Goal: Information Seeking & Learning: Compare options

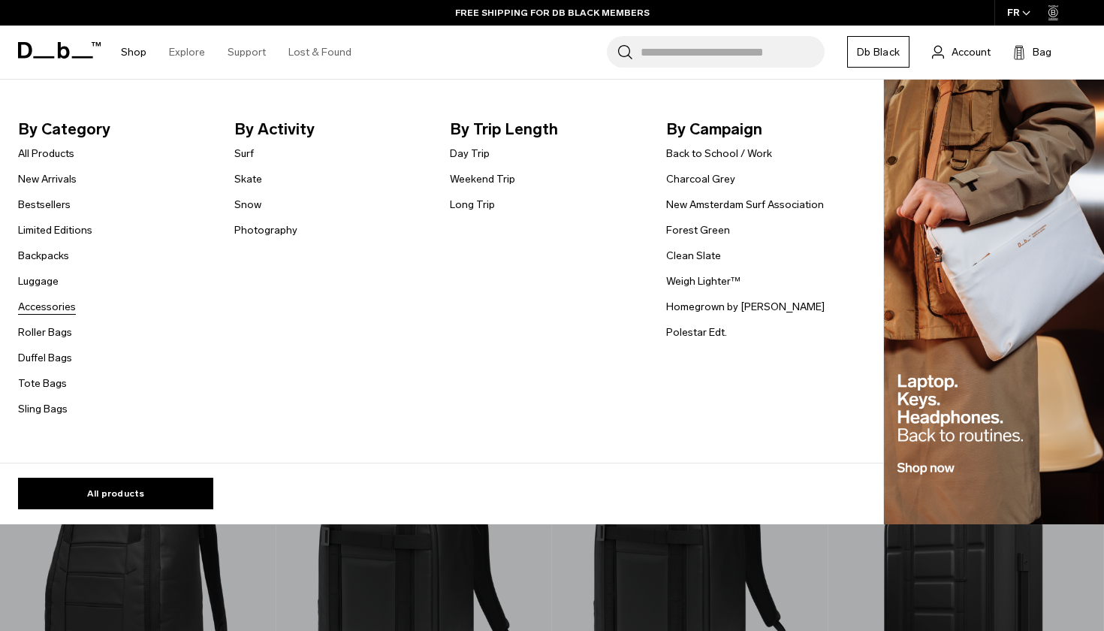
click at [44, 306] on link "Accessories" at bounding box center [47, 307] width 58 height 16
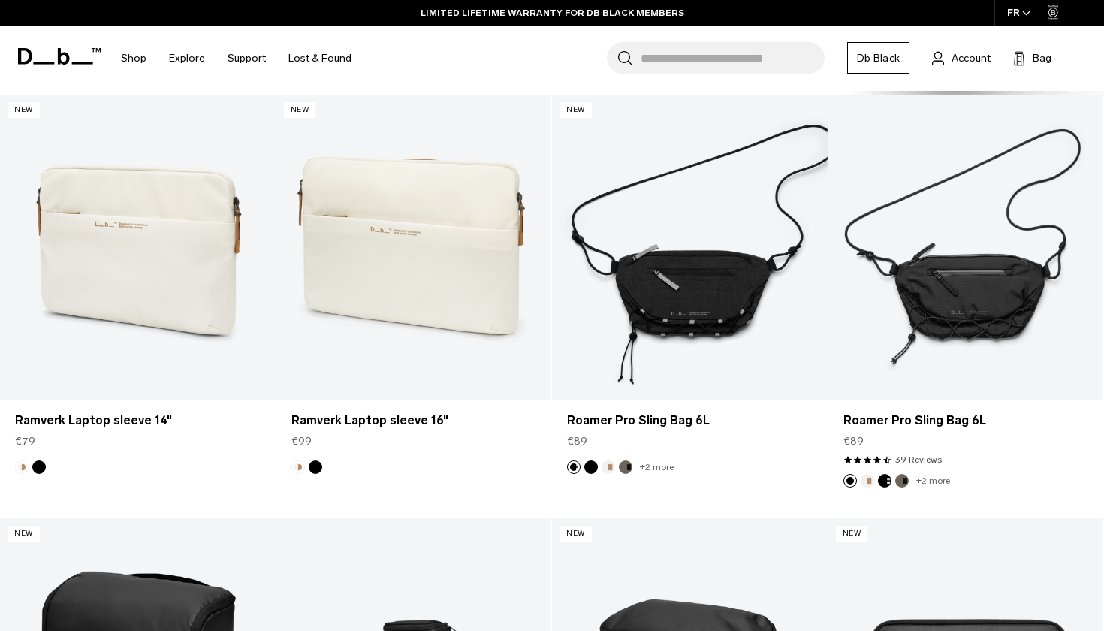
scroll to position [1545, 0]
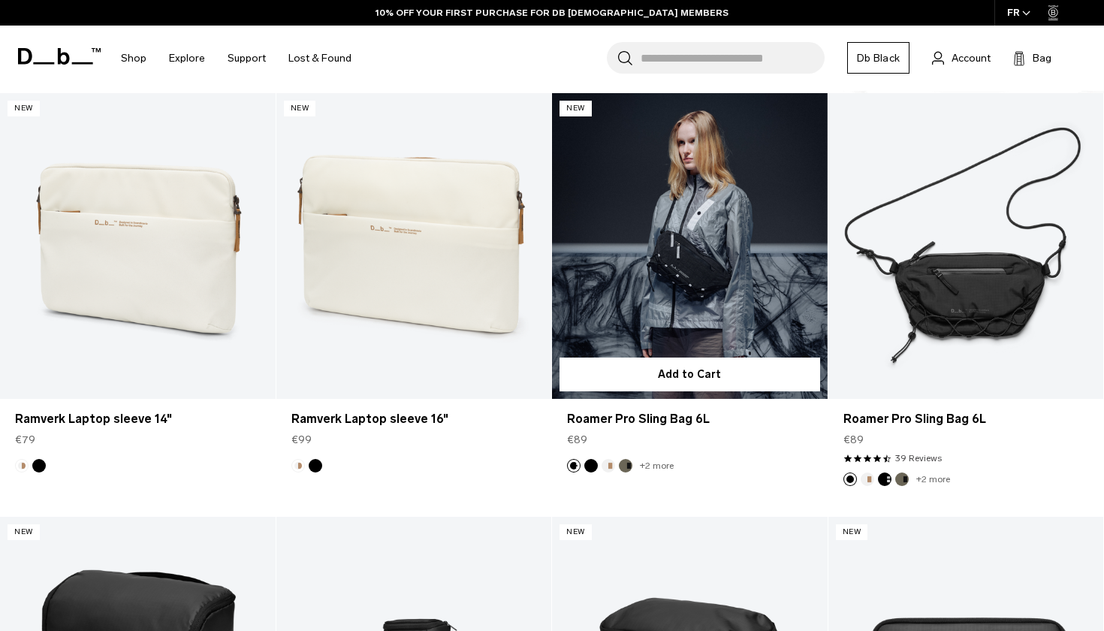
click at [720, 266] on link "Roamer Pro Sling Bag 6L" at bounding box center [690, 246] width 276 height 306
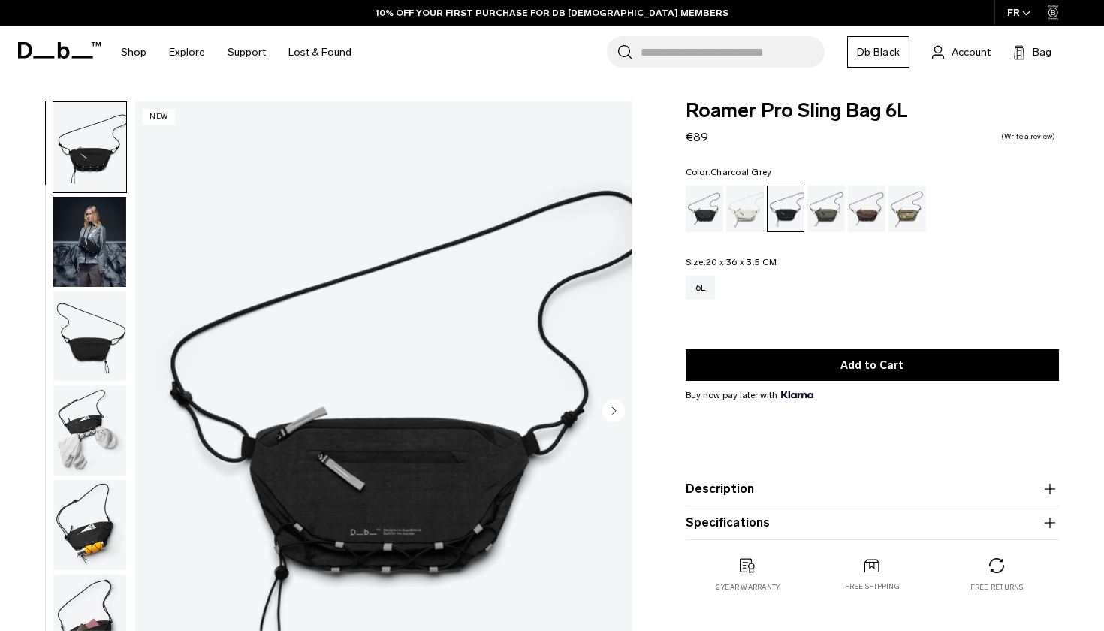
click at [107, 246] on img "button" at bounding box center [89, 242] width 73 height 90
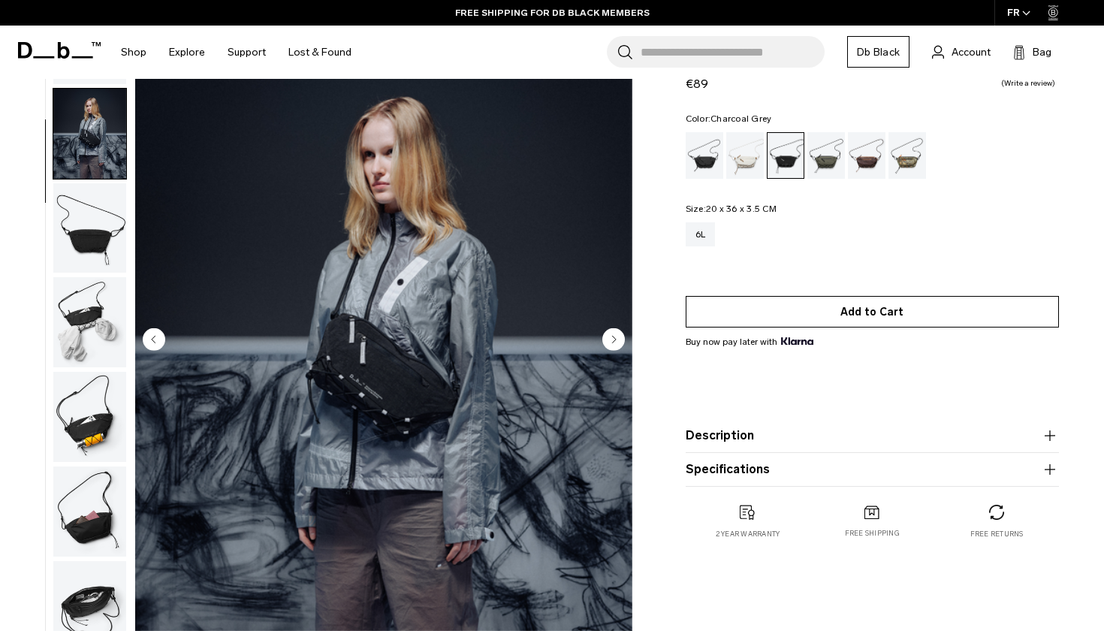
scroll to position [73, 0]
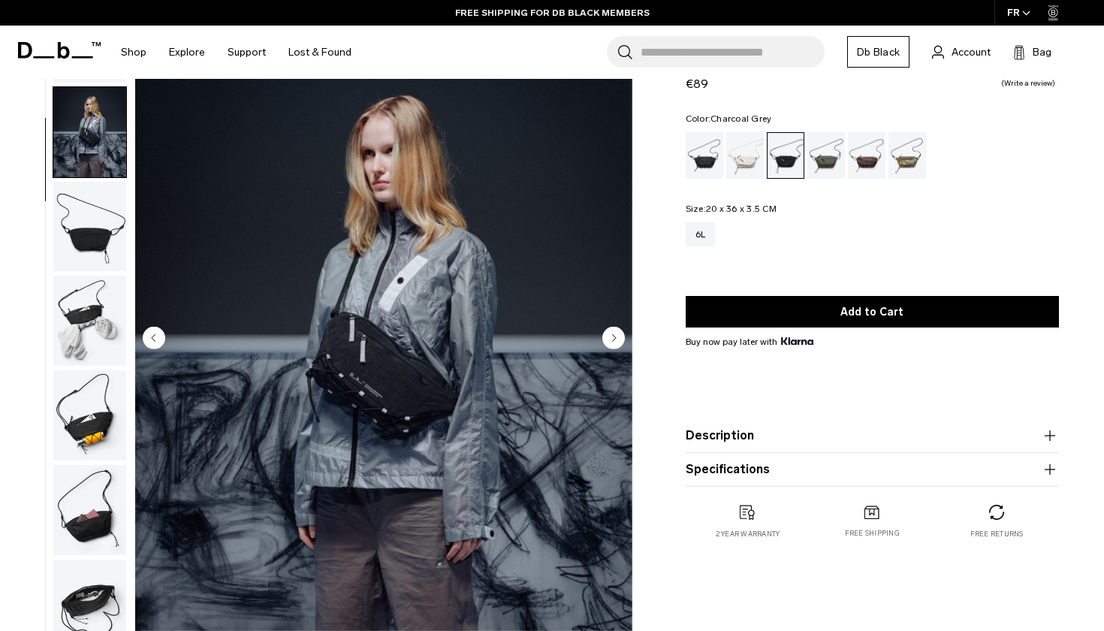
click at [614, 336] on icon "Next slide" at bounding box center [614, 337] width 4 height 7
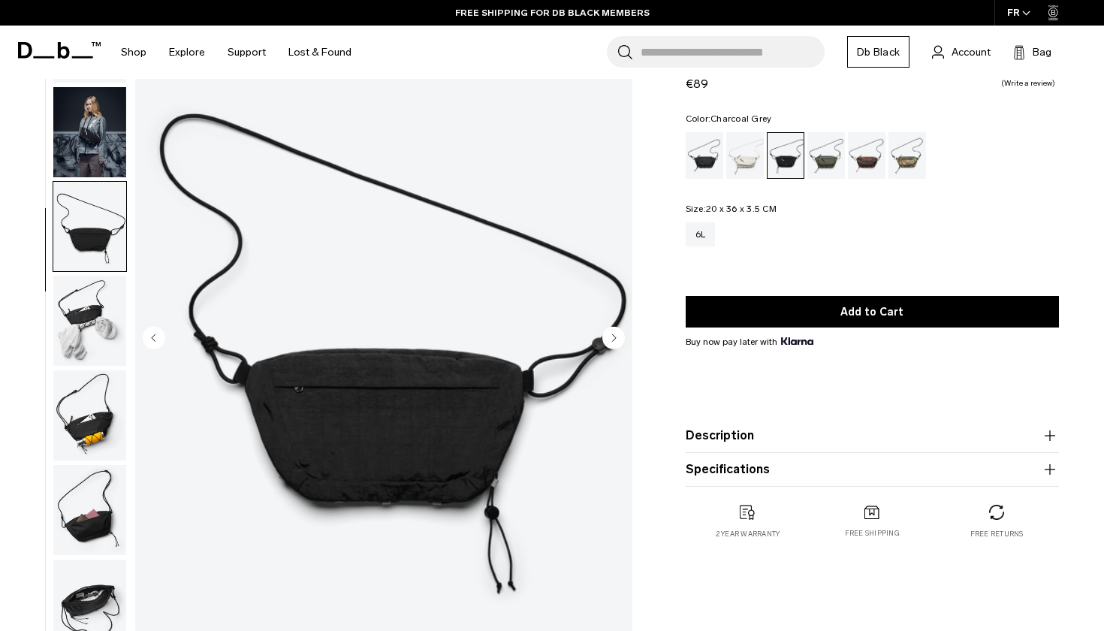
click at [614, 336] on icon "Next slide" at bounding box center [614, 337] width 4 height 7
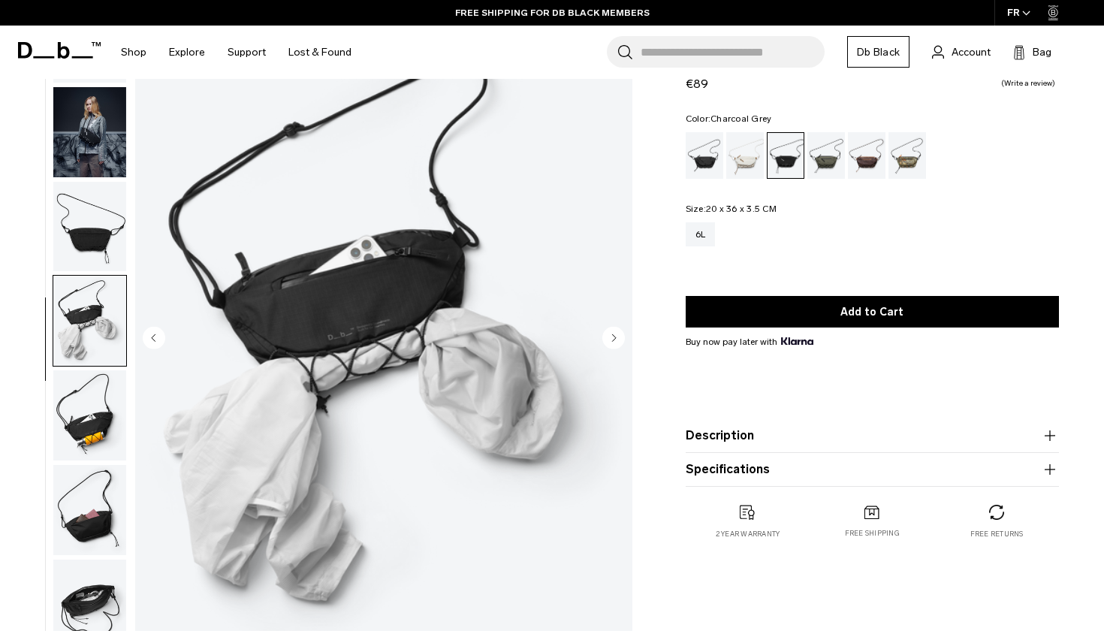
click at [614, 336] on icon "Next slide" at bounding box center [614, 337] width 4 height 7
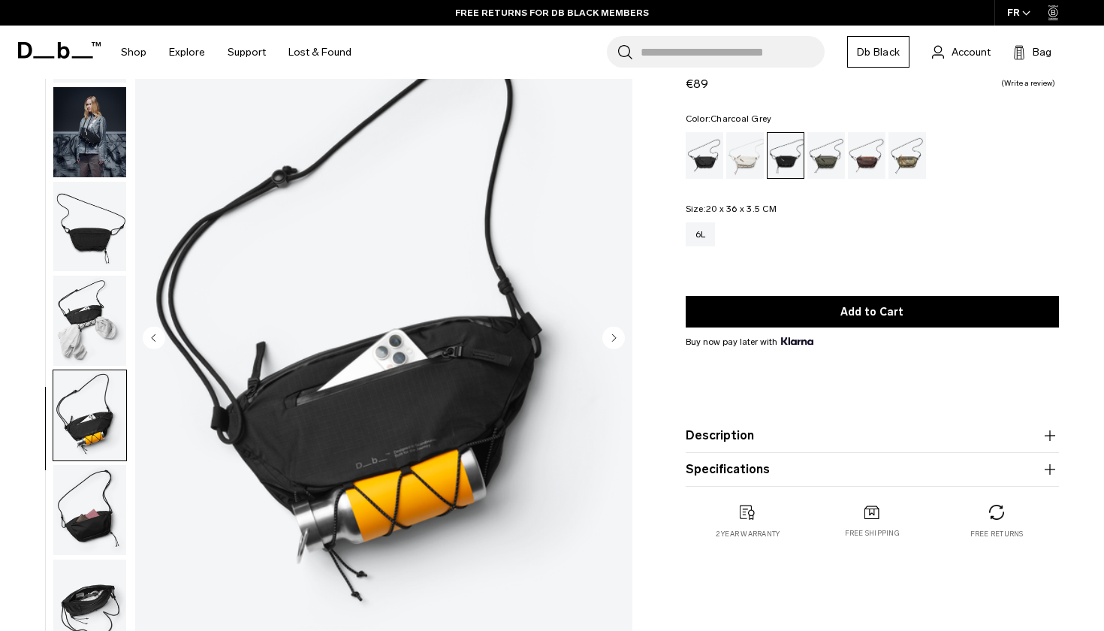
click at [614, 336] on icon "Next slide" at bounding box center [614, 337] width 4 height 7
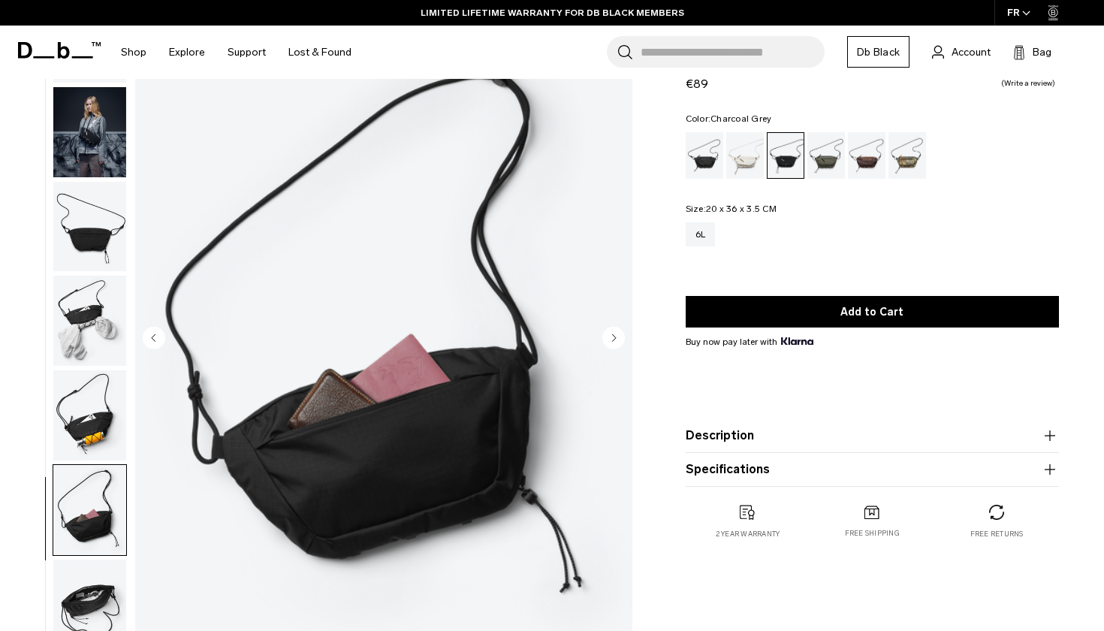
click at [614, 336] on icon "Next slide" at bounding box center [614, 337] width 4 height 7
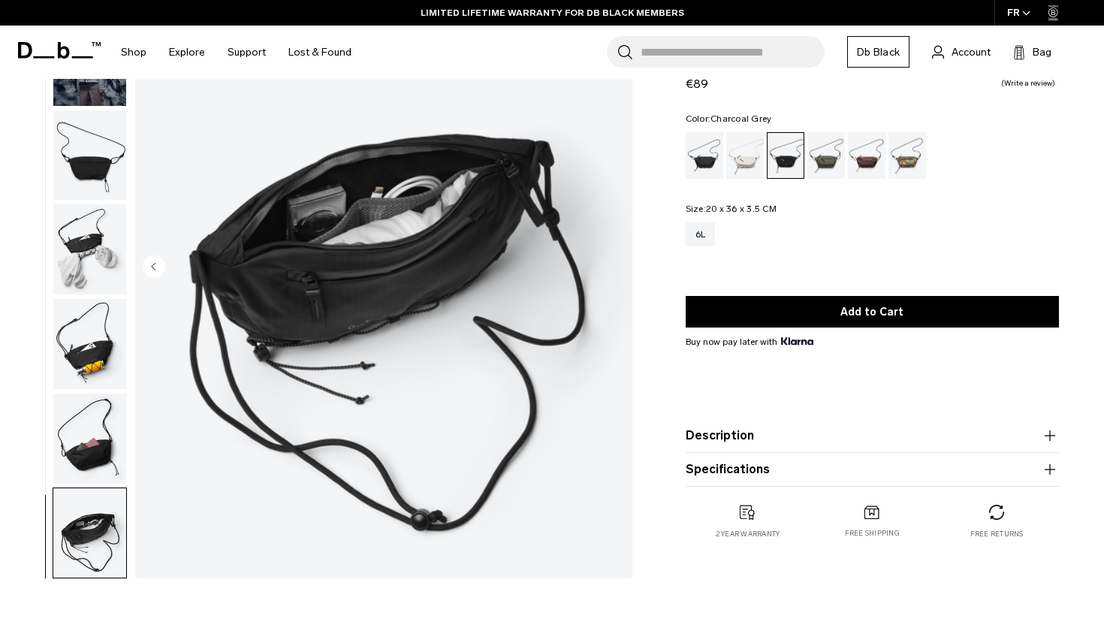
scroll to position [149, 0]
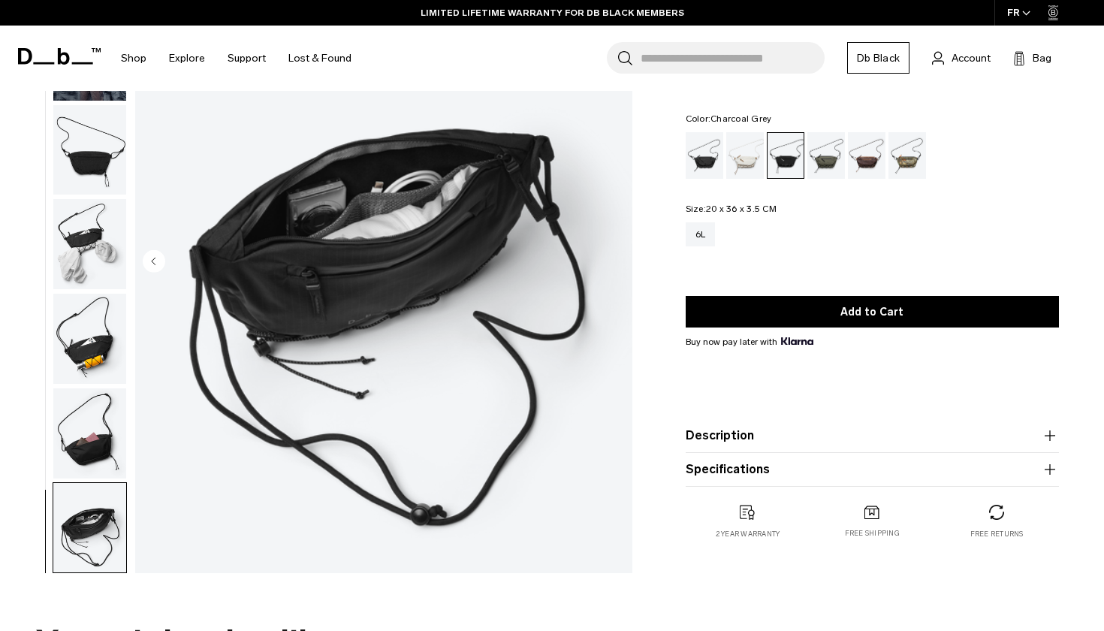
click at [103, 438] on img "button" at bounding box center [89, 433] width 73 height 90
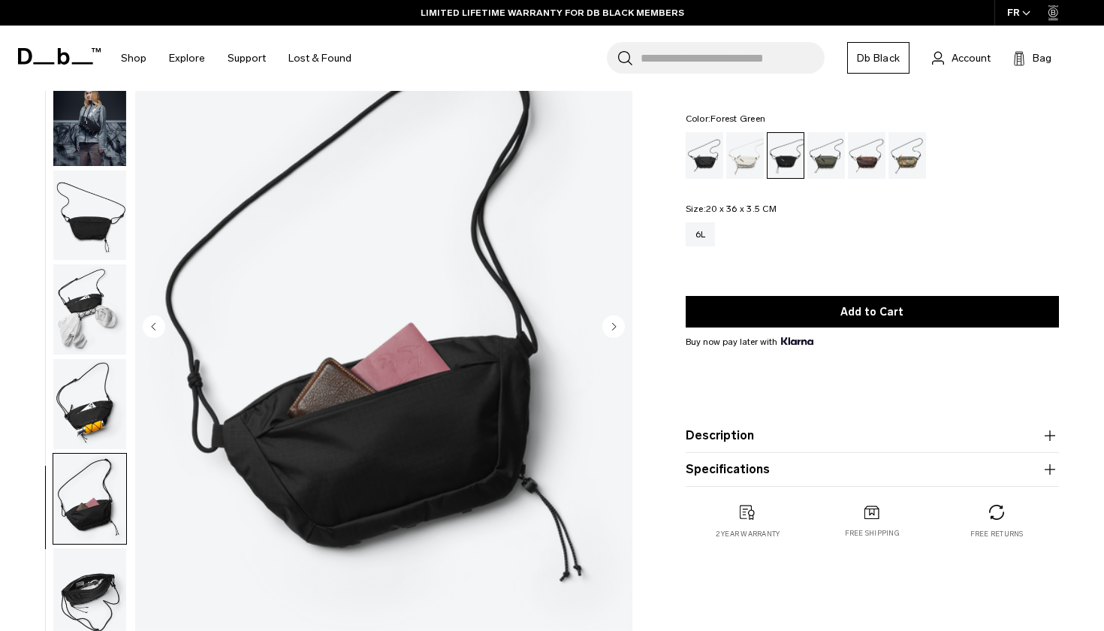
scroll to position [82, 0]
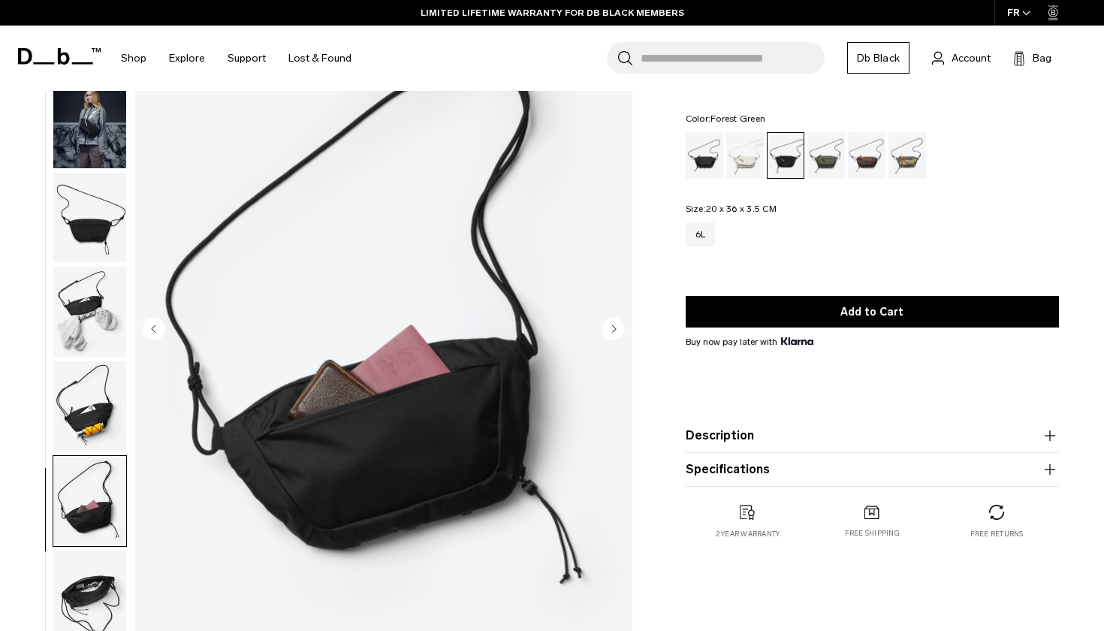
click at [830, 155] on div "Forest Green" at bounding box center [826, 155] width 38 height 47
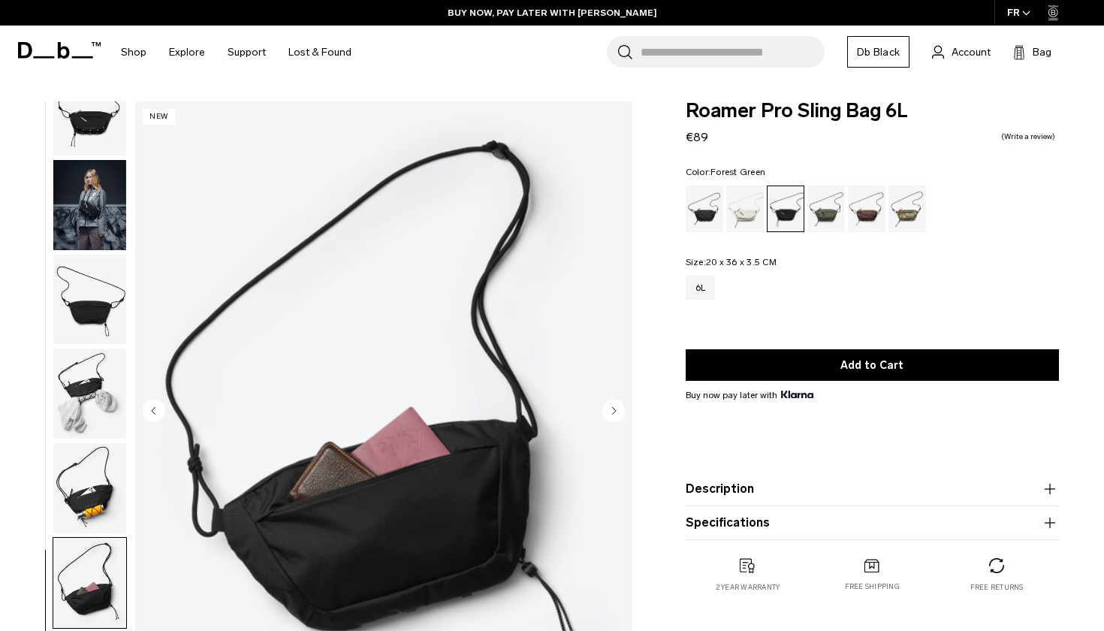
scroll to position [0, 0]
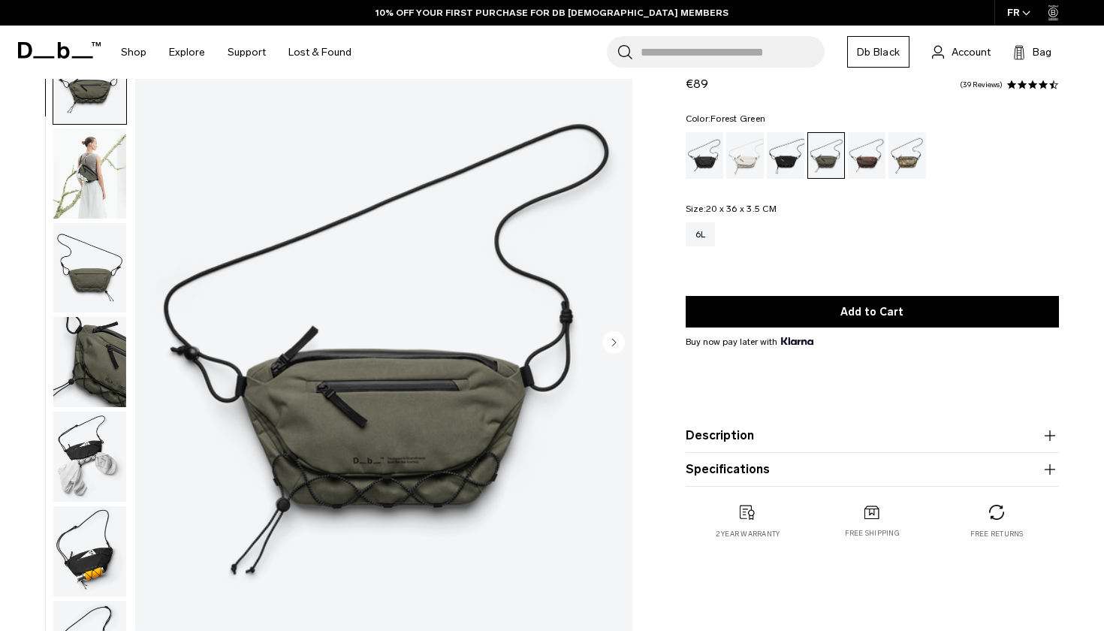
click at [613, 341] on icon "Next slide" at bounding box center [614, 342] width 4 height 7
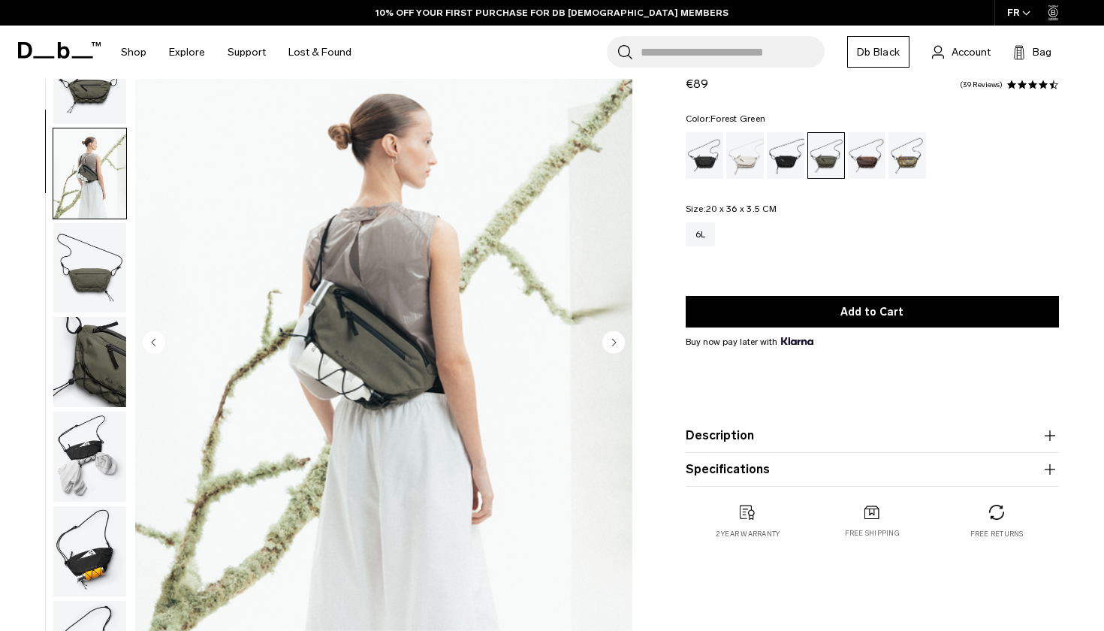
scroll to position [95, 0]
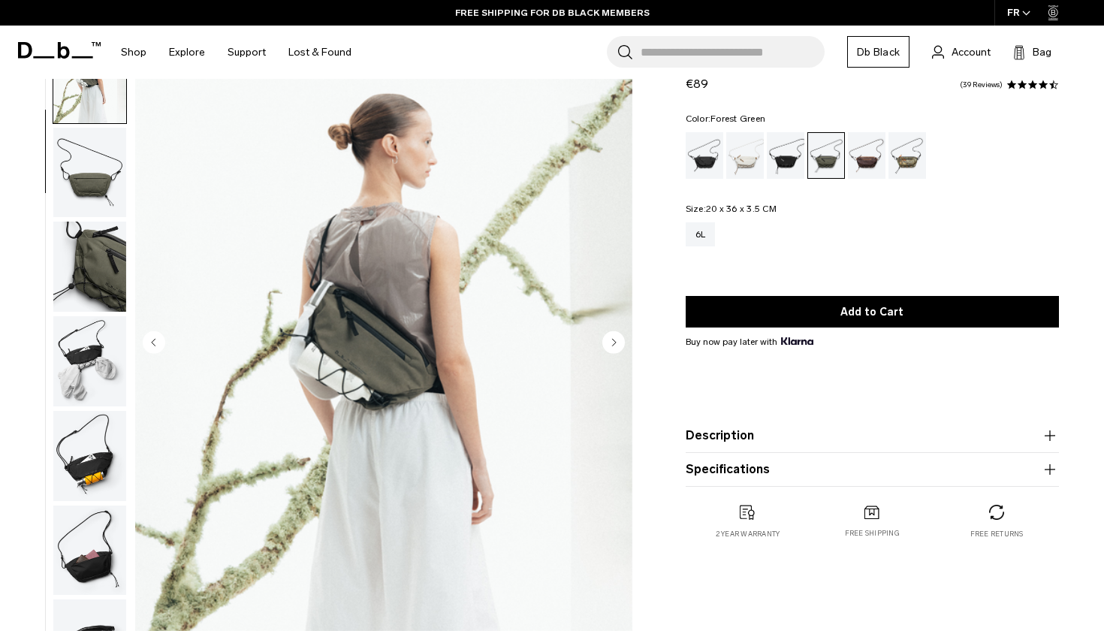
click at [613, 341] on icon "Next slide" at bounding box center [614, 342] width 4 height 7
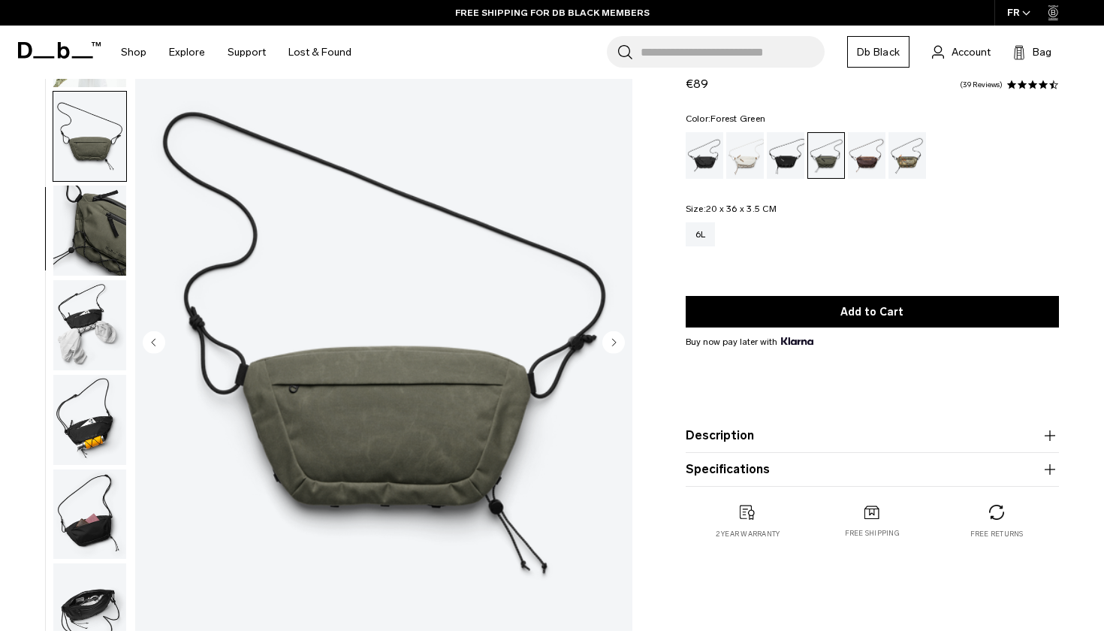
click at [613, 341] on icon "Next slide" at bounding box center [614, 342] width 4 height 7
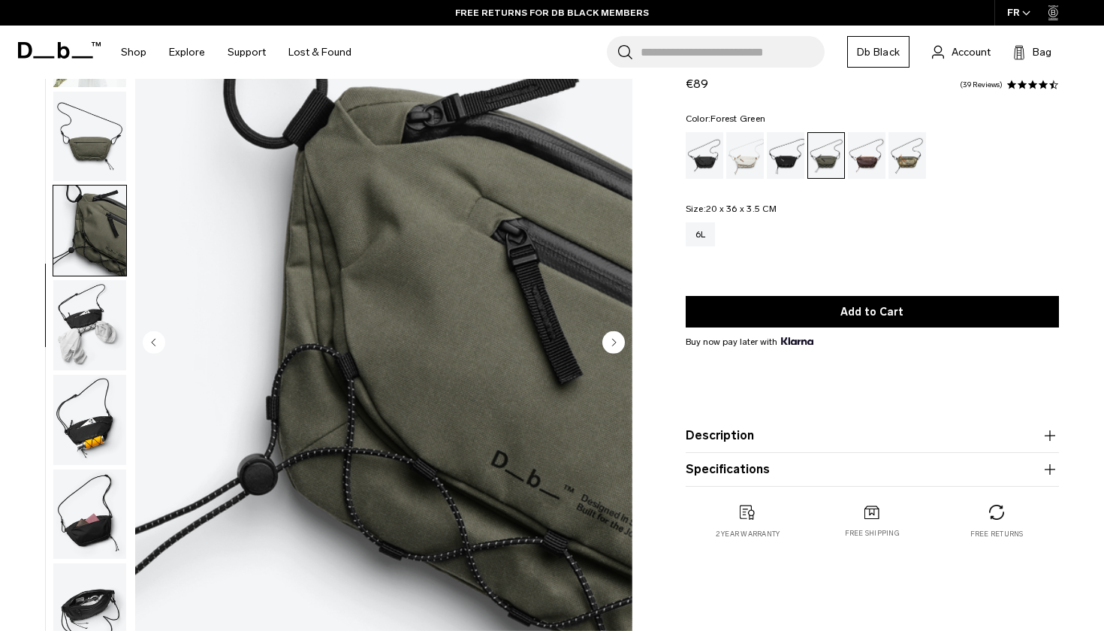
click at [613, 341] on icon "Next slide" at bounding box center [614, 342] width 4 height 7
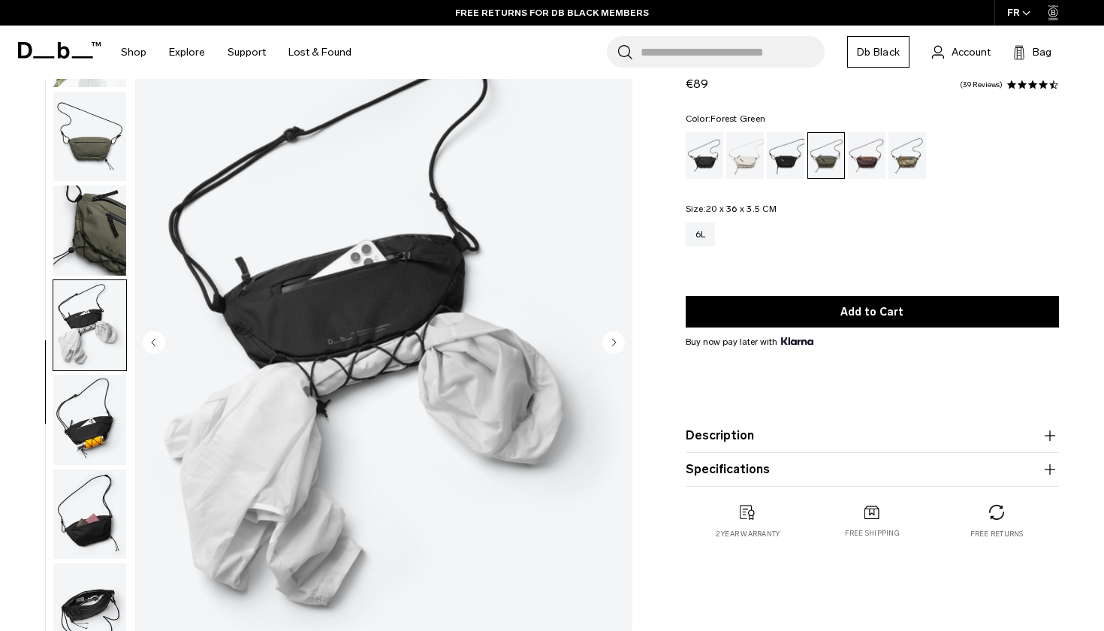
click at [613, 341] on icon "Next slide" at bounding box center [614, 342] width 4 height 7
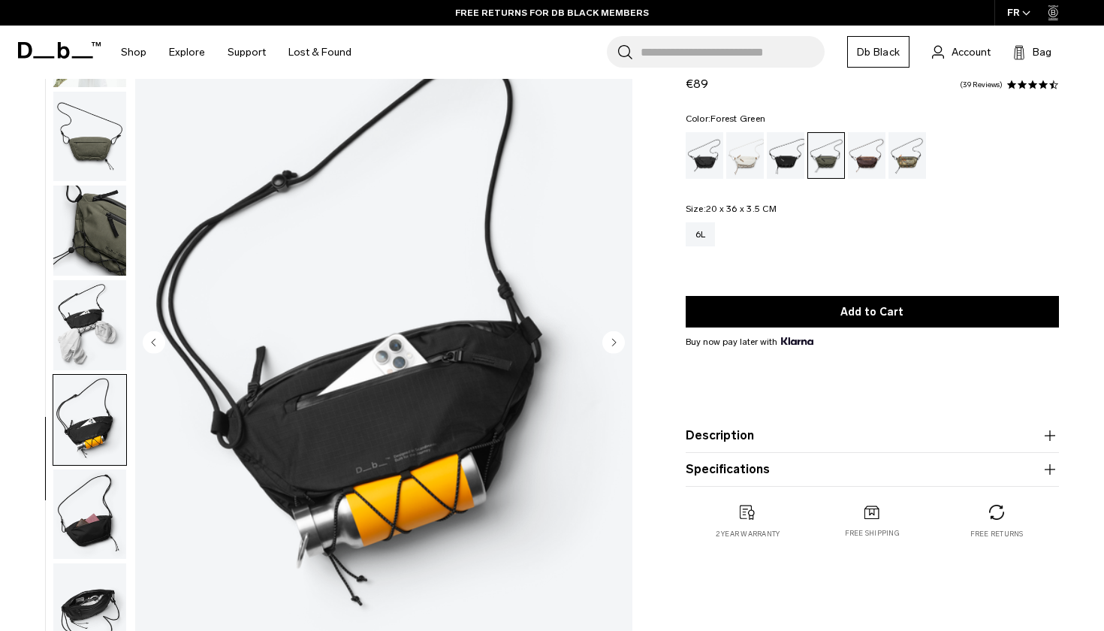
click at [613, 341] on icon "Next slide" at bounding box center [614, 342] width 4 height 7
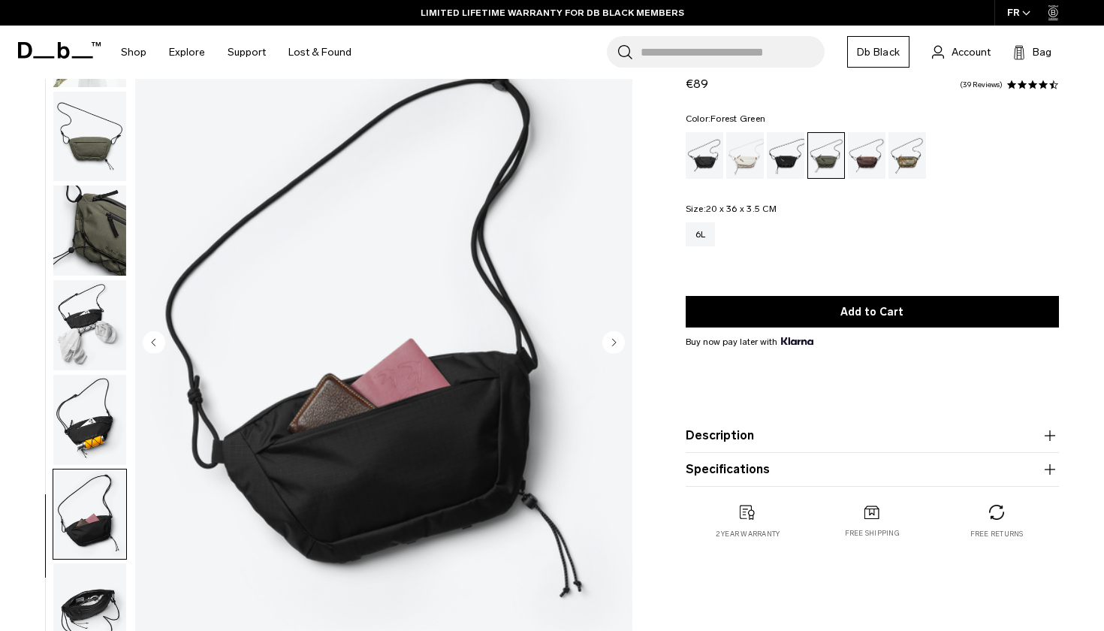
click at [613, 341] on icon "Next slide" at bounding box center [614, 342] width 4 height 7
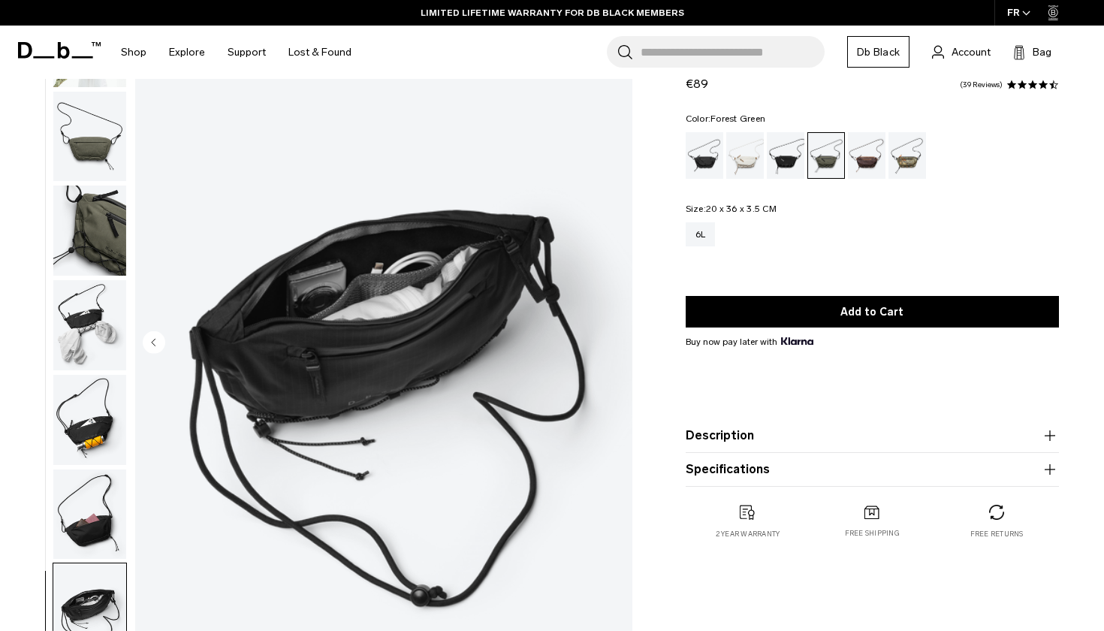
click at [613, 341] on img "8 / 8" at bounding box center [383, 343] width 497 height 621
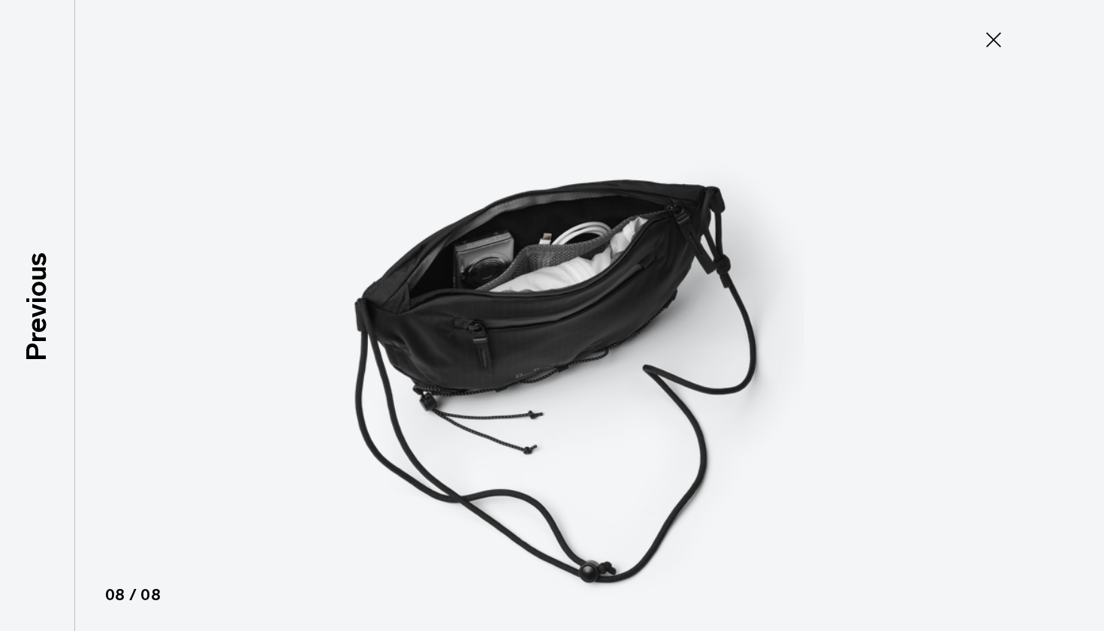
click at [984, 45] on icon at bounding box center [993, 40] width 24 height 24
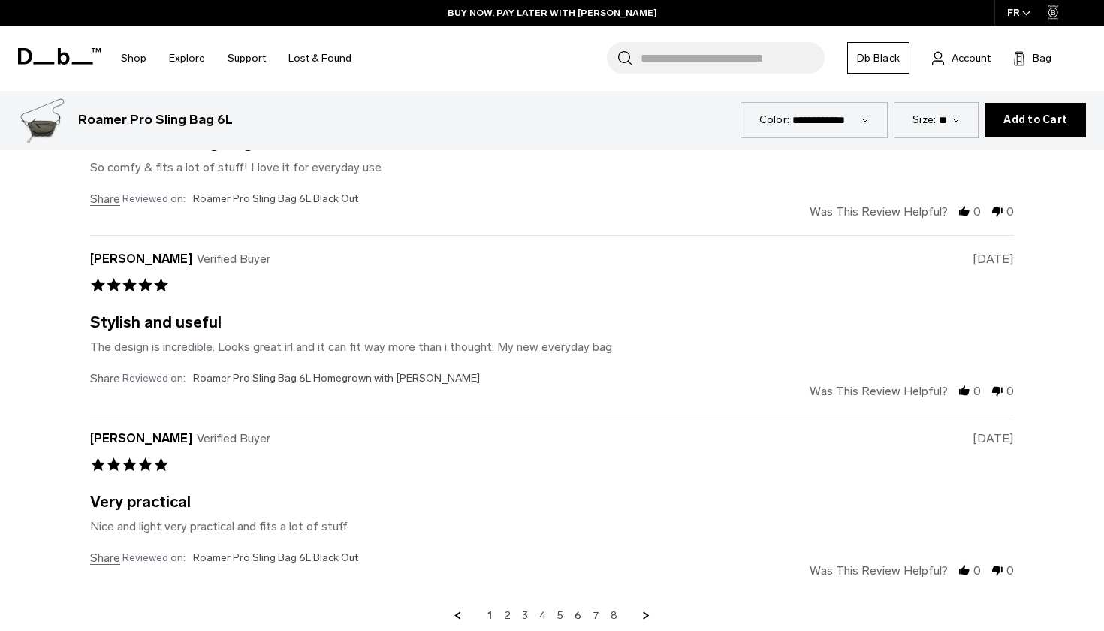
scroll to position [4193, 0]
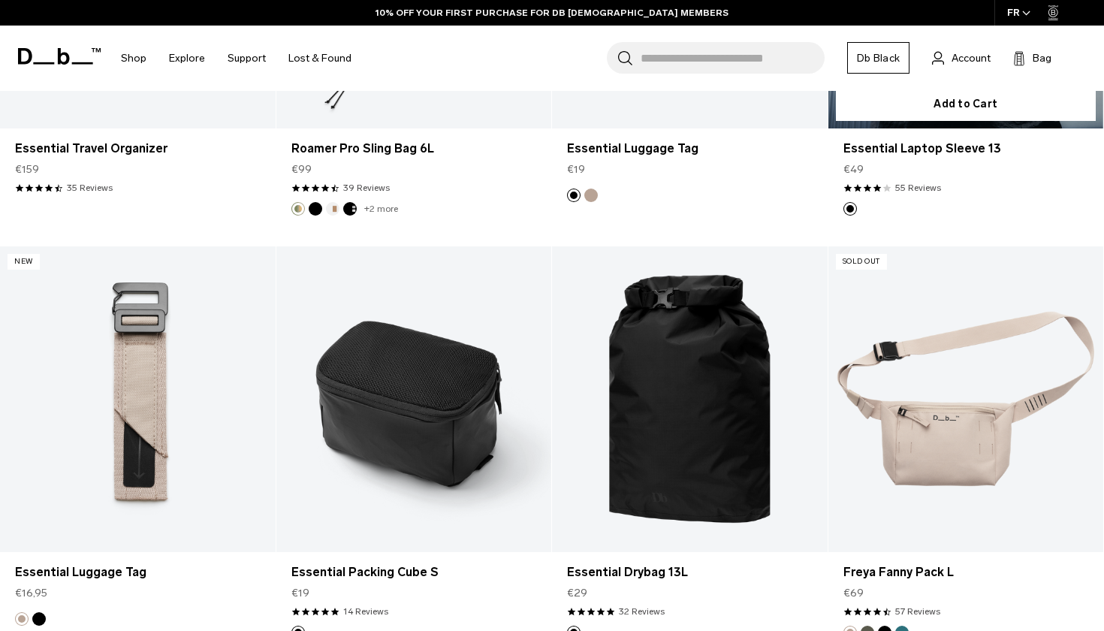
scroll to position [3123, 0]
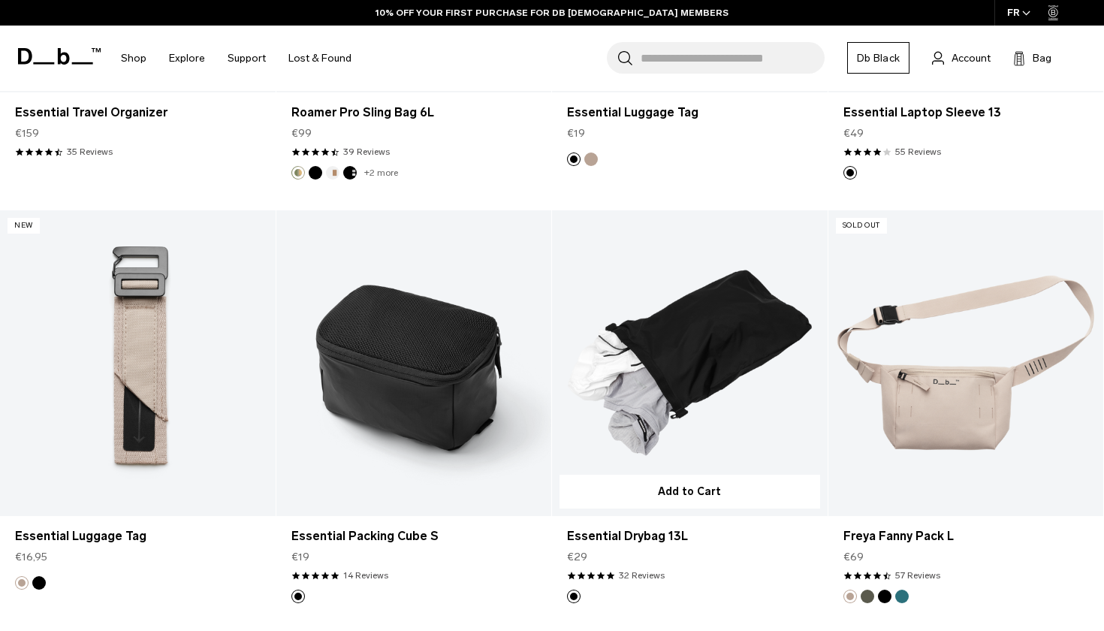
click at [676, 374] on link "Essential Drybag 13L" at bounding box center [690, 363] width 276 height 306
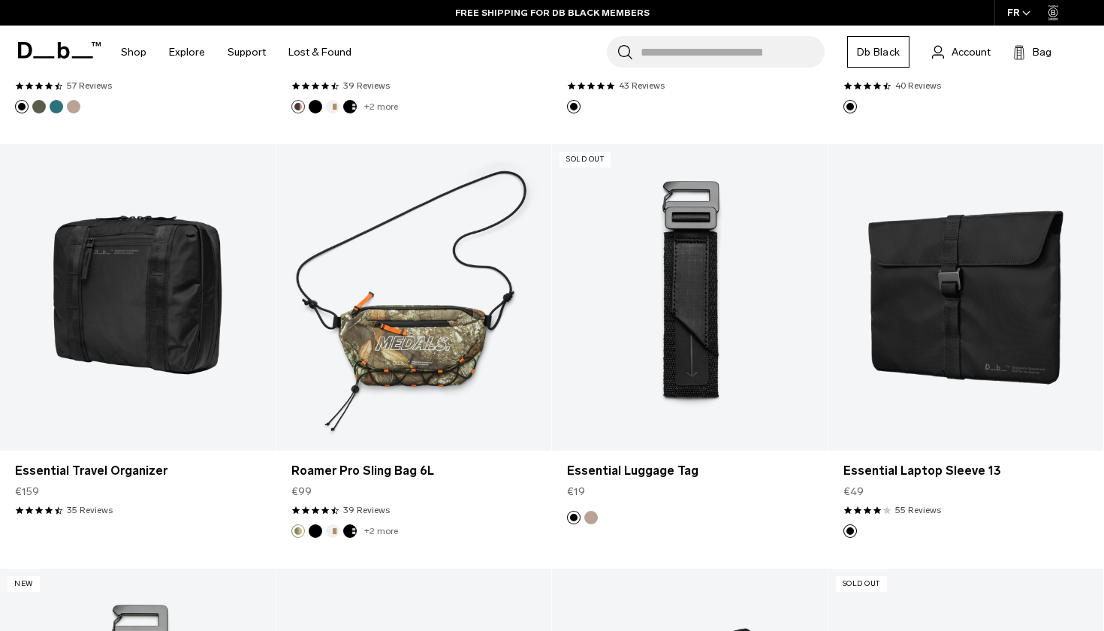
scroll to position [2763, 0]
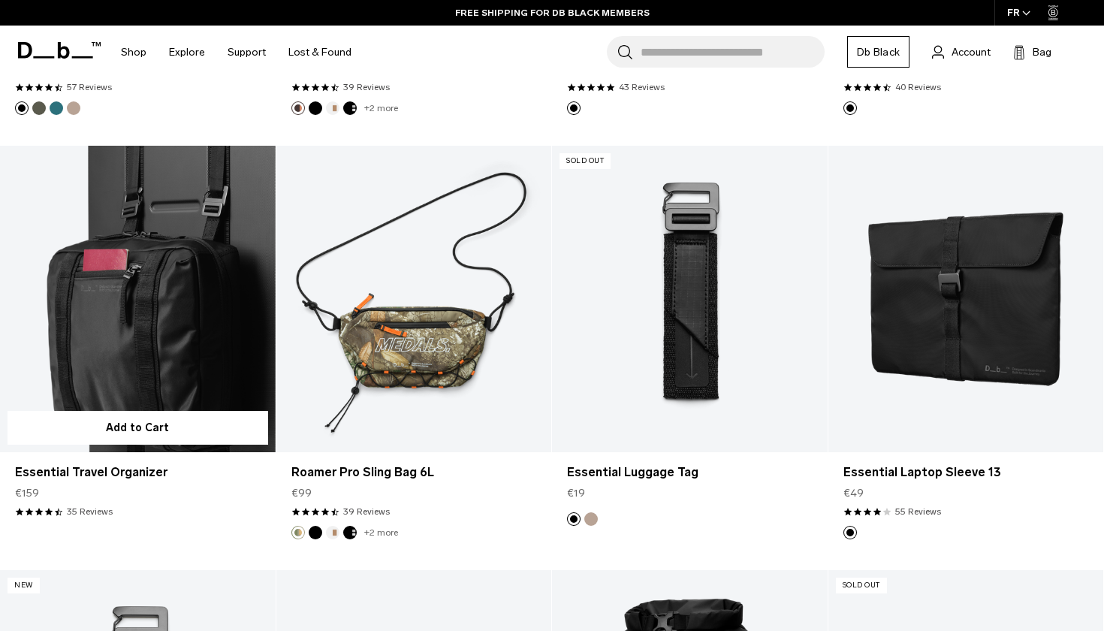
click at [134, 334] on link "Essential Travel Organizer" at bounding box center [138, 299] width 276 height 306
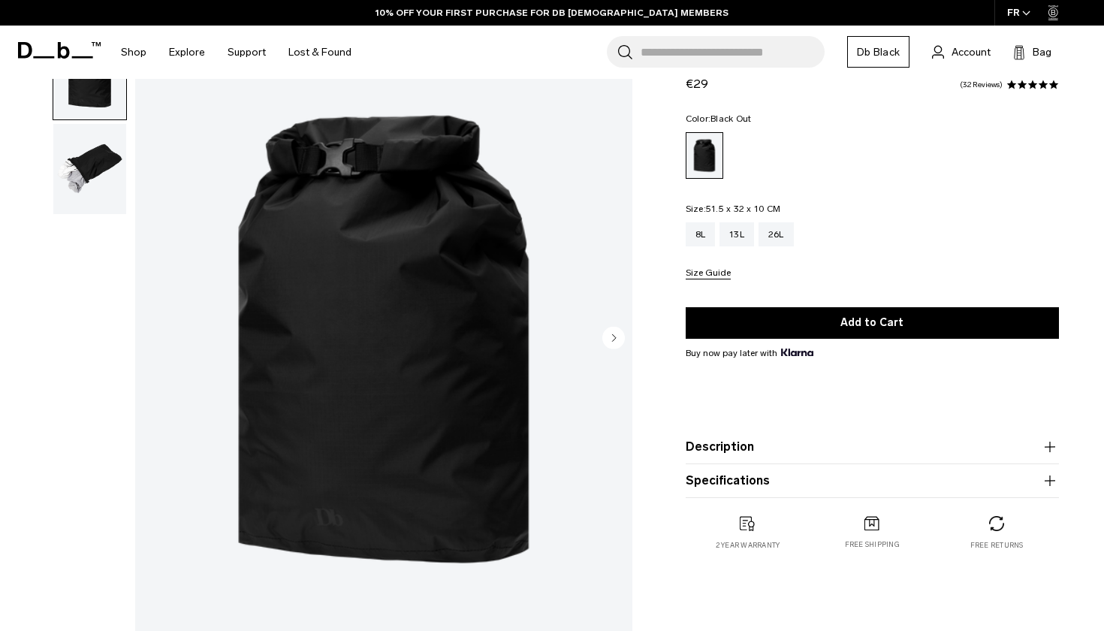
scroll to position [74, 0]
click at [608, 336] on circle "Next slide" at bounding box center [613, 336] width 23 height 23
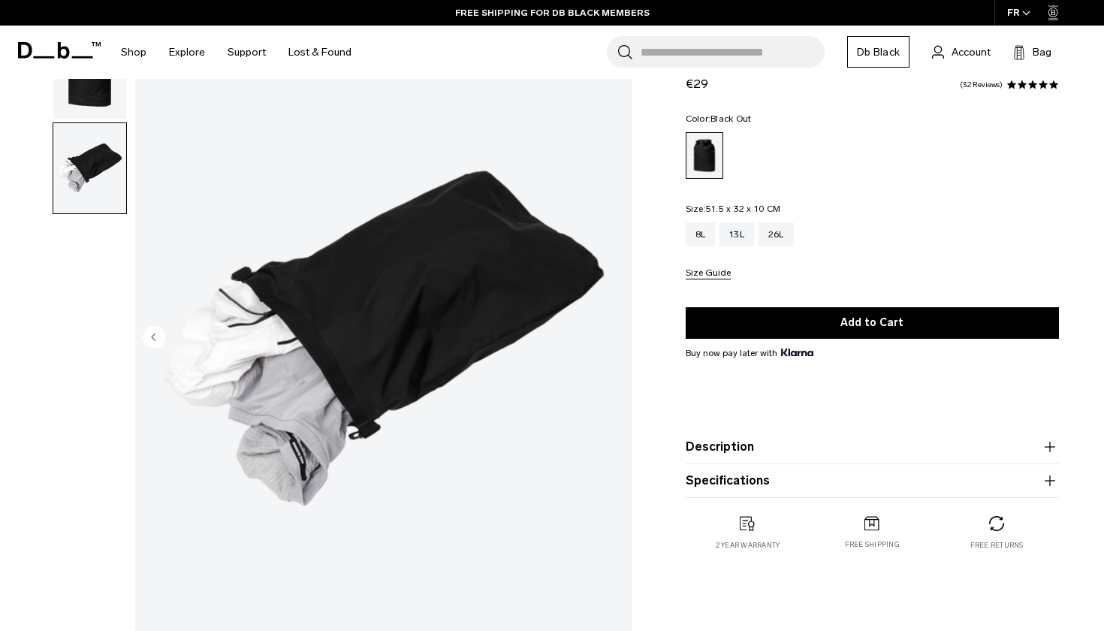
click at [152, 342] on circle "Previous slide" at bounding box center [154, 336] width 23 height 23
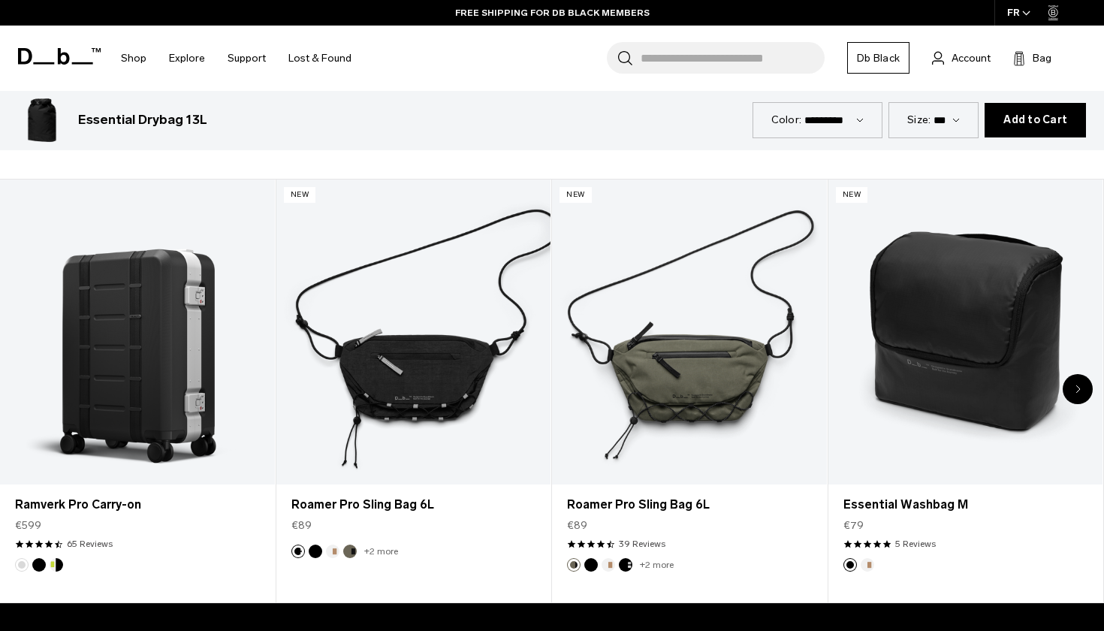
scroll to position [701, 0]
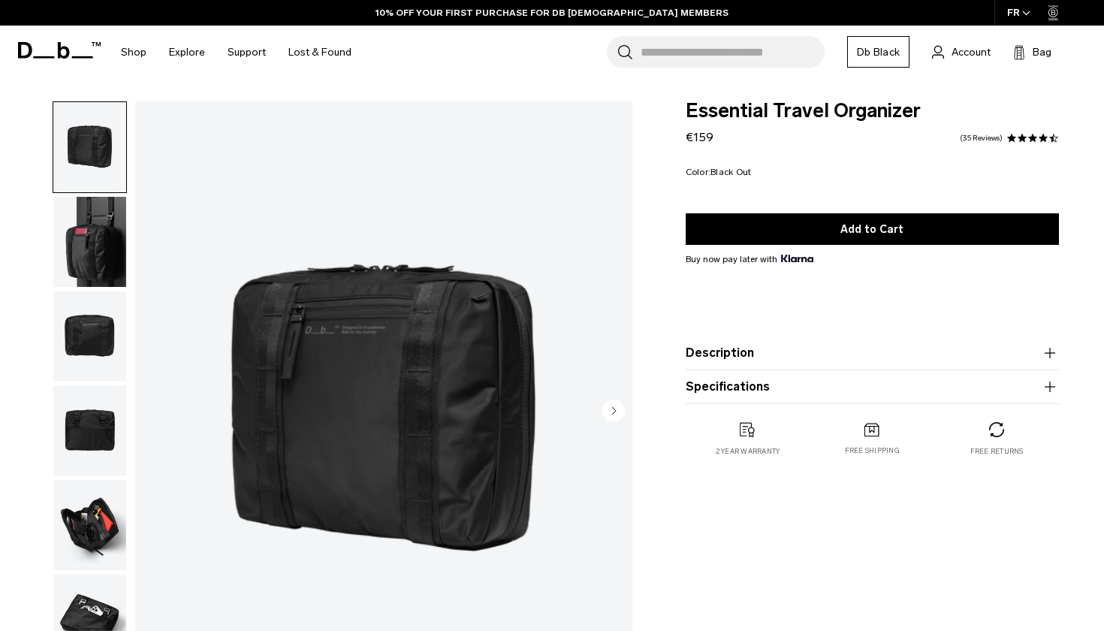
click at [612, 409] on circle "Next slide" at bounding box center [613, 410] width 23 height 23
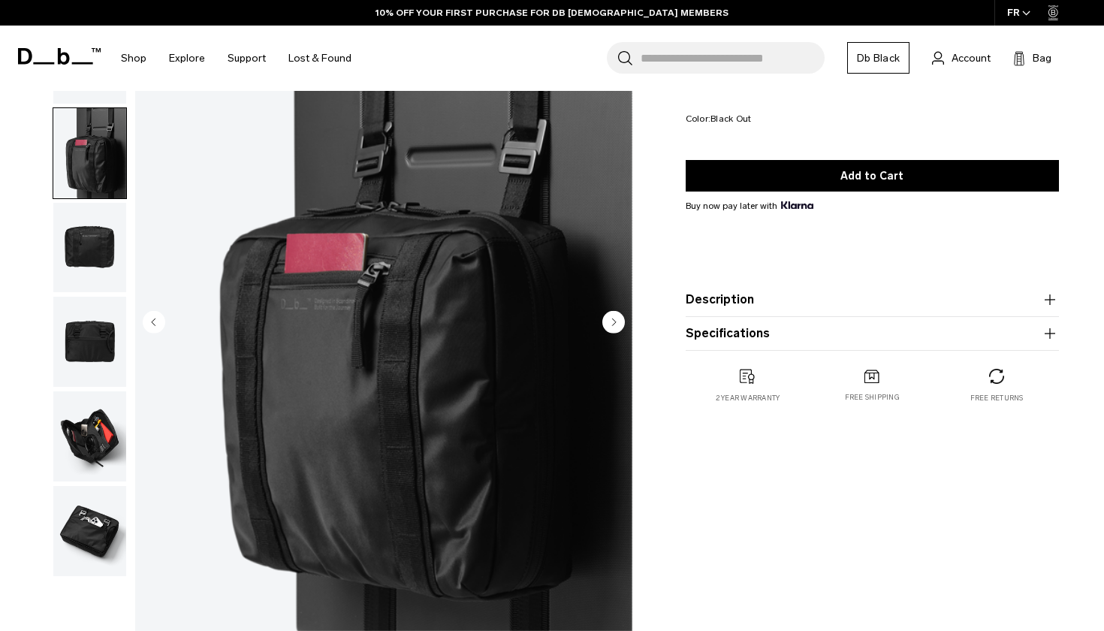
scroll to position [90, 0]
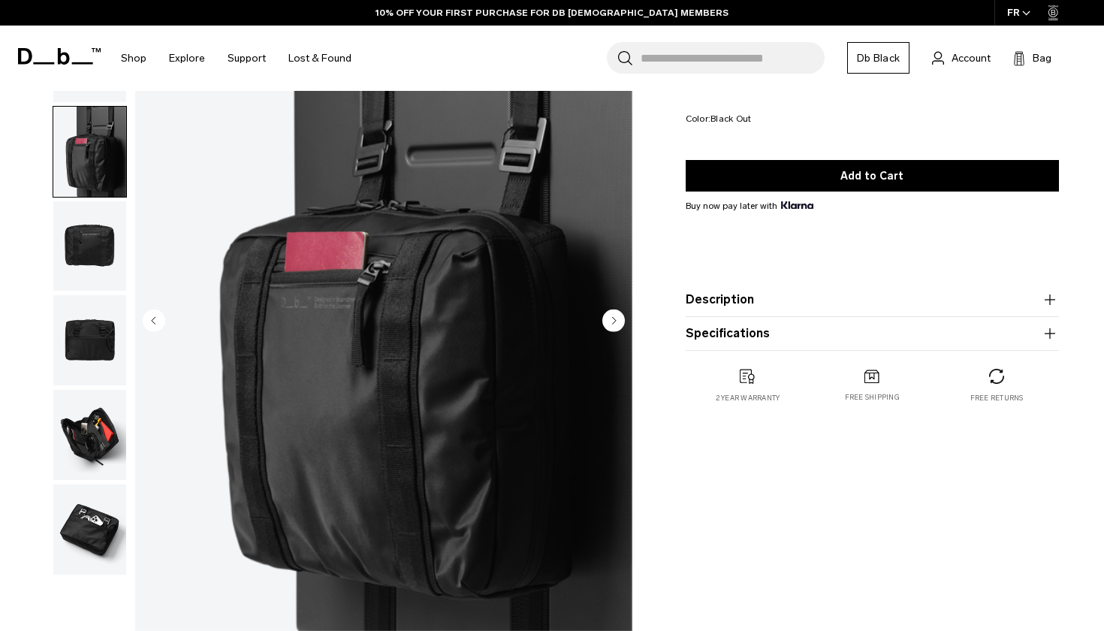
click at [609, 324] on circle "Next slide" at bounding box center [613, 320] width 23 height 23
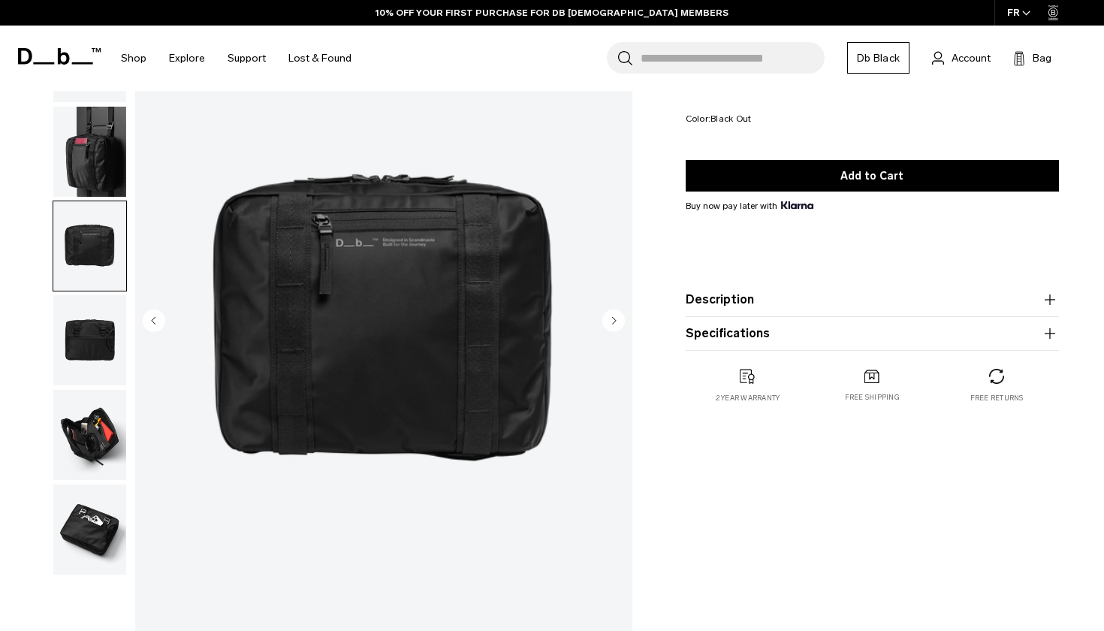
click at [393, 336] on img "3 / 6" at bounding box center [383, 321] width 497 height 621
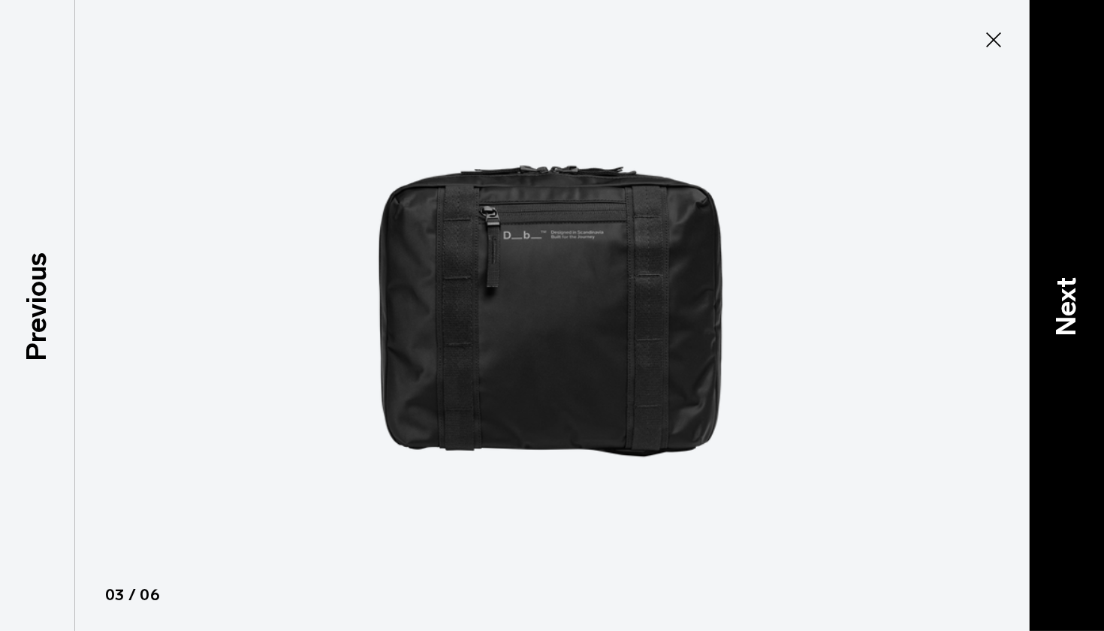
click at [1060, 321] on p "Next" at bounding box center [1066, 305] width 41 height 59
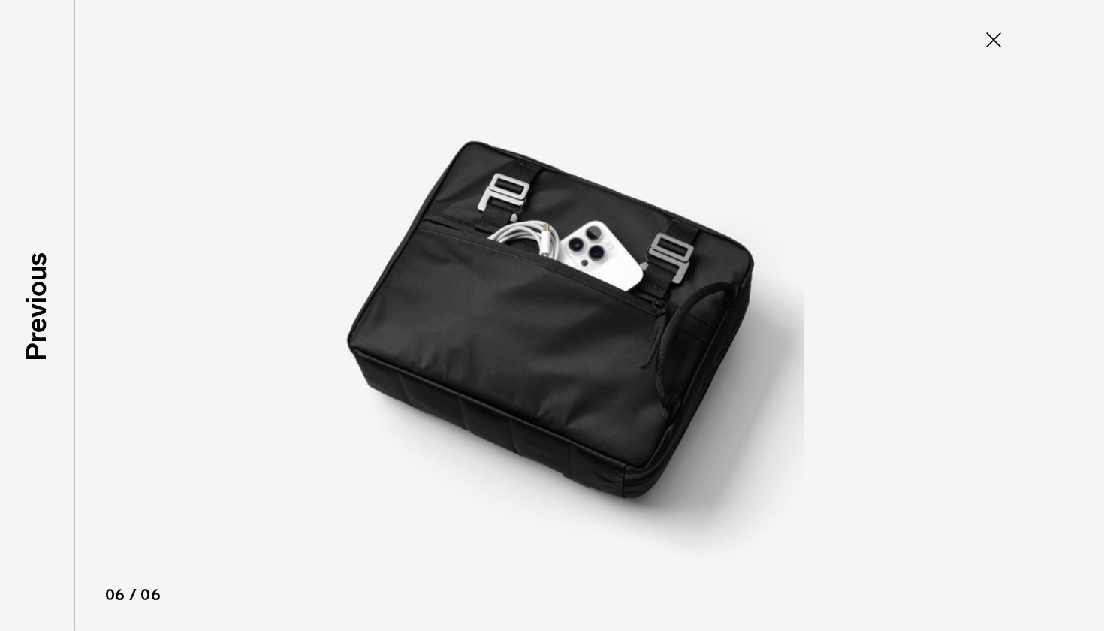
click at [996, 38] on icon at bounding box center [993, 39] width 15 height 15
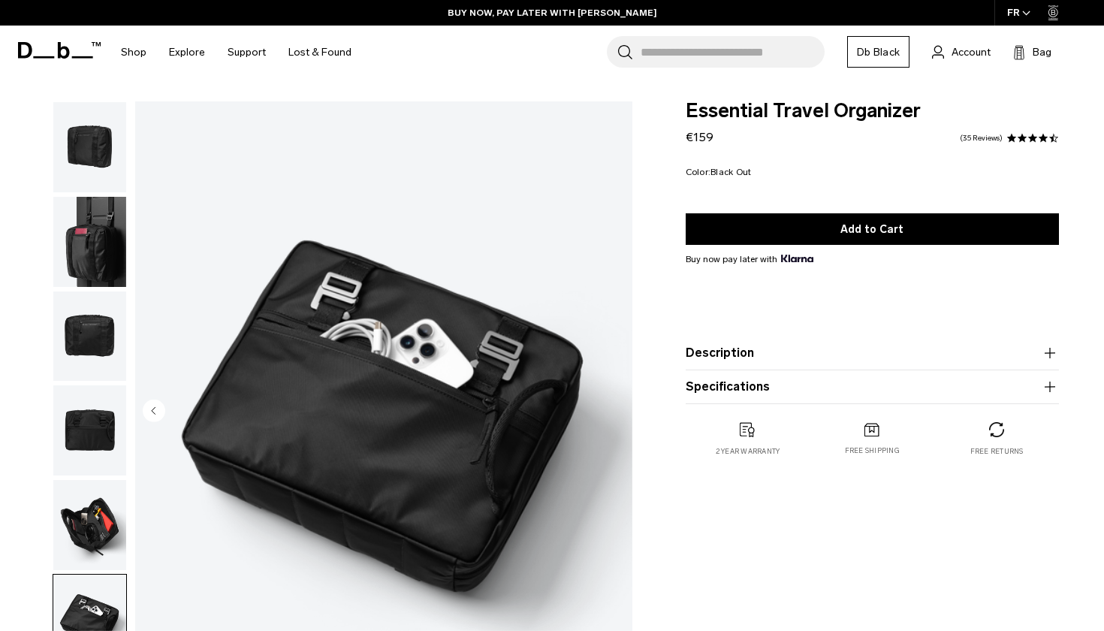
scroll to position [0, 0]
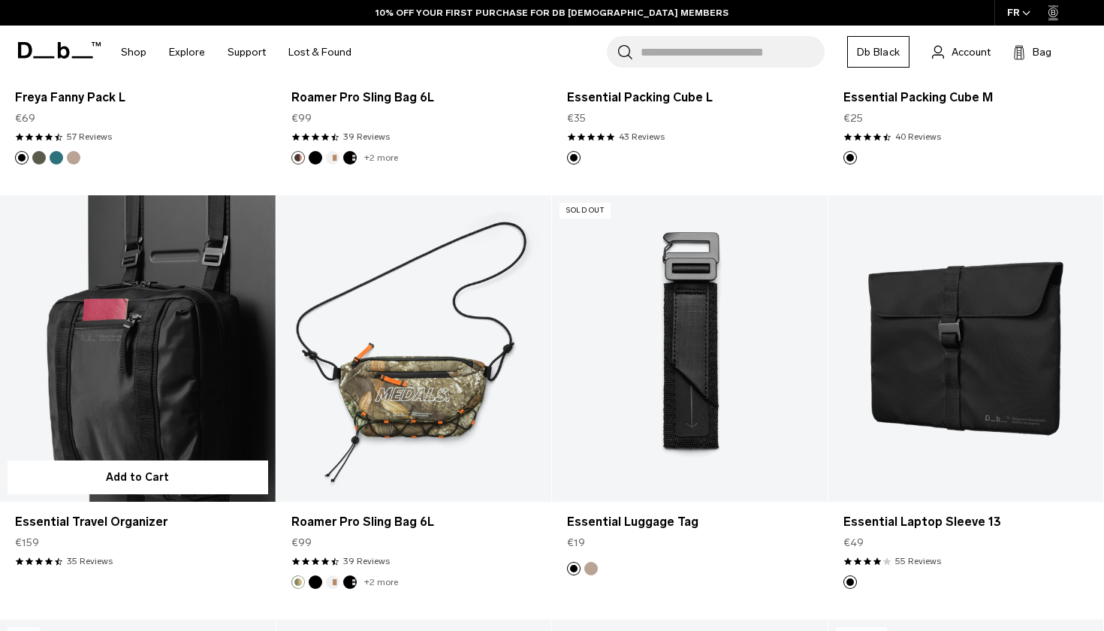
scroll to position [2712, 0]
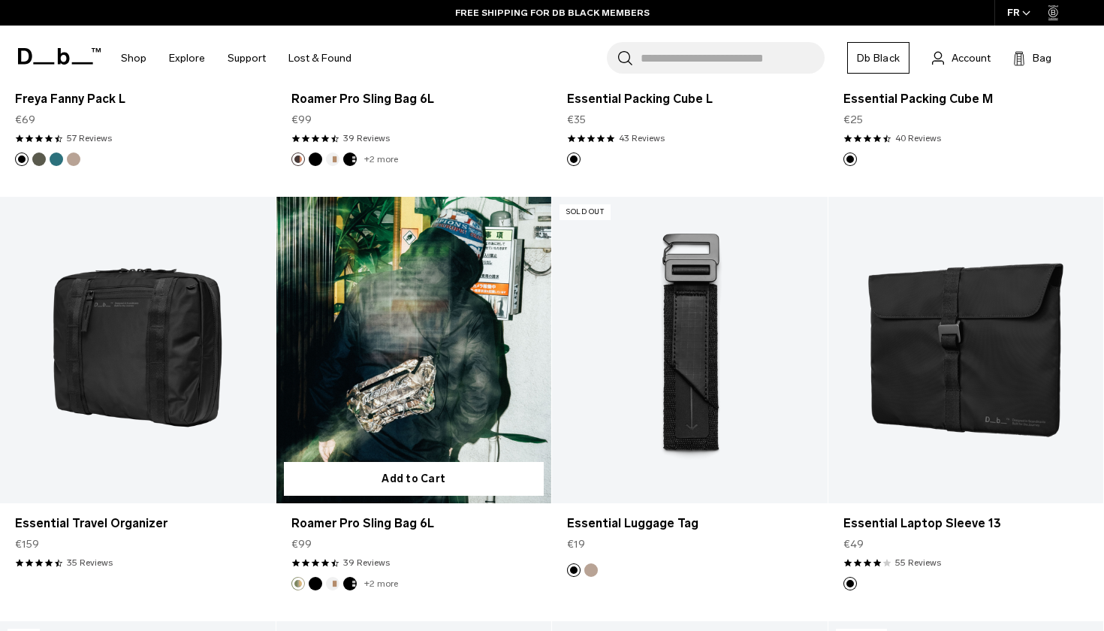
click at [433, 366] on link "Roamer Pro Sling Bag 6L" at bounding box center [414, 350] width 276 height 306
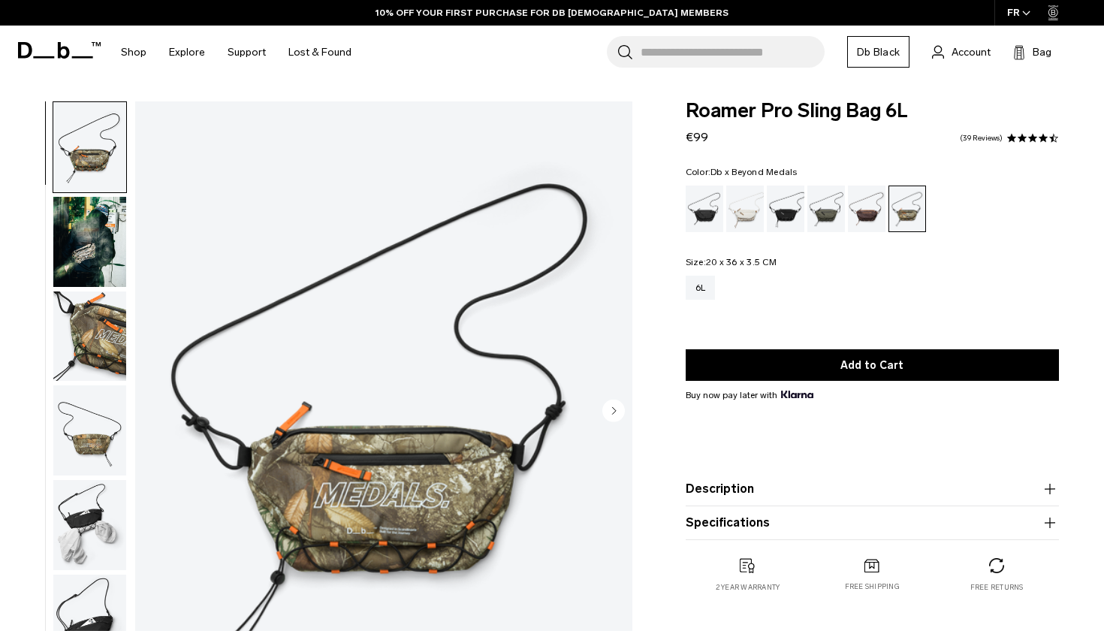
click at [94, 228] on img "button" at bounding box center [89, 242] width 73 height 90
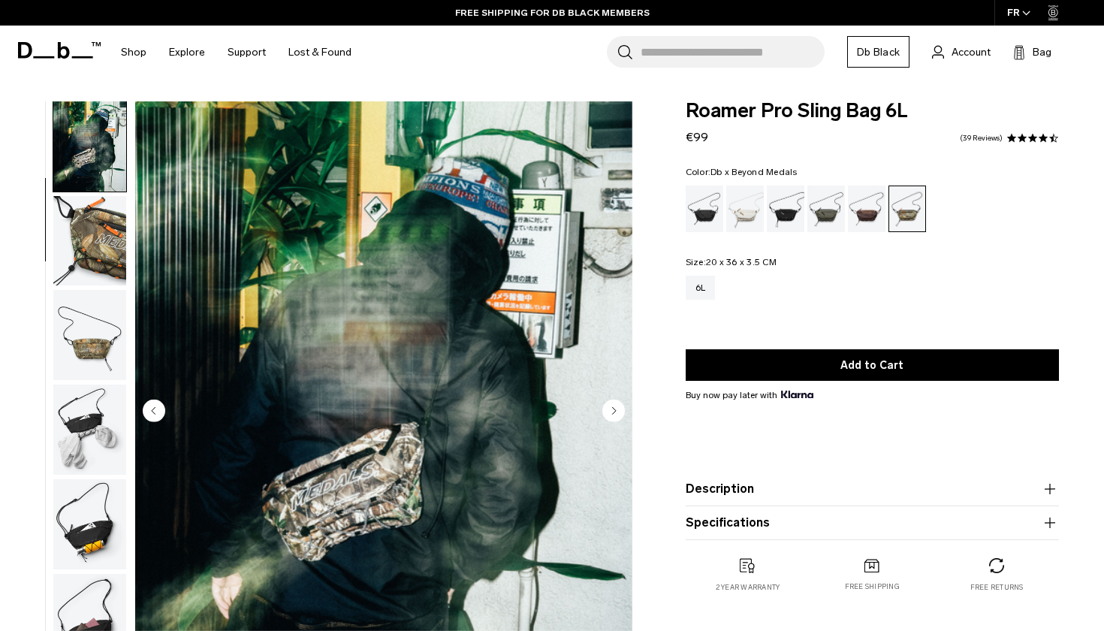
click at [97, 246] on img "button" at bounding box center [89, 241] width 73 height 90
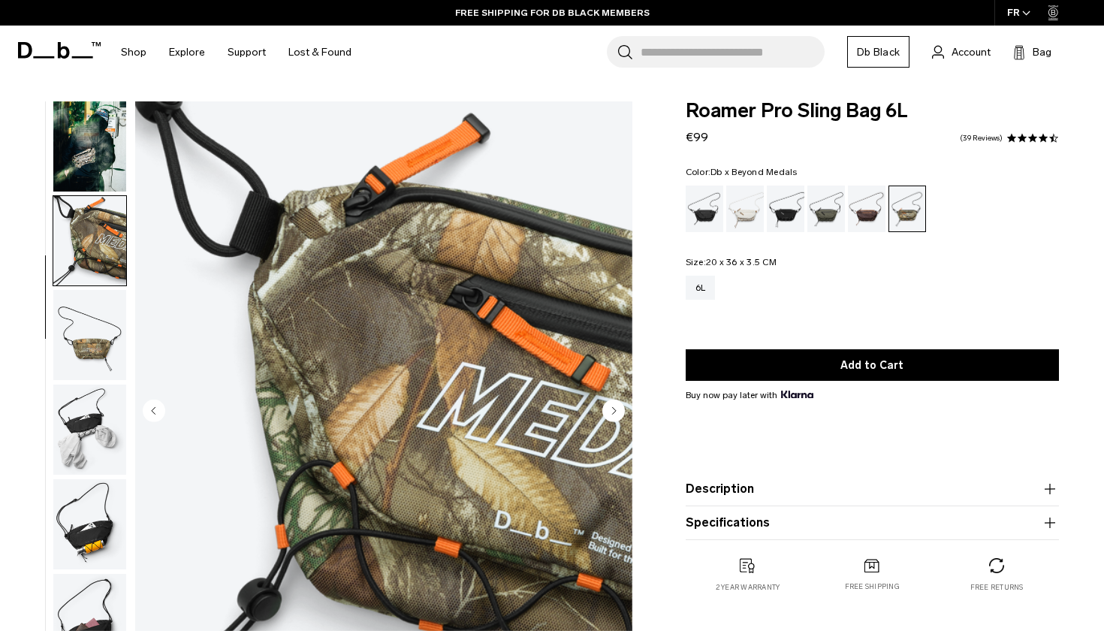
scroll to position [140, 0]
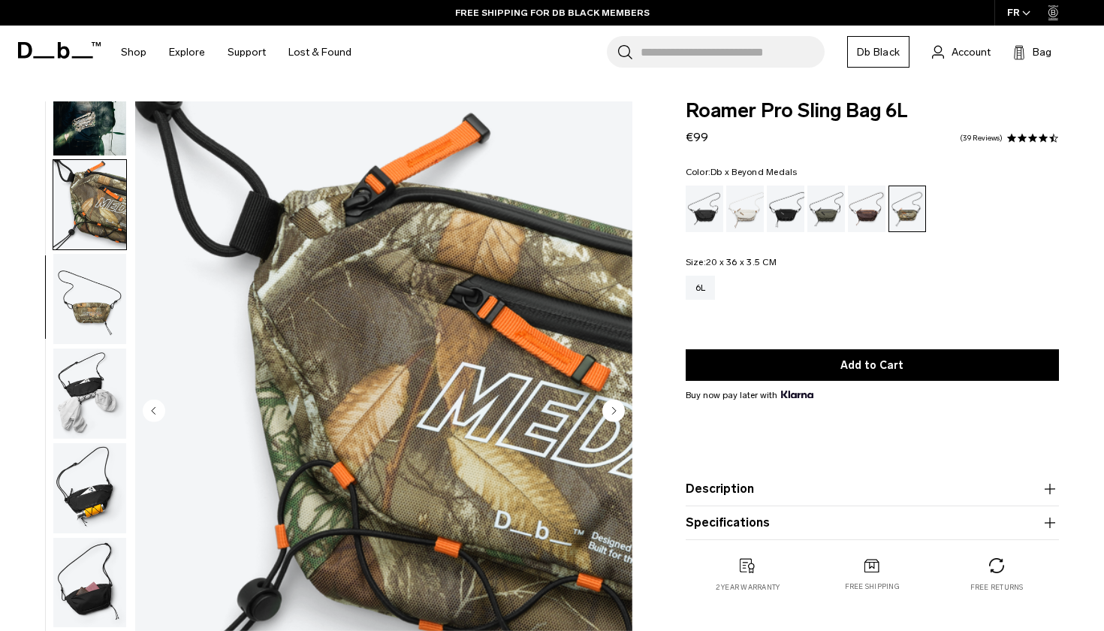
click at [94, 282] on img "button" at bounding box center [89, 299] width 73 height 90
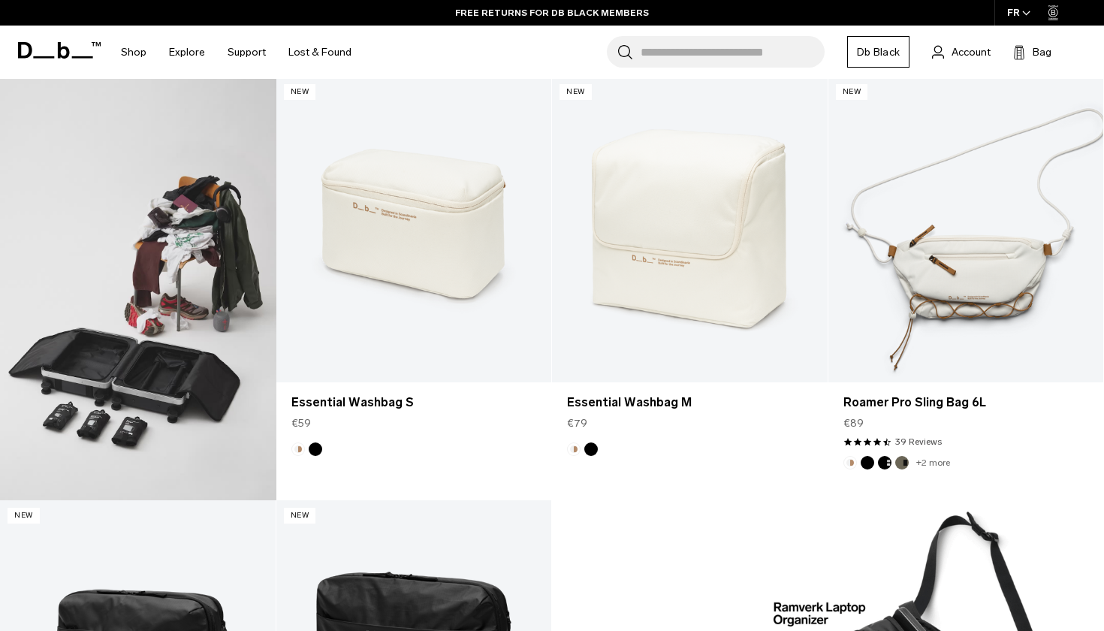
scroll to position [721, 0]
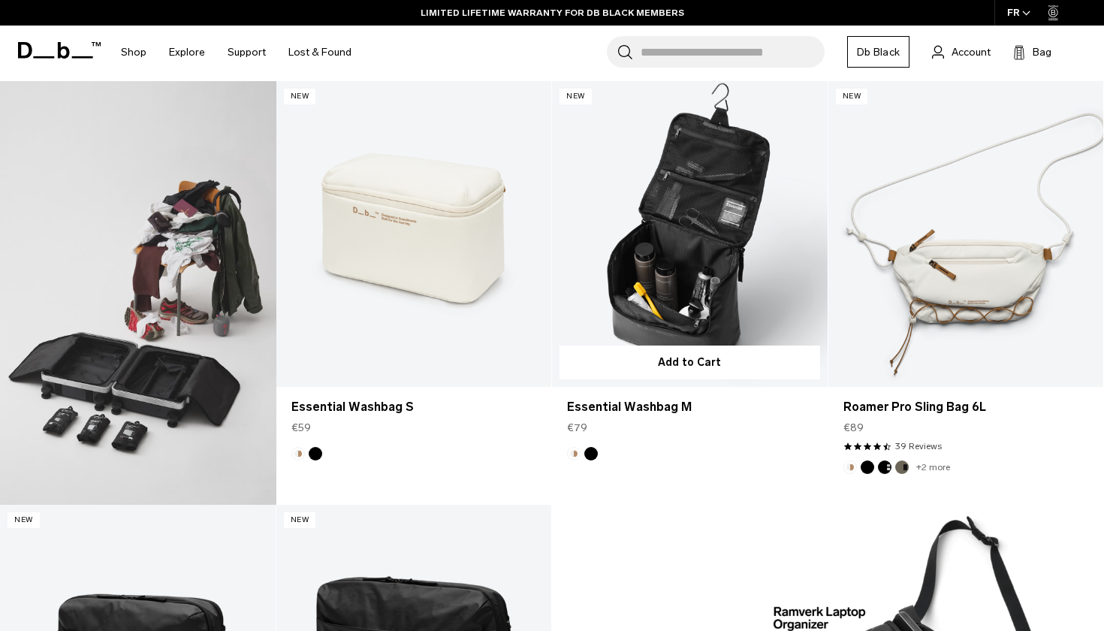
click at [669, 255] on link "Essential Washbag M" at bounding box center [690, 234] width 276 height 306
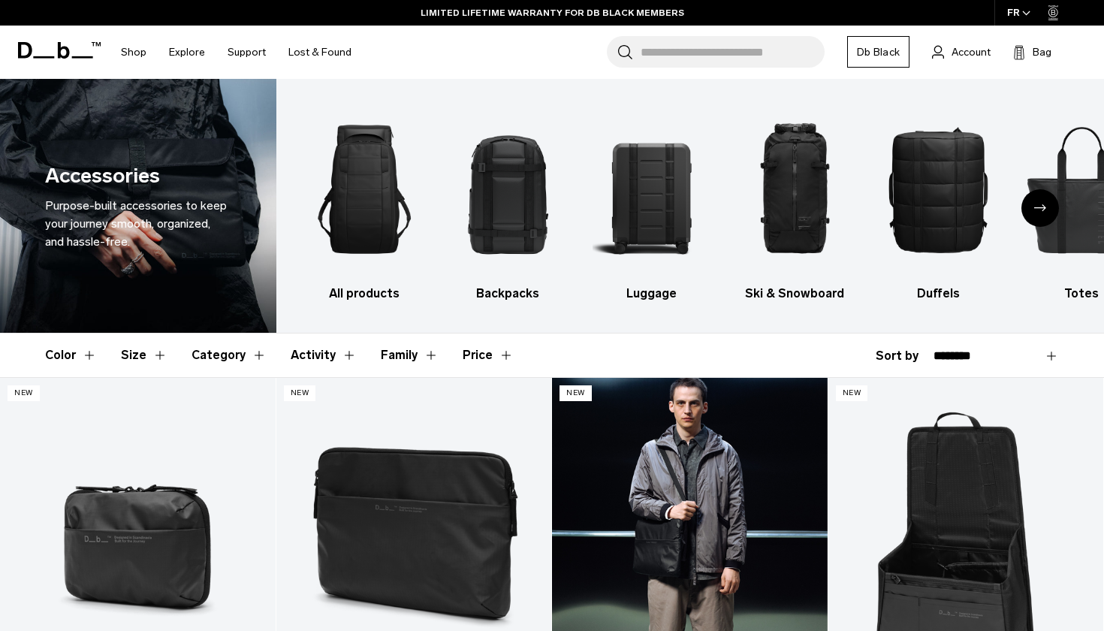
scroll to position [0, 0]
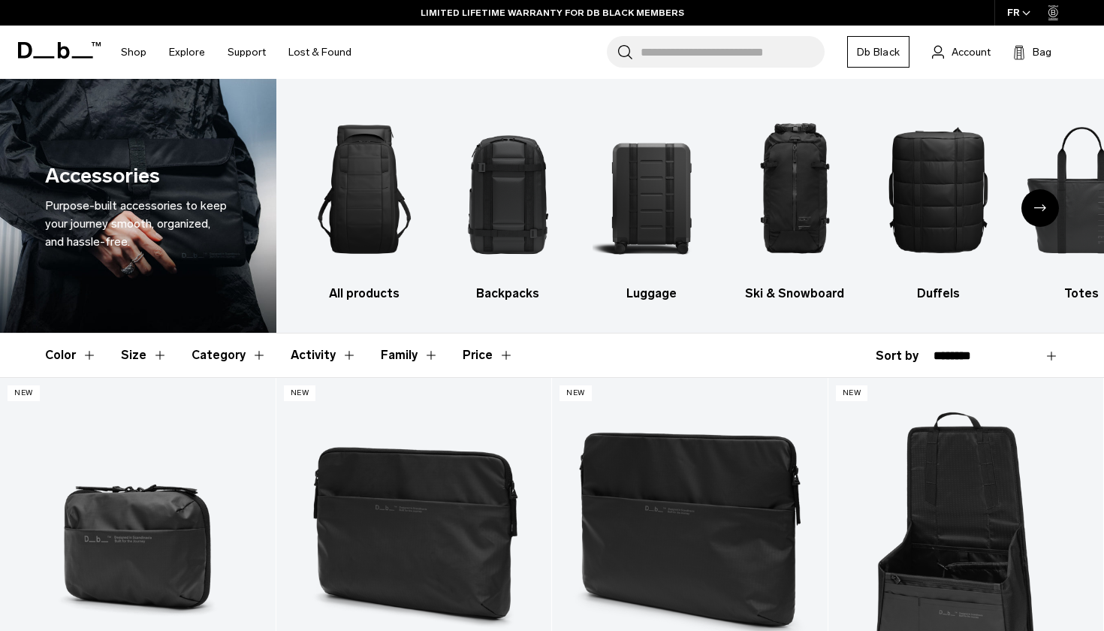
click at [1044, 212] on div "Next slide" at bounding box center [1040, 208] width 38 height 38
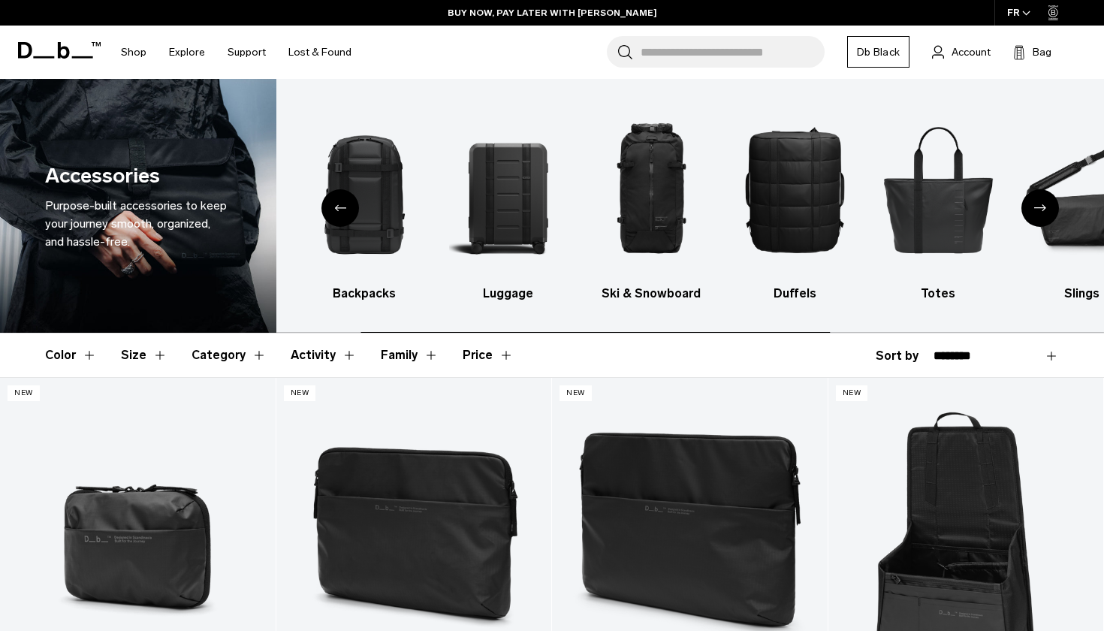
click at [1044, 212] on div "Next slide" at bounding box center [1040, 208] width 38 height 38
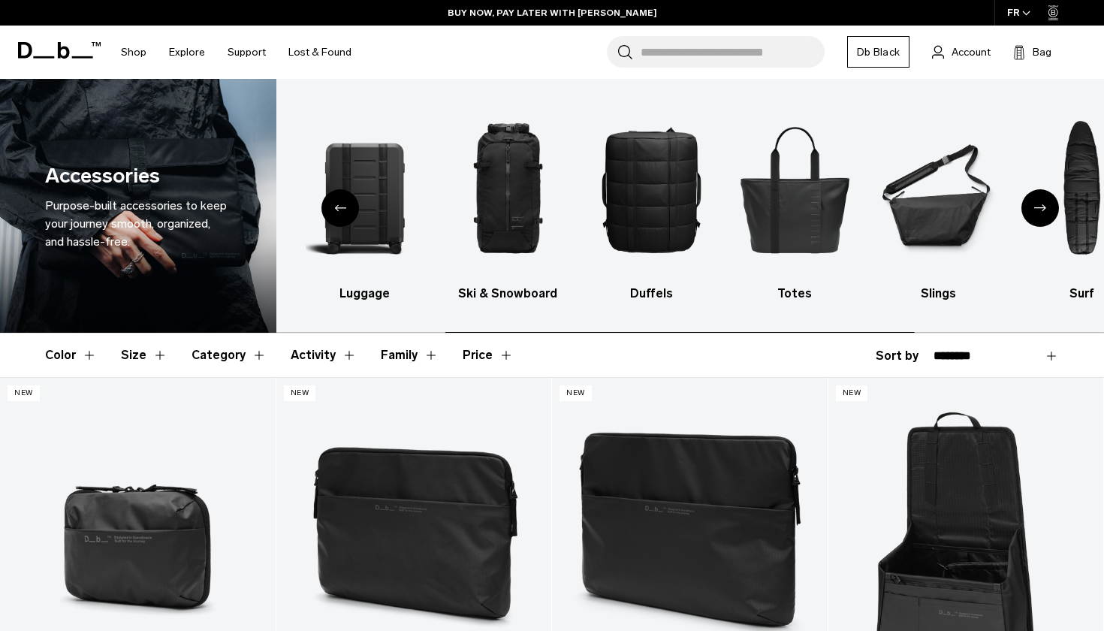
click at [1044, 212] on div "Next slide" at bounding box center [1040, 208] width 38 height 38
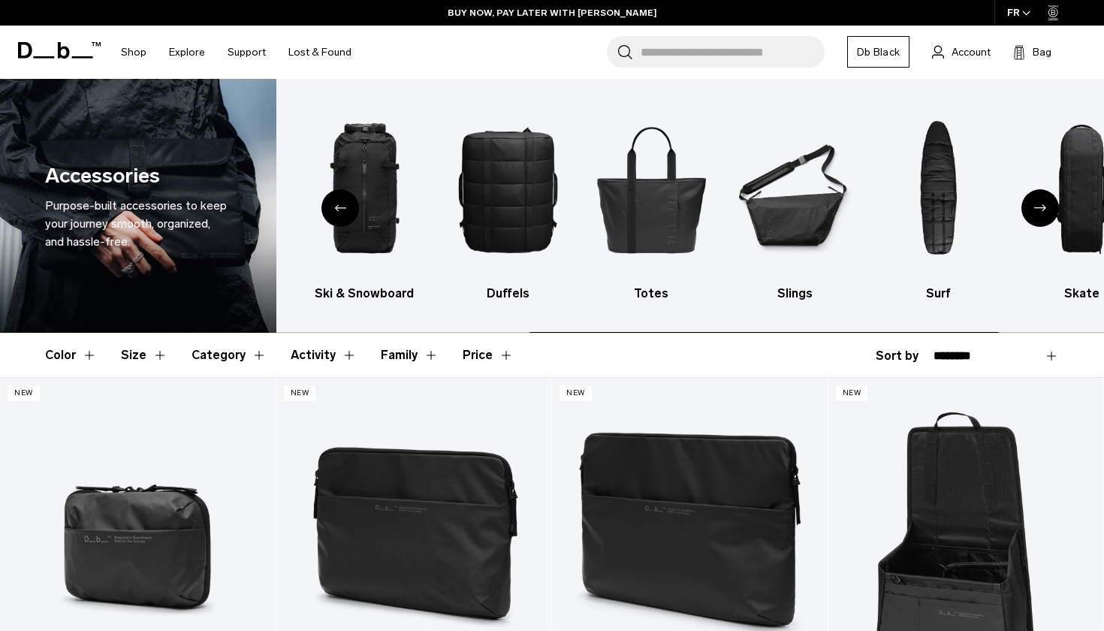
click at [1044, 212] on div "Next slide" at bounding box center [1040, 208] width 38 height 38
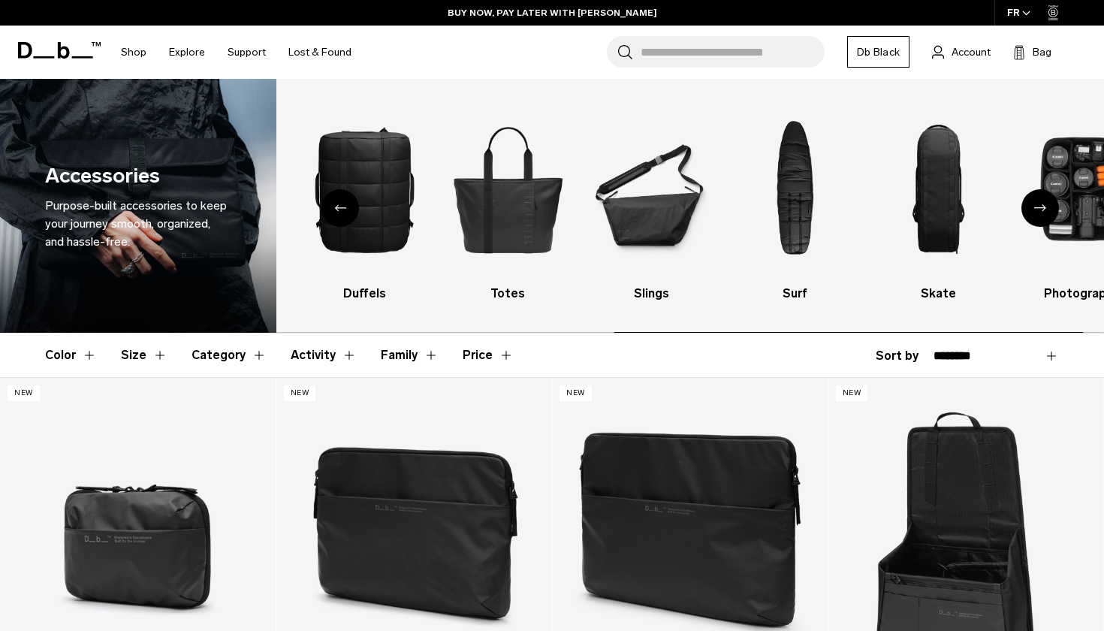
click at [1044, 212] on div "Next slide" at bounding box center [1040, 208] width 38 height 38
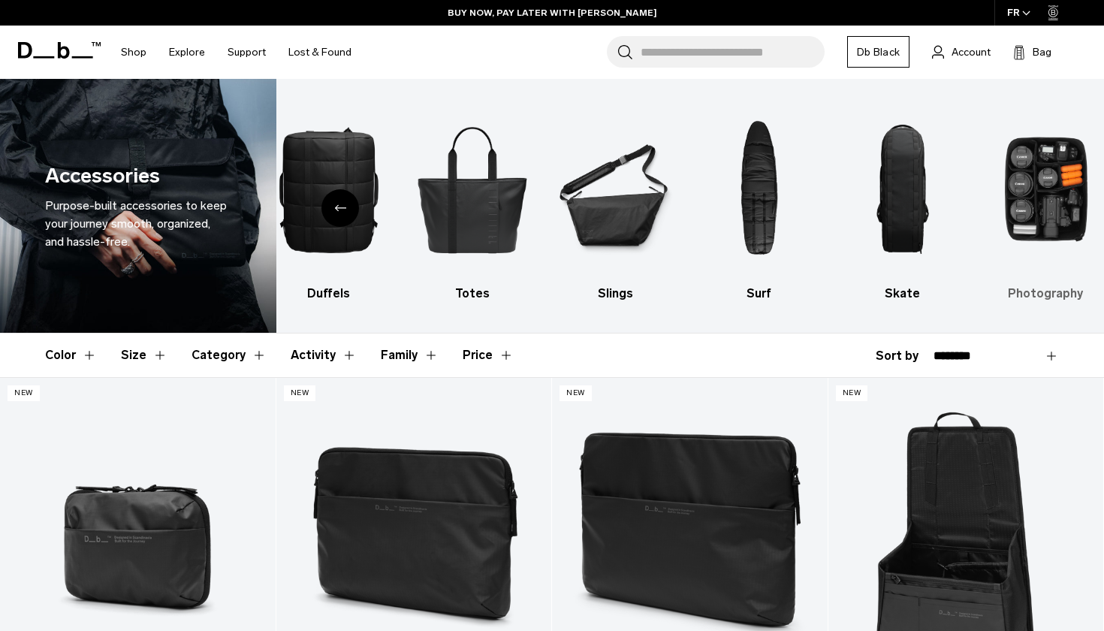
click at [1019, 212] on img "10 / 10" at bounding box center [1045, 189] width 117 height 176
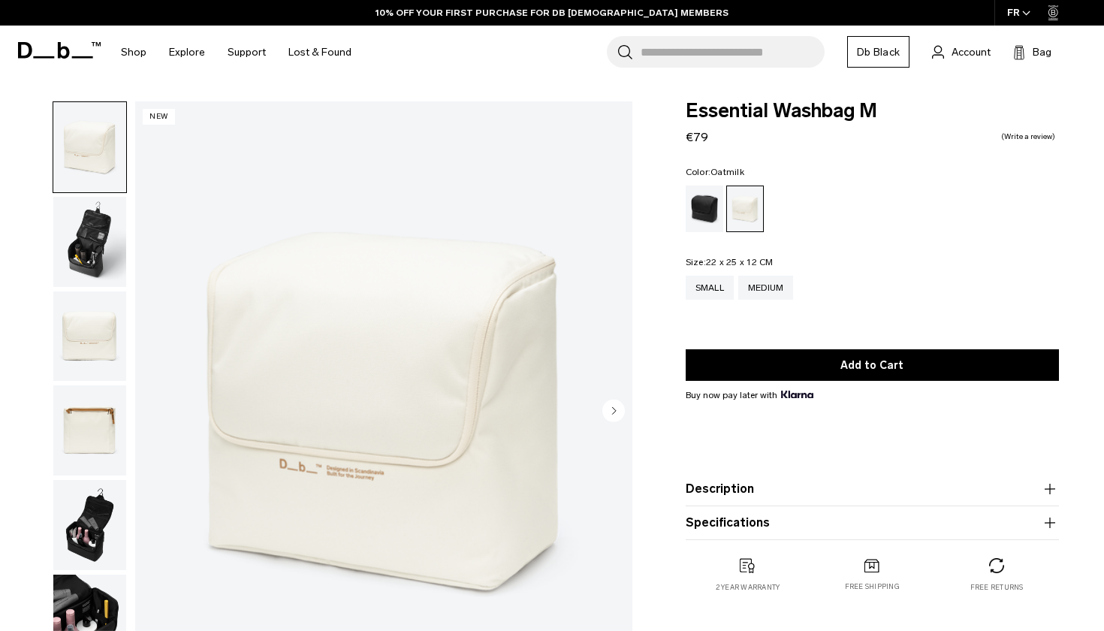
click at [100, 247] on img "button" at bounding box center [89, 242] width 73 height 90
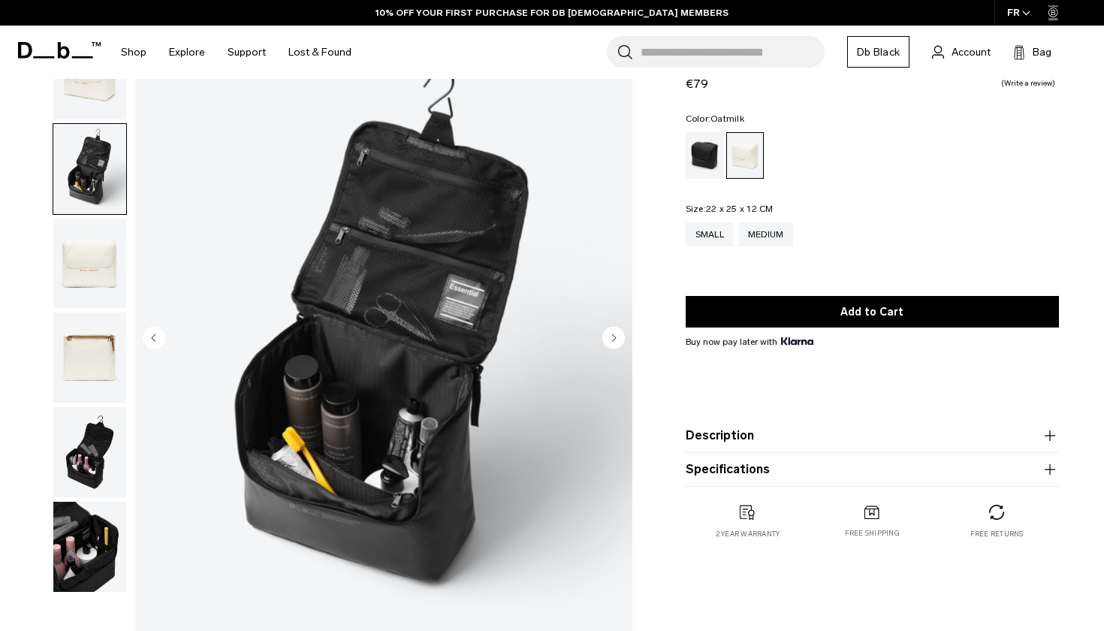
scroll to position [74, 0]
click at [617, 339] on circle "Next slide" at bounding box center [613, 336] width 23 height 23
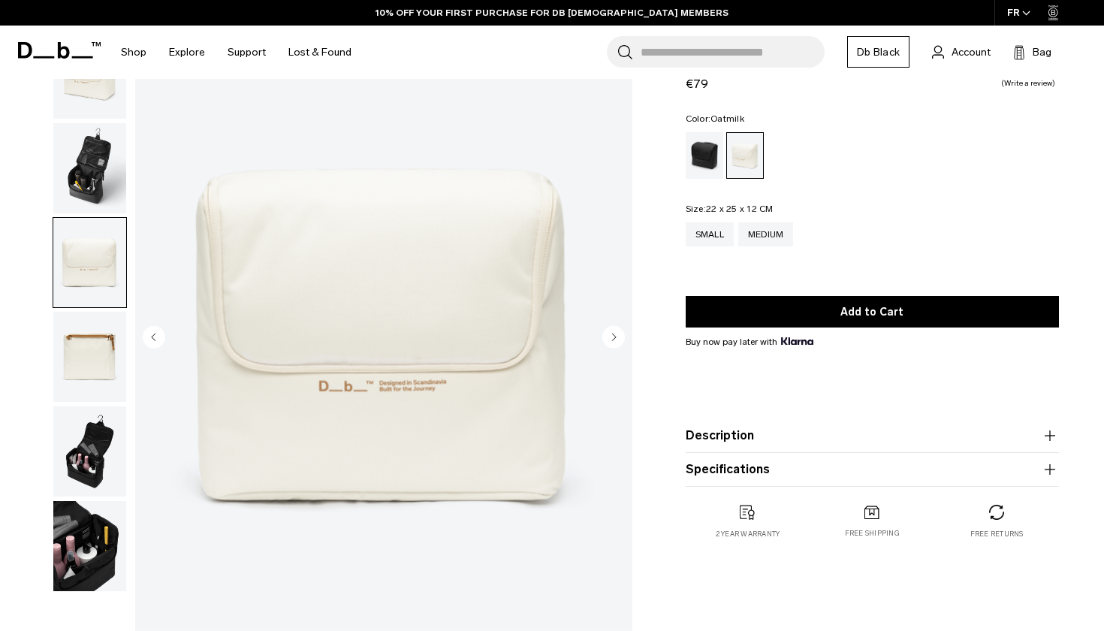
click at [617, 339] on circle "Next slide" at bounding box center [613, 336] width 23 height 23
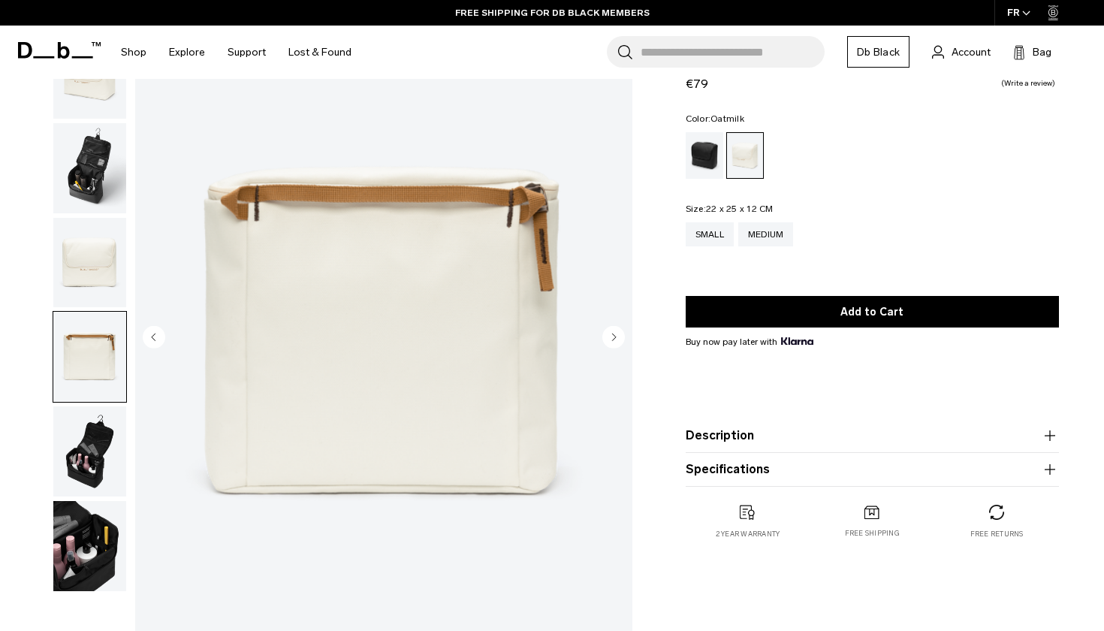
click at [617, 339] on circle "Next slide" at bounding box center [613, 336] width 23 height 23
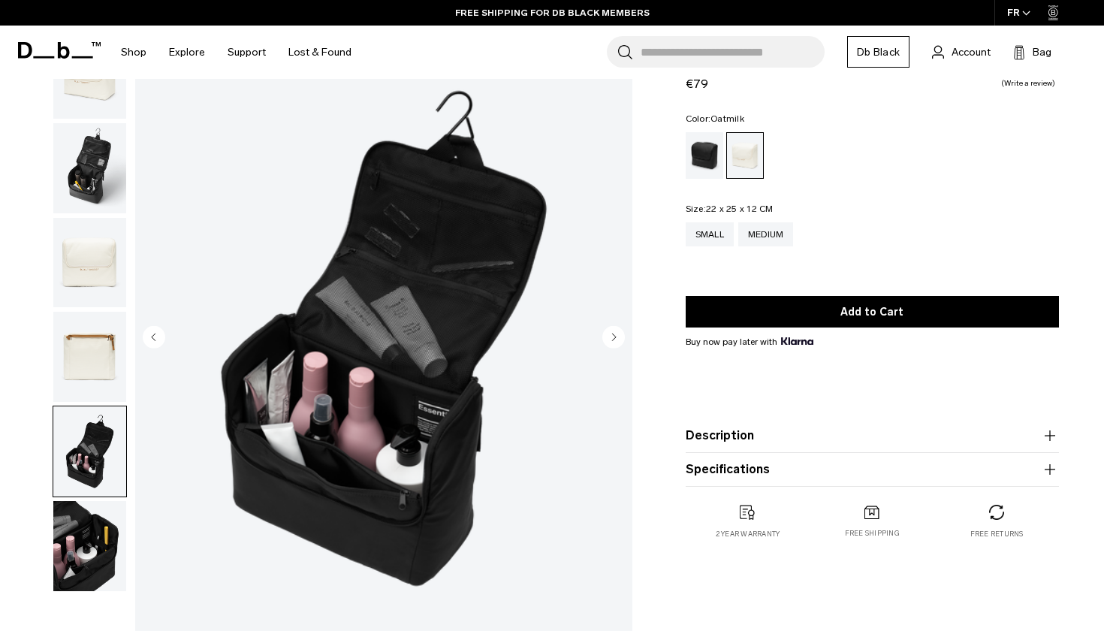
click at [617, 339] on circle "Next slide" at bounding box center [613, 336] width 23 height 23
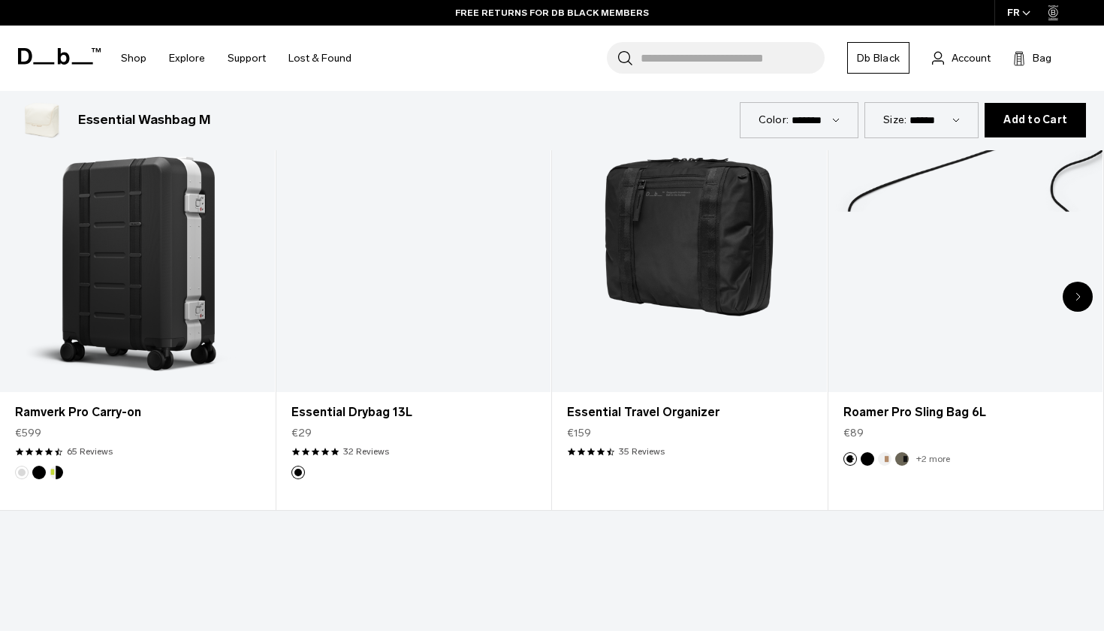
scroll to position [791, 0]
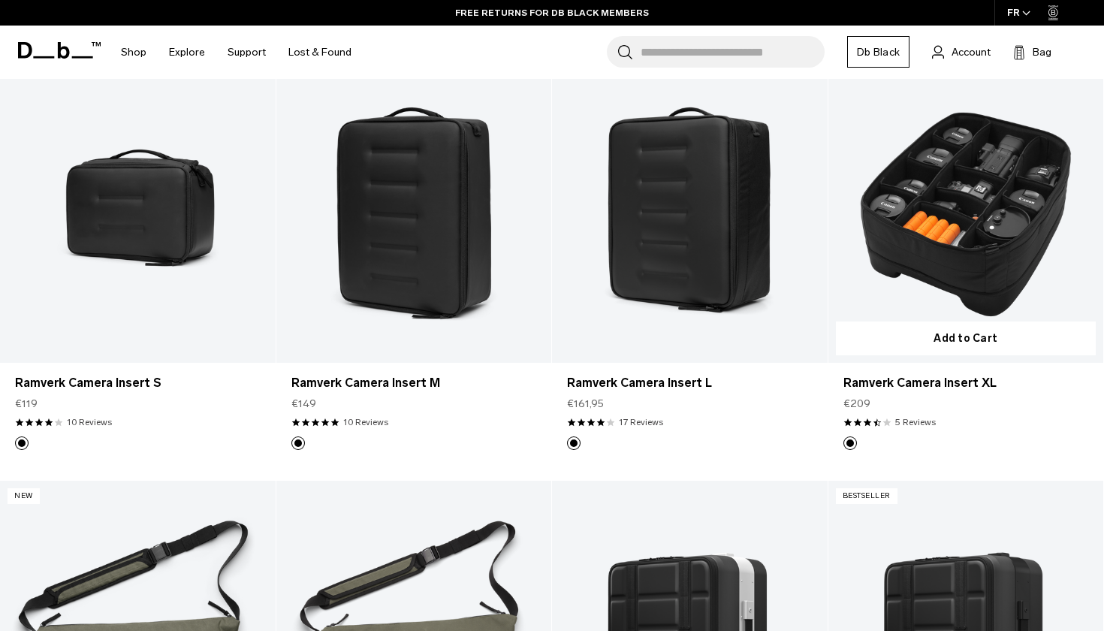
scroll to position [665, 0]
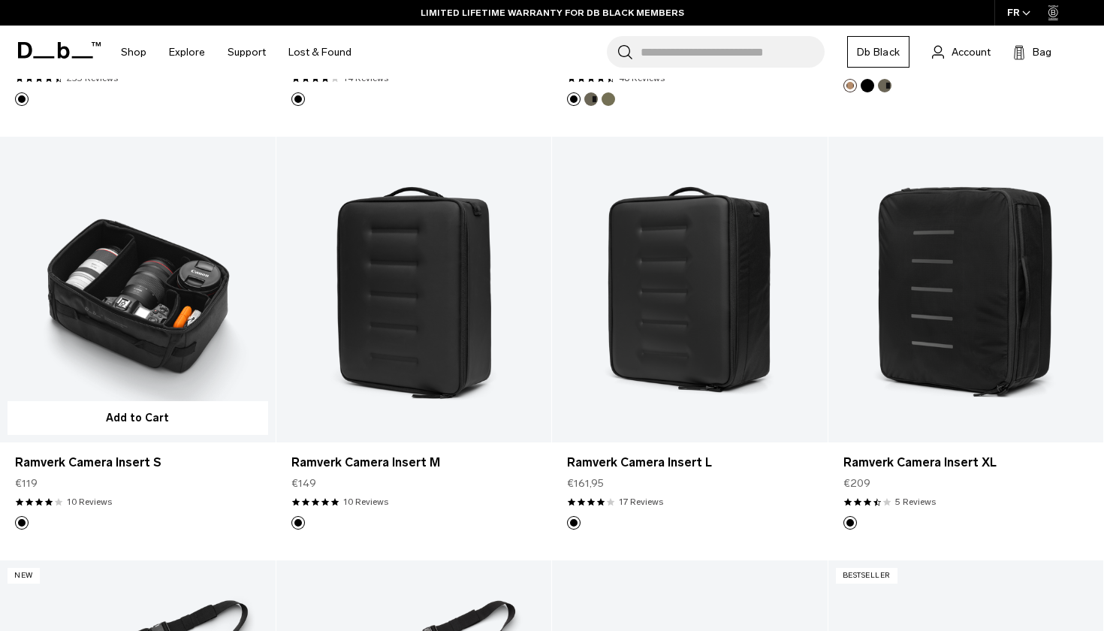
click at [171, 303] on link "Ramverk Camera Insert S" at bounding box center [138, 290] width 276 height 306
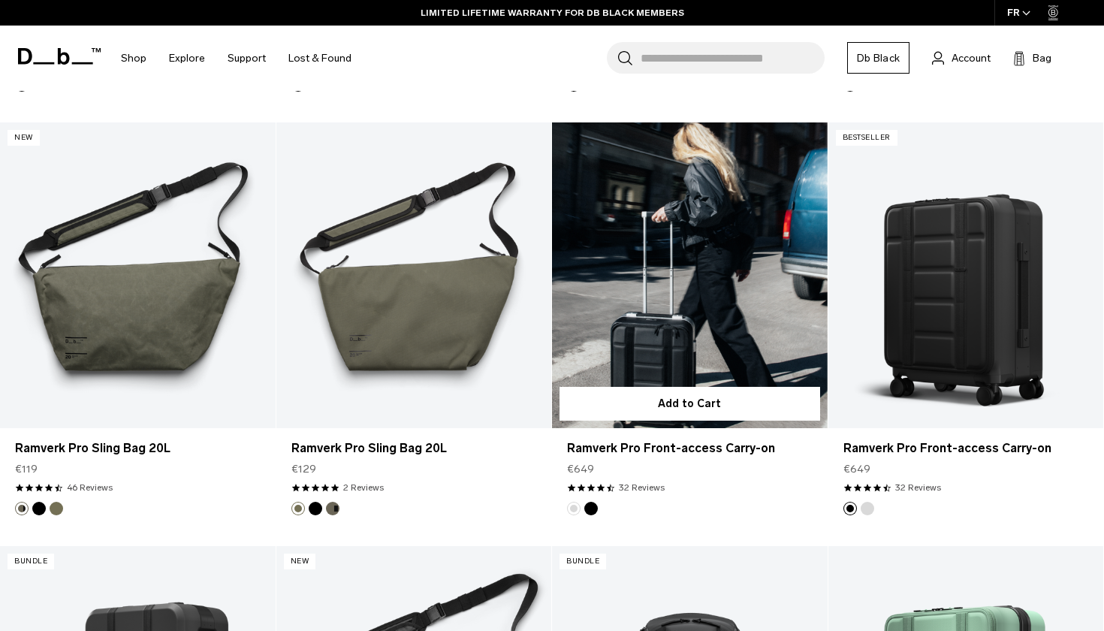
scroll to position [1105, 0]
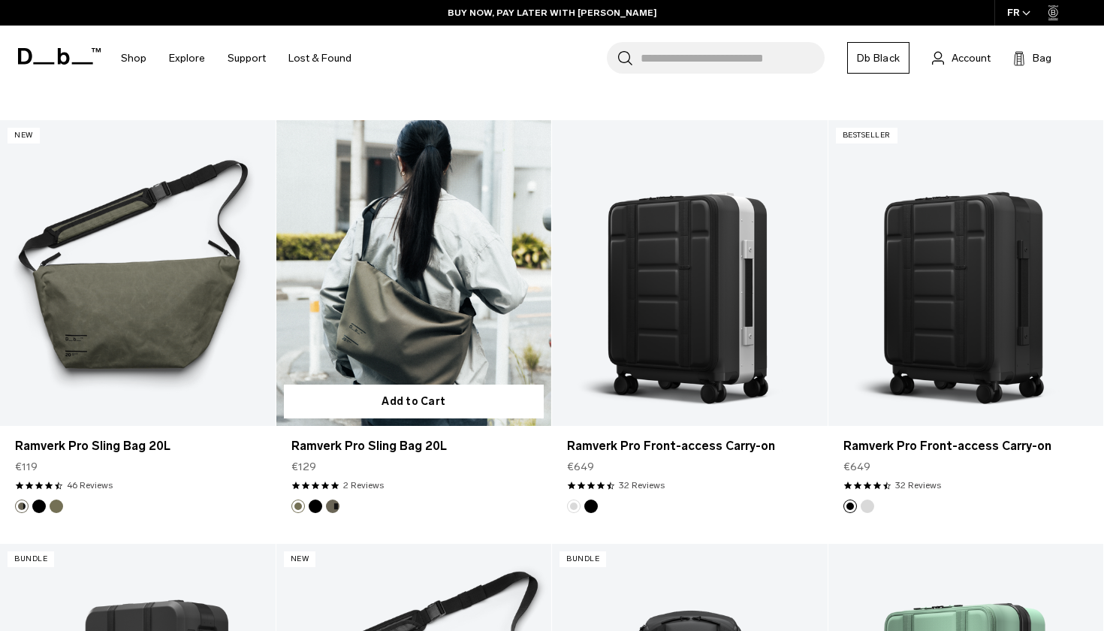
click at [384, 279] on link "Ramverk Pro Sling Bag 20L" at bounding box center [414, 273] width 276 height 306
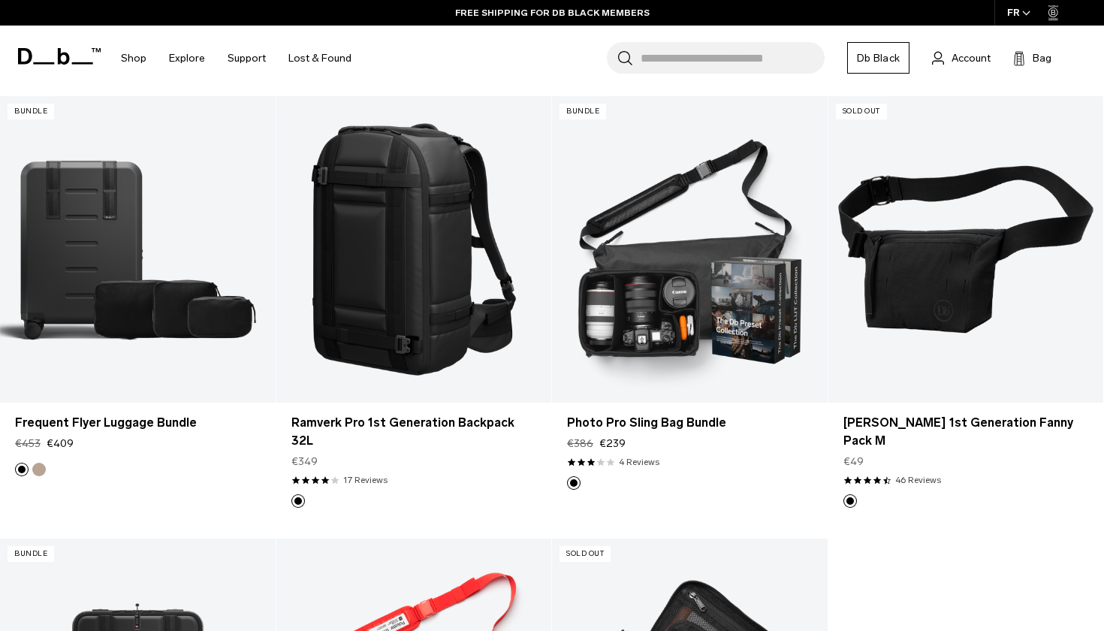
scroll to position [2412, 0]
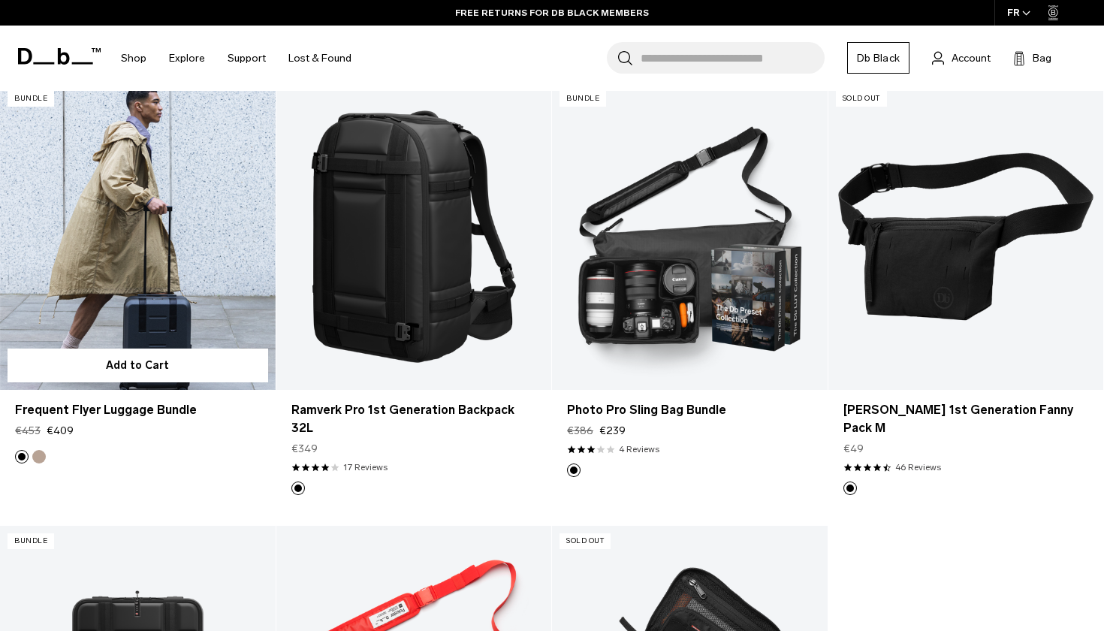
click at [185, 279] on link "Frequent Flyer Luggage Bundle" at bounding box center [138, 236] width 276 height 306
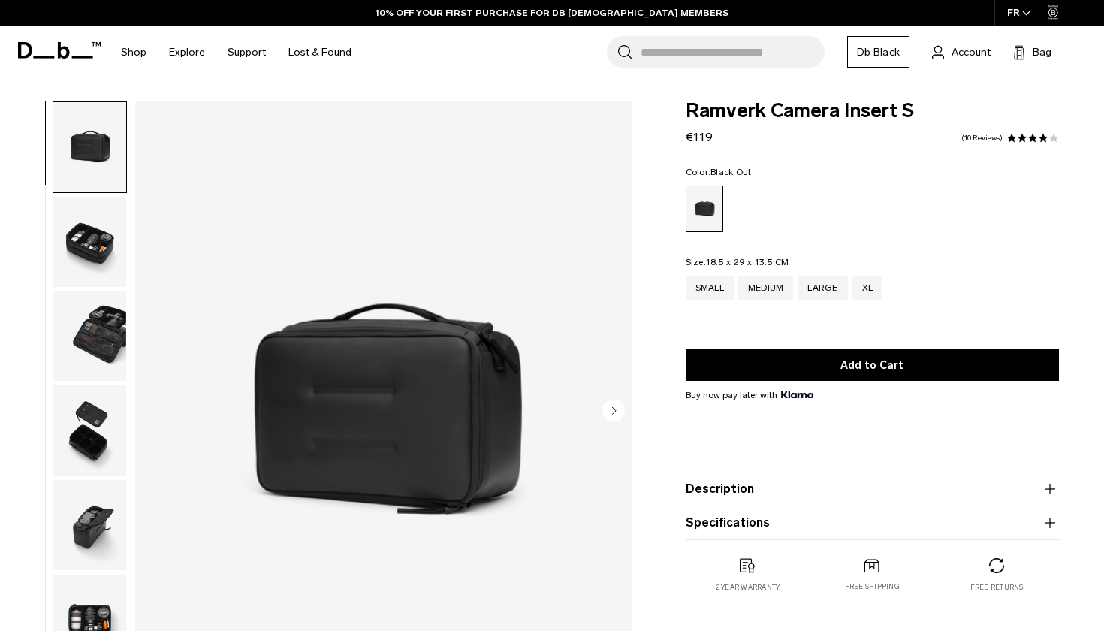
click at [619, 411] on circle "Next slide" at bounding box center [613, 410] width 23 height 23
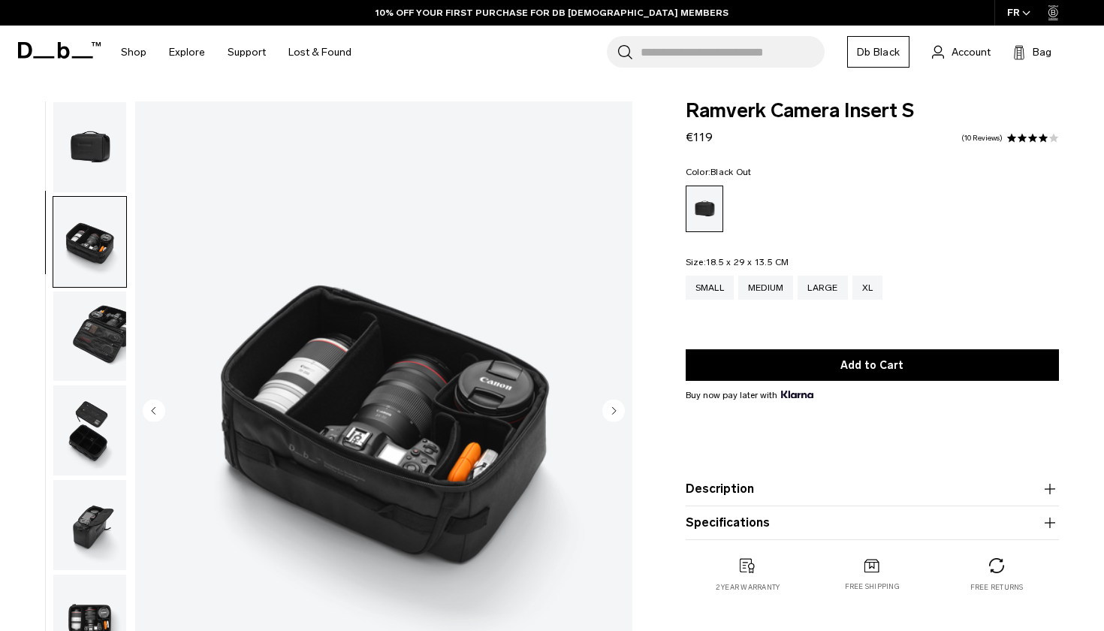
scroll to position [45, 0]
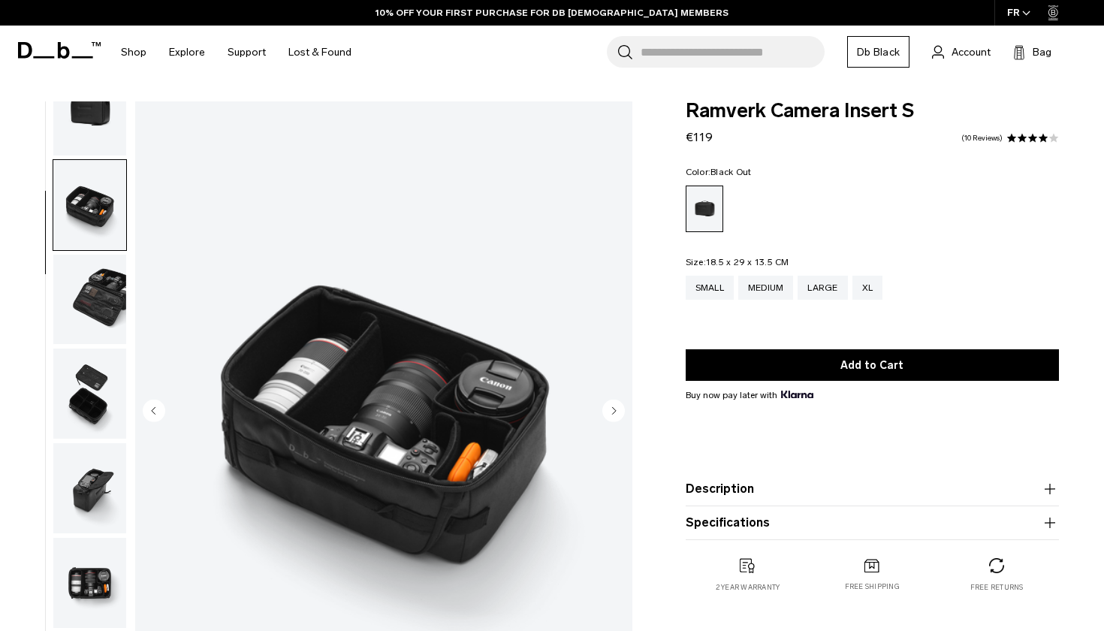
click at [619, 411] on circle "Next slide" at bounding box center [613, 410] width 23 height 23
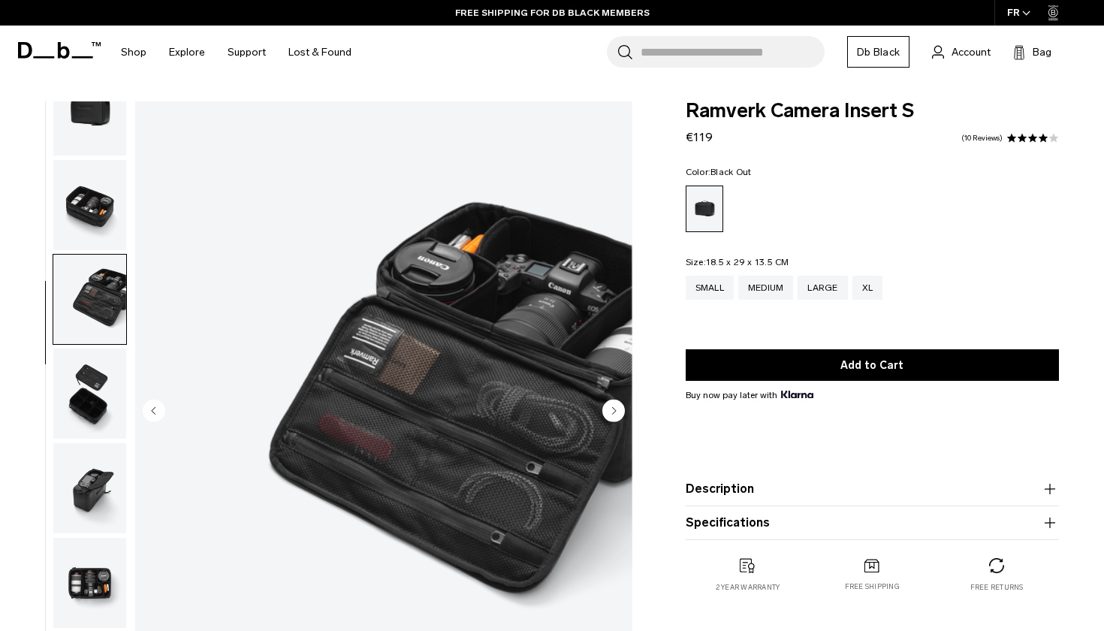
click at [619, 411] on circle "Next slide" at bounding box center [613, 410] width 23 height 23
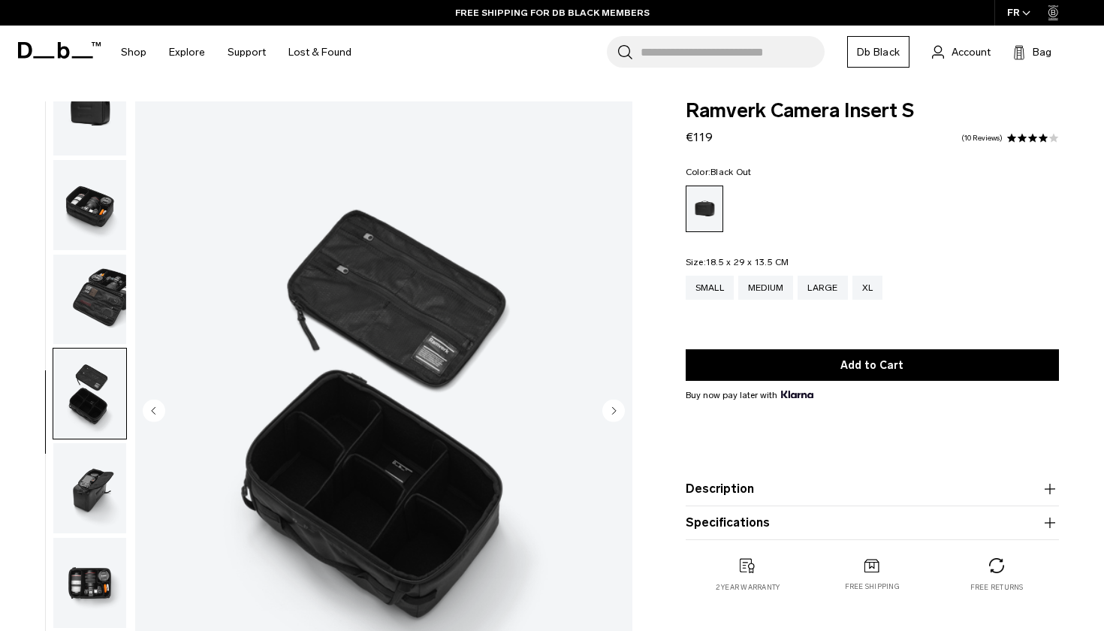
click at [613, 411] on icon "Next slide" at bounding box center [614, 410] width 4 height 7
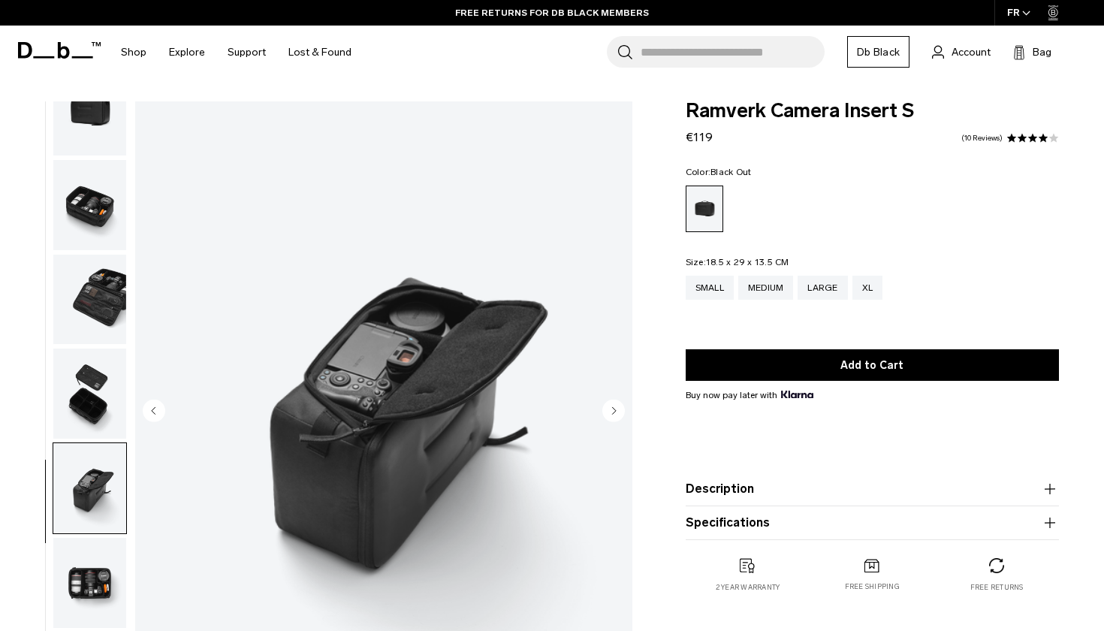
click at [613, 411] on icon "Next slide" at bounding box center [614, 410] width 4 height 7
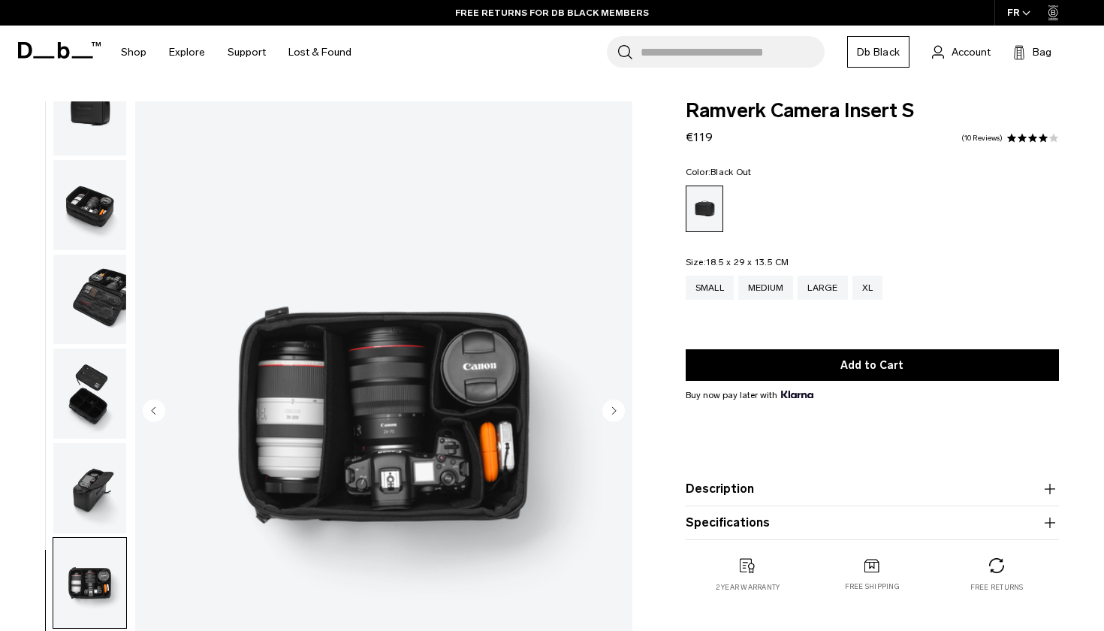
click at [613, 411] on icon "Next slide" at bounding box center [614, 410] width 4 height 7
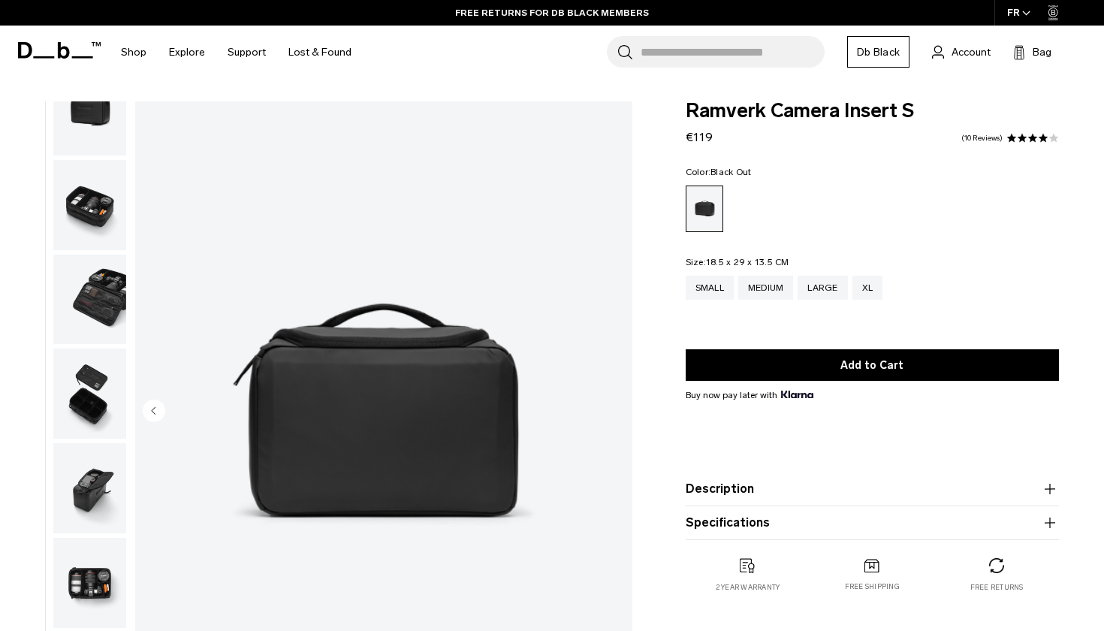
click at [613, 411] on img "7 / 7" at bounding box center [383, 411] width 497 height 621
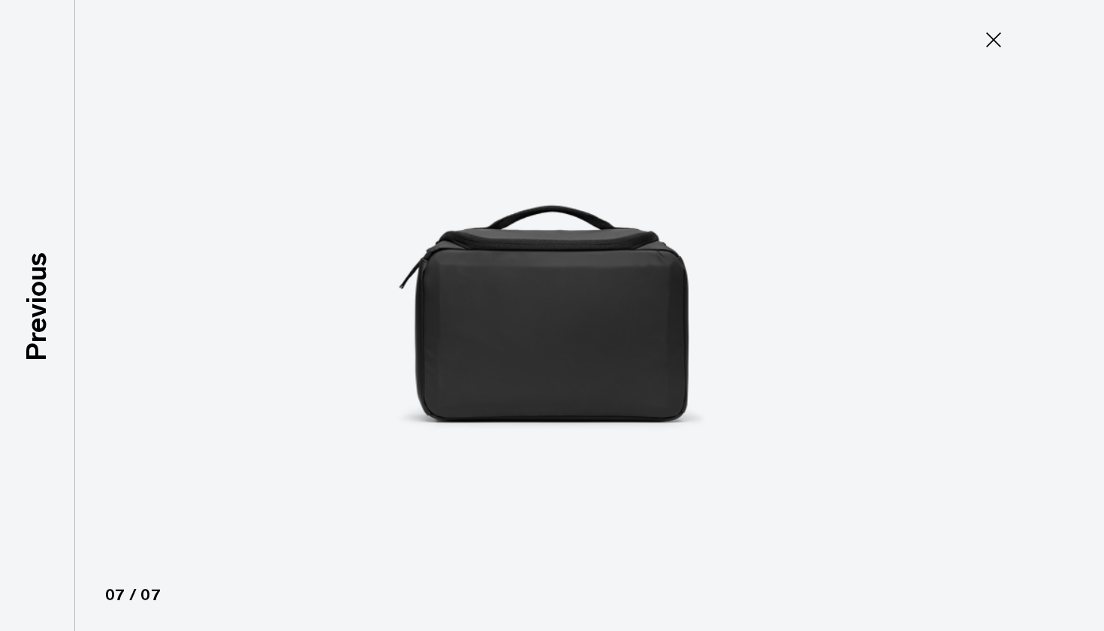
click at [990, 43] on icon at bounding box center [993, 39] width 15 height 15
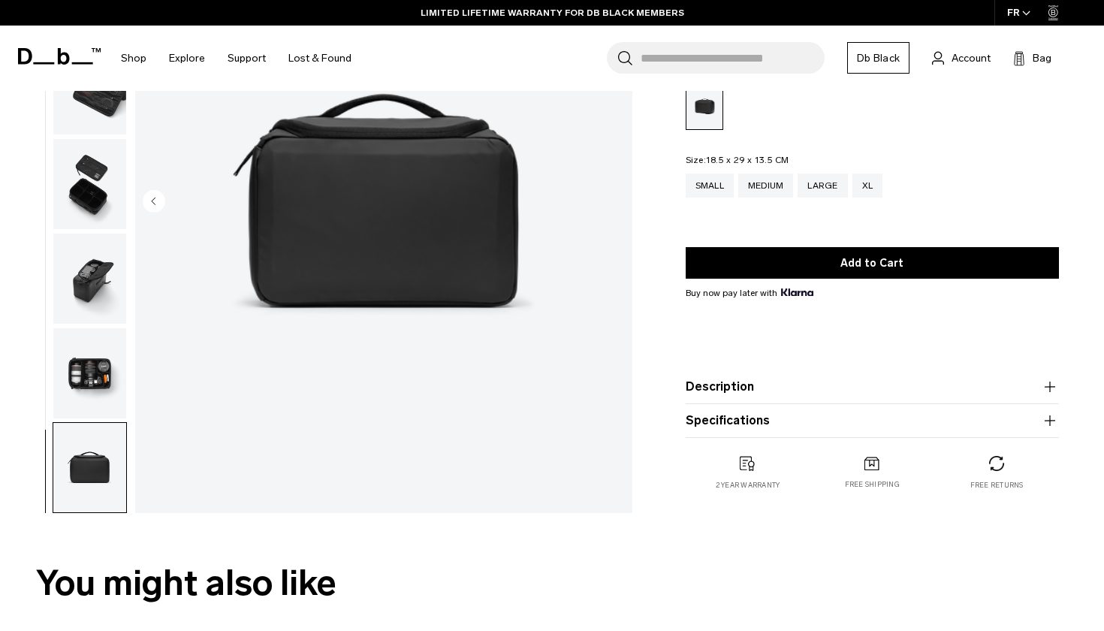
scroll to position [236, 0]
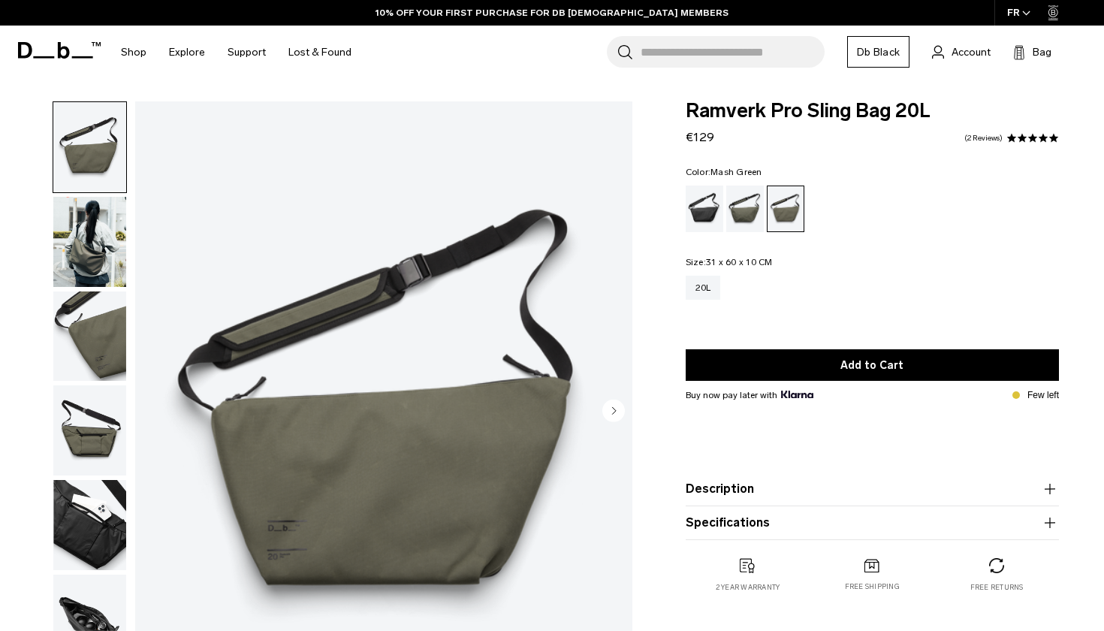
click at [87, 252] on img "button" at bounding box center [89, 242] width 73 height 90
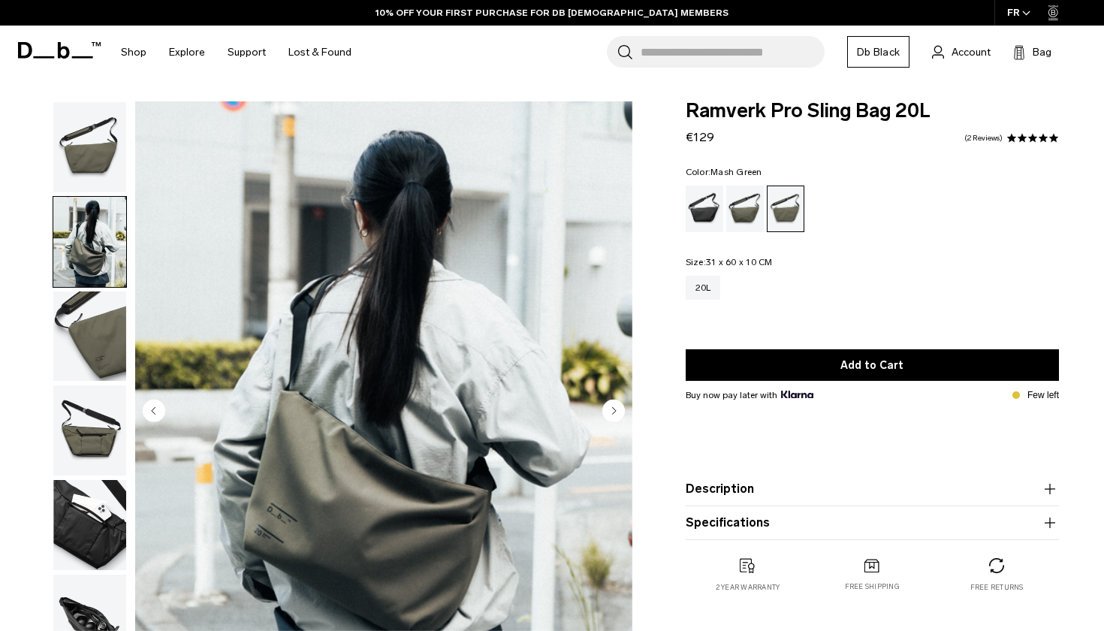
click at [321, 393] on img "2 / 6" at bounding box center [383, 411] width 497 height 621
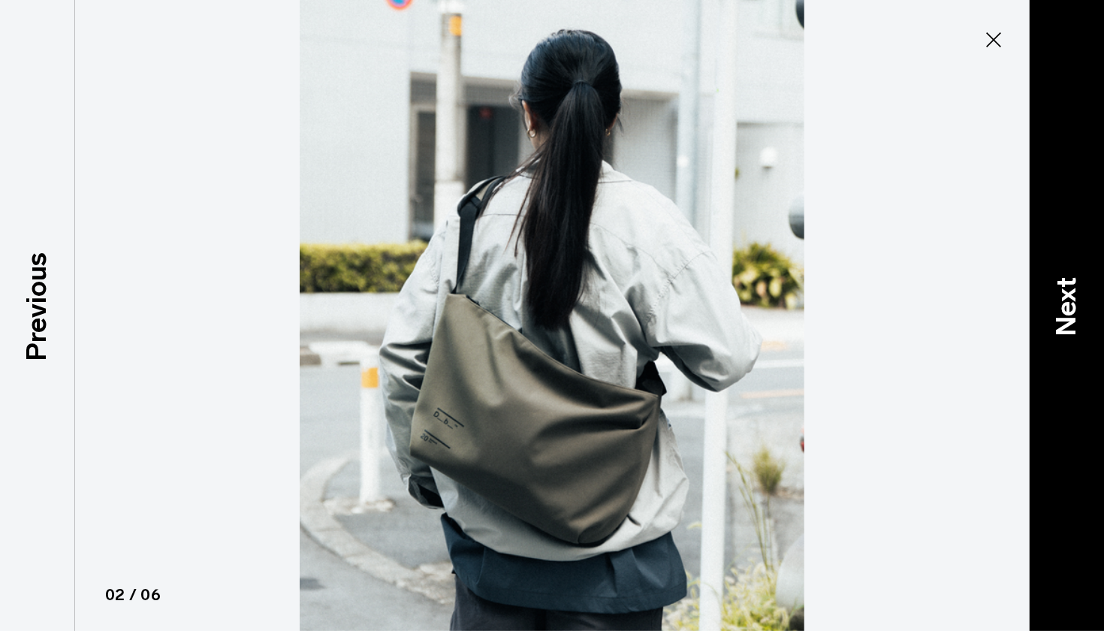
click at [1065, 309] on p "Next" at bounding box center [1066, 305] width 41 height 59
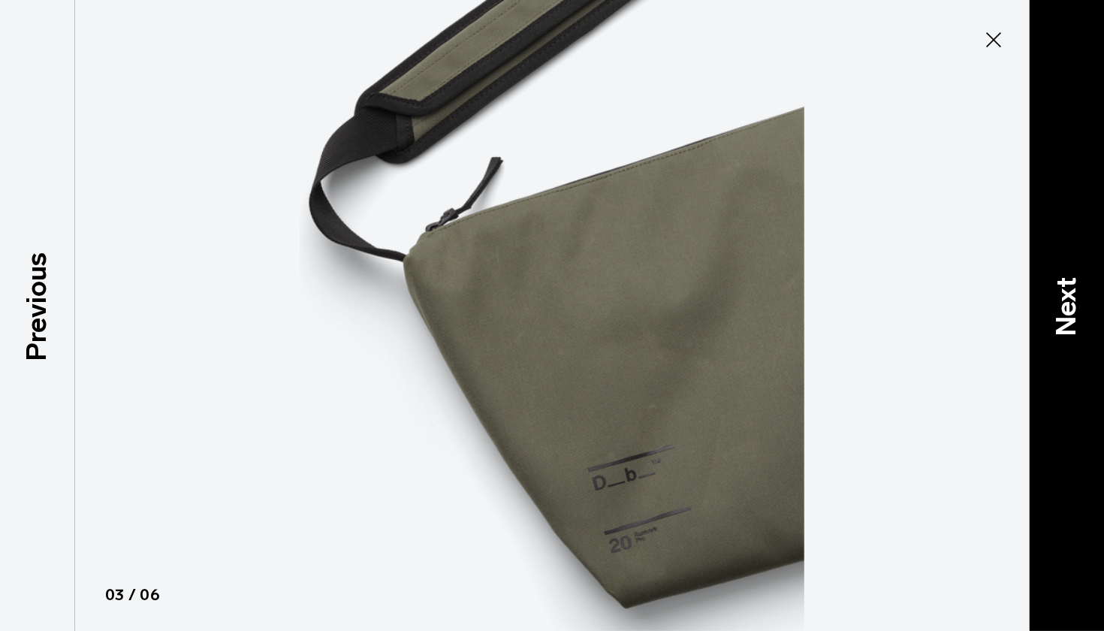
click at [1065, 309] on p "Next" at bounding box center [1066, 305] width 41 height 59
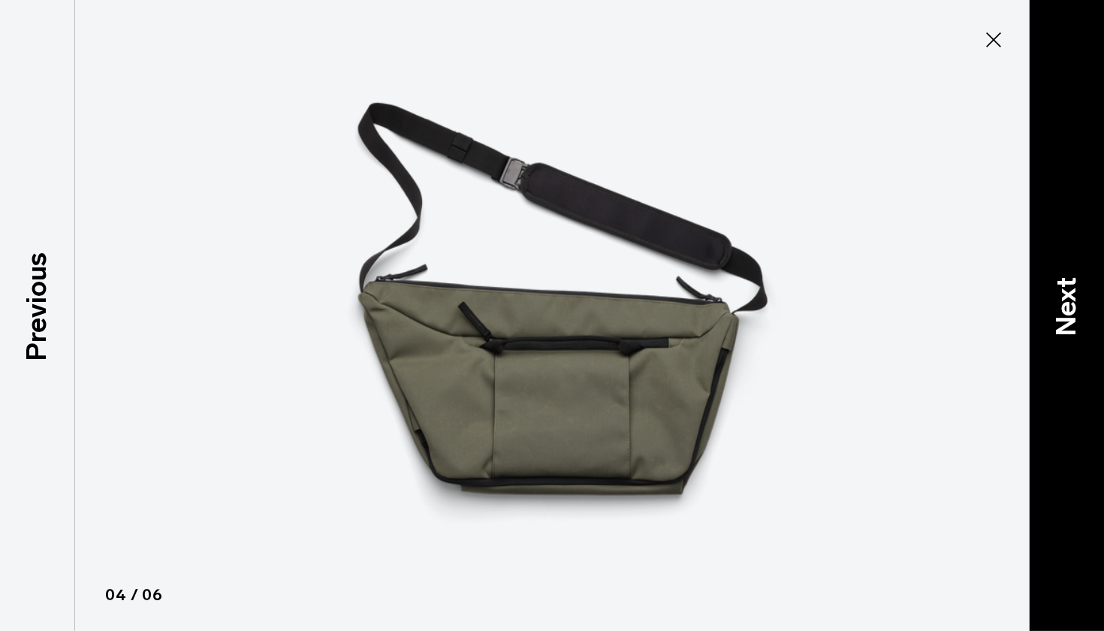
click at [1065, 309] on p "Next" at bounding box center [1066, 305] width 41 height 59
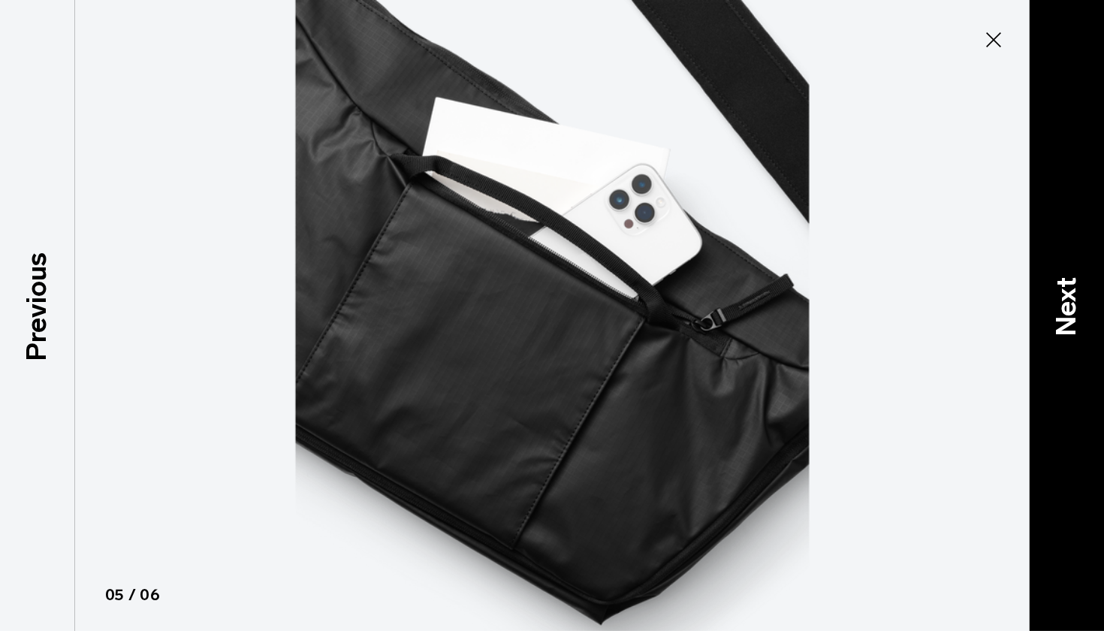
click at [1065, 309] on p "Next" at bounding box center [1066, 305] width 41 height 59
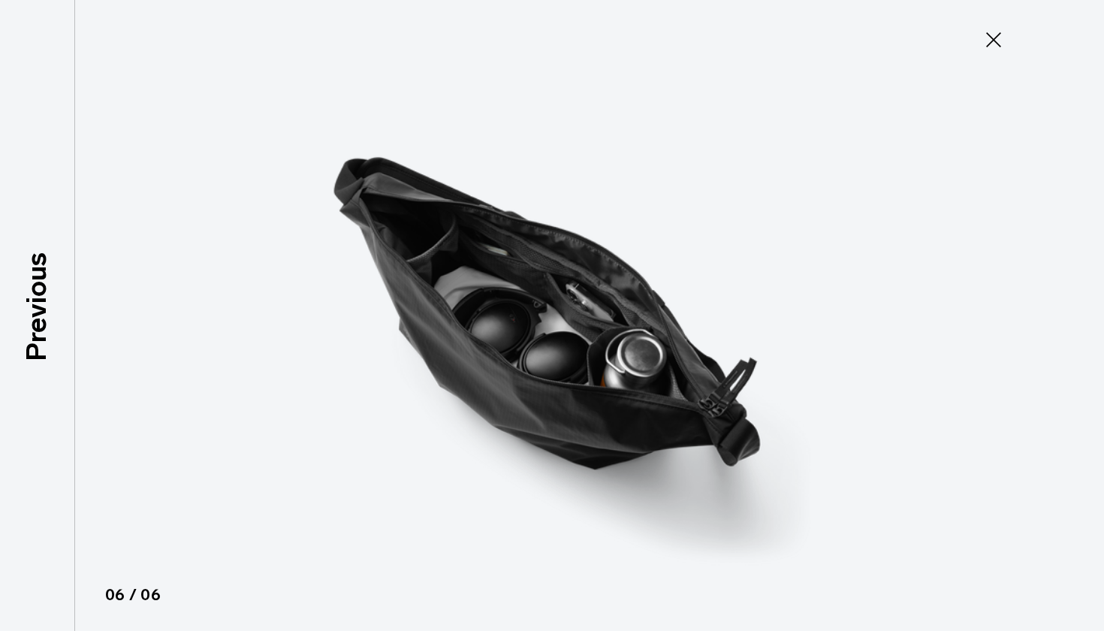
click at [1065, 309] on div at bounding box center [552, 315] width 1104 height 631
click at [987, 47] on icon at bounding box center [993, 40] width 24 height 24
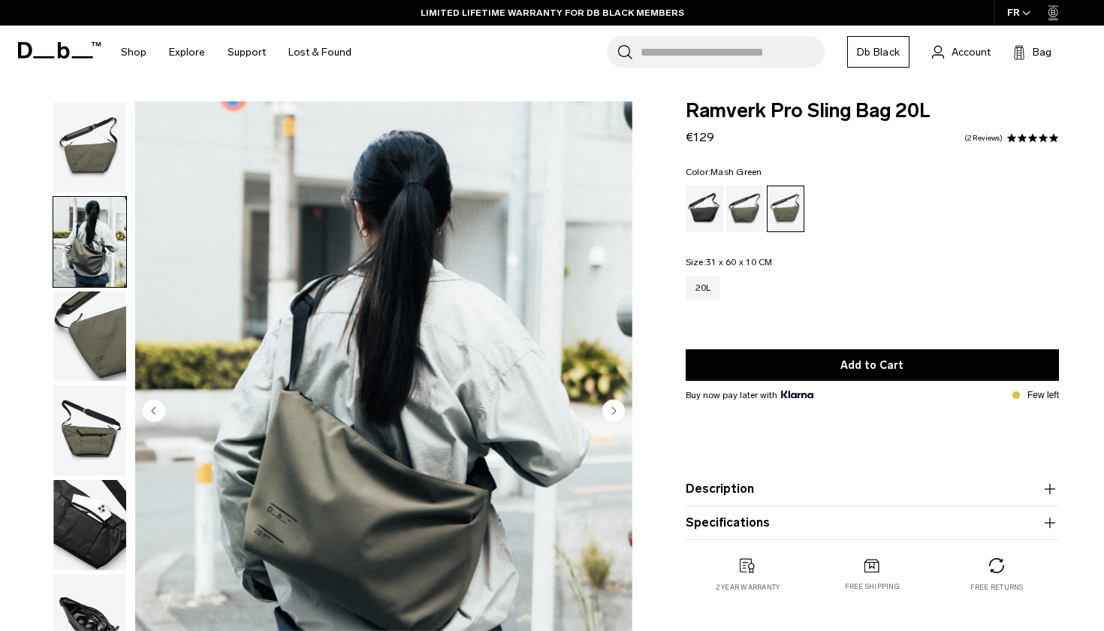
scroll to position [1, 0]
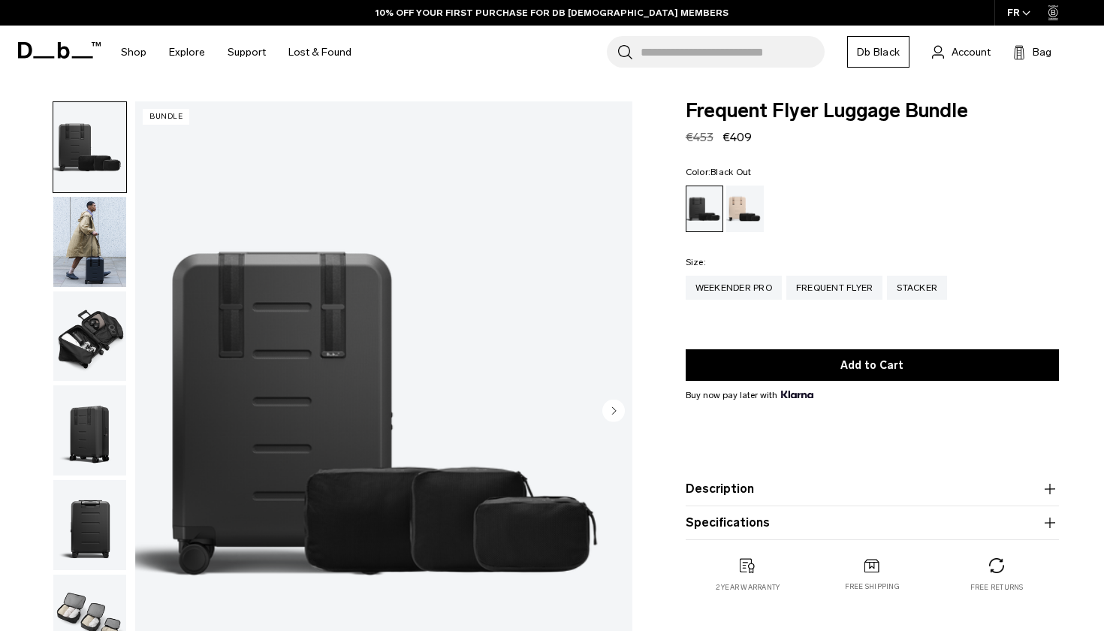
click at [104, 345] on img "button" at bounding box center [89, 336] width 73 height 90
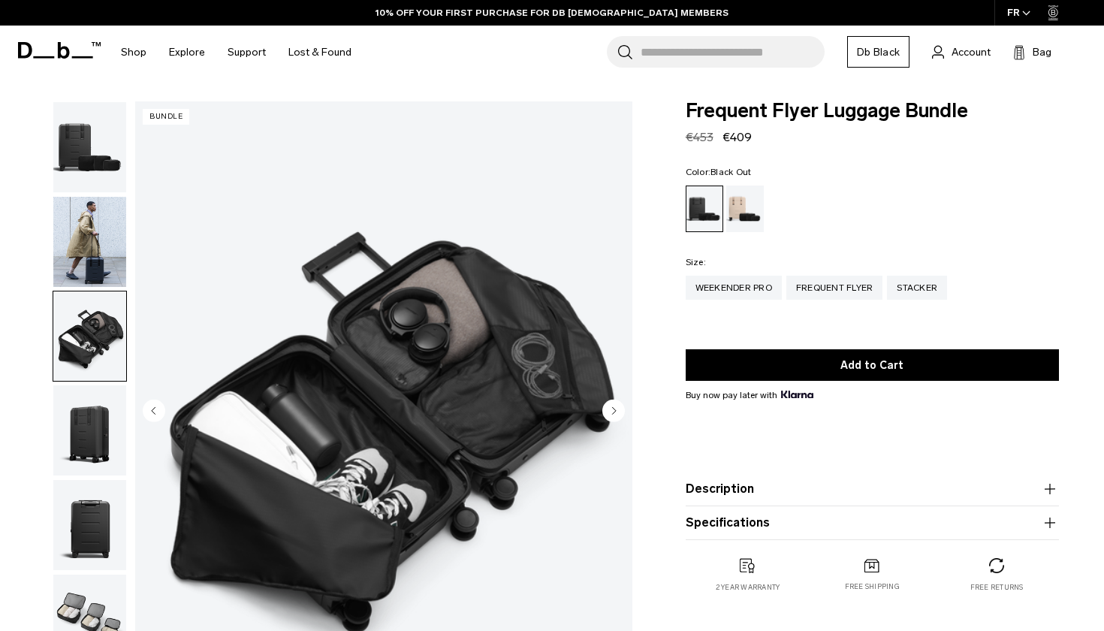
scroll to position [44, 0]
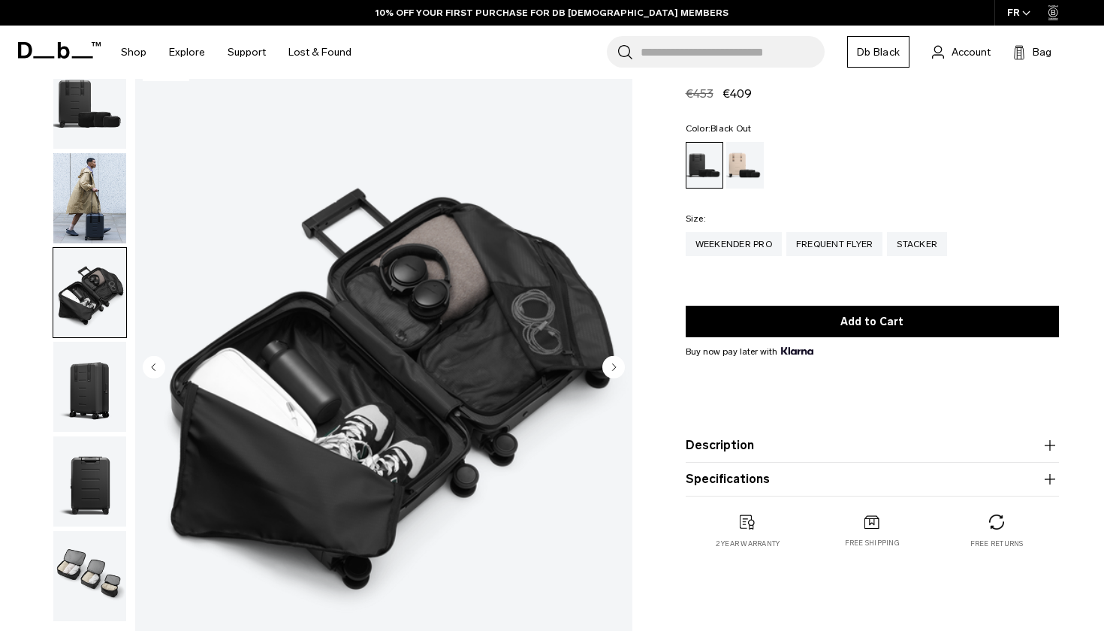
click at [616, 363] on circle "Next slide" at bounding box center [613, 366] width 23 height 23
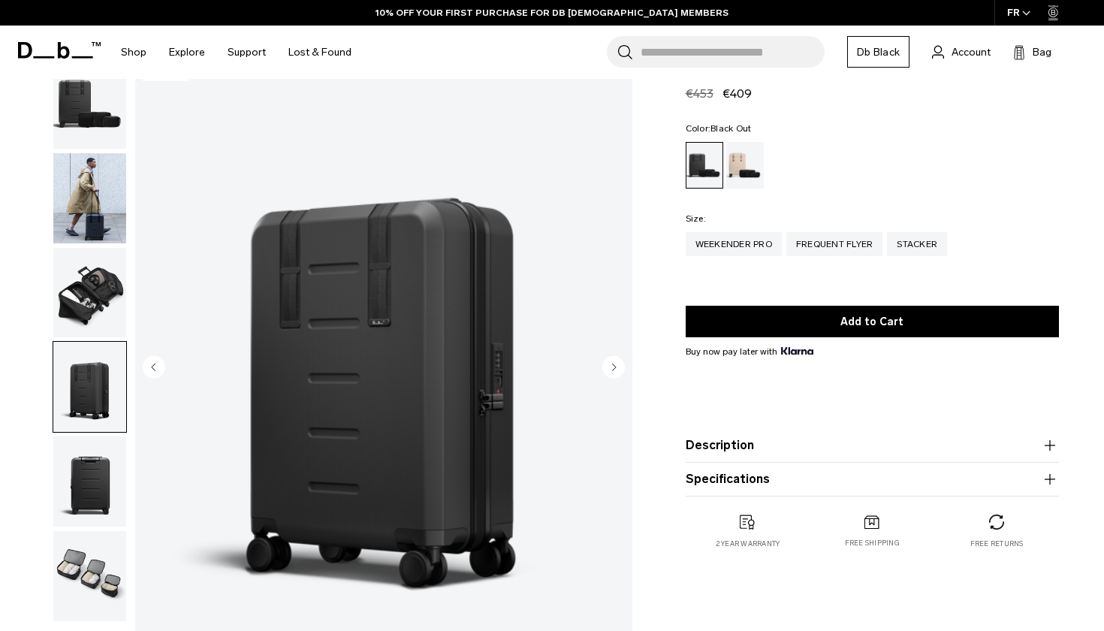
click at [616, 363] on circle "Next slide" at bounding box center [613, 366] width 23 height 23
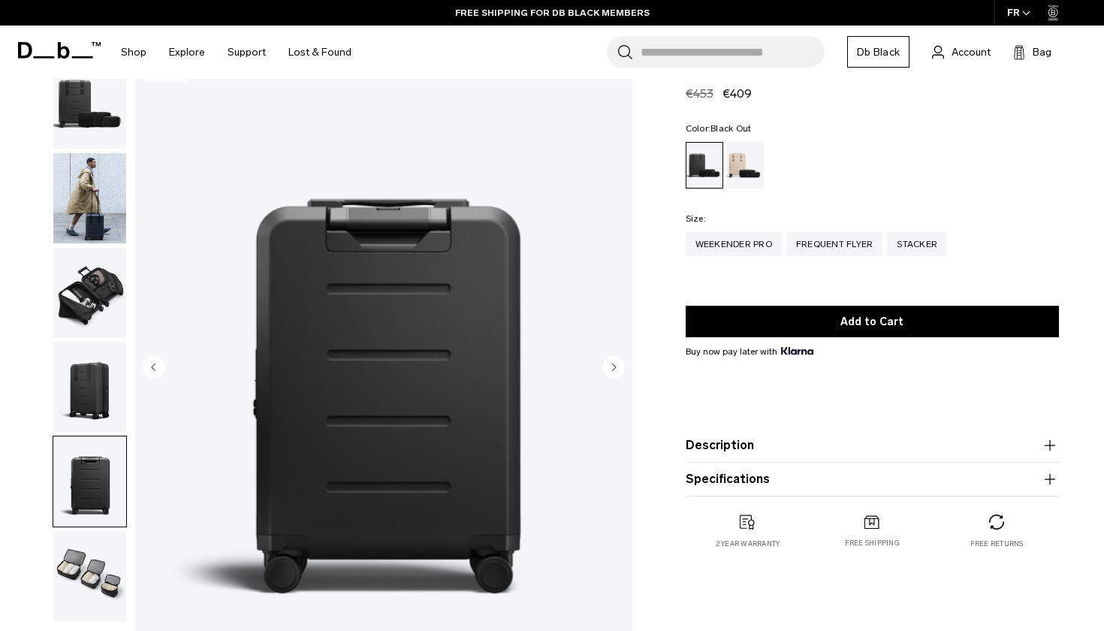
click at [616, 363] on circle "Next slide" at bounding box center [613, 366] width 23 height 23
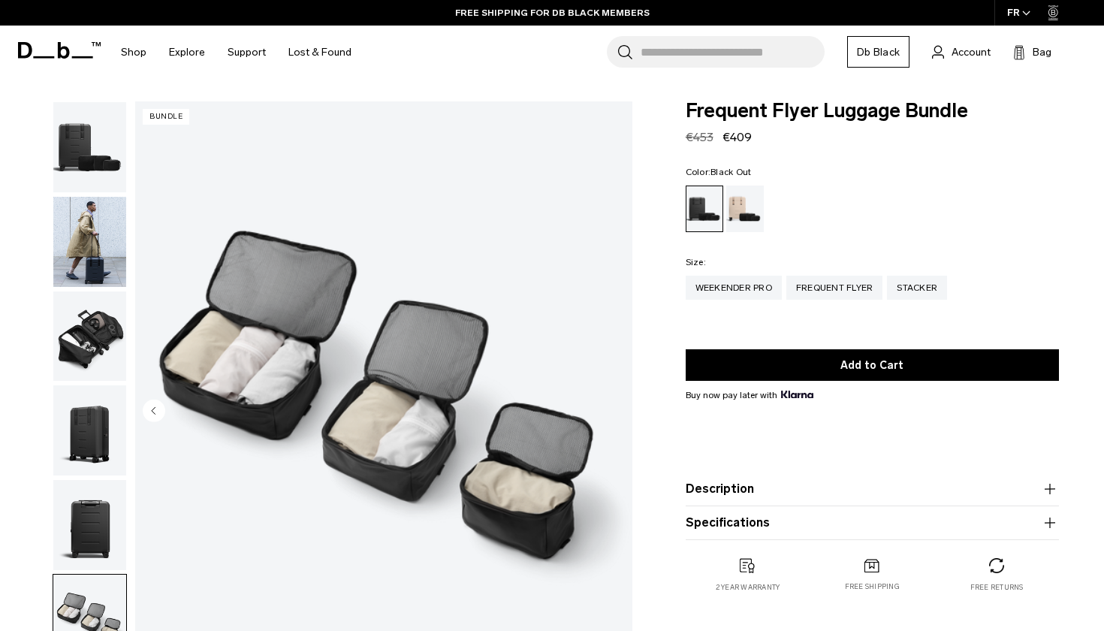
scroll to position [0, 0]
click at [89, 353] on img "button" at bounding box center [89, 336] width 73 height 90
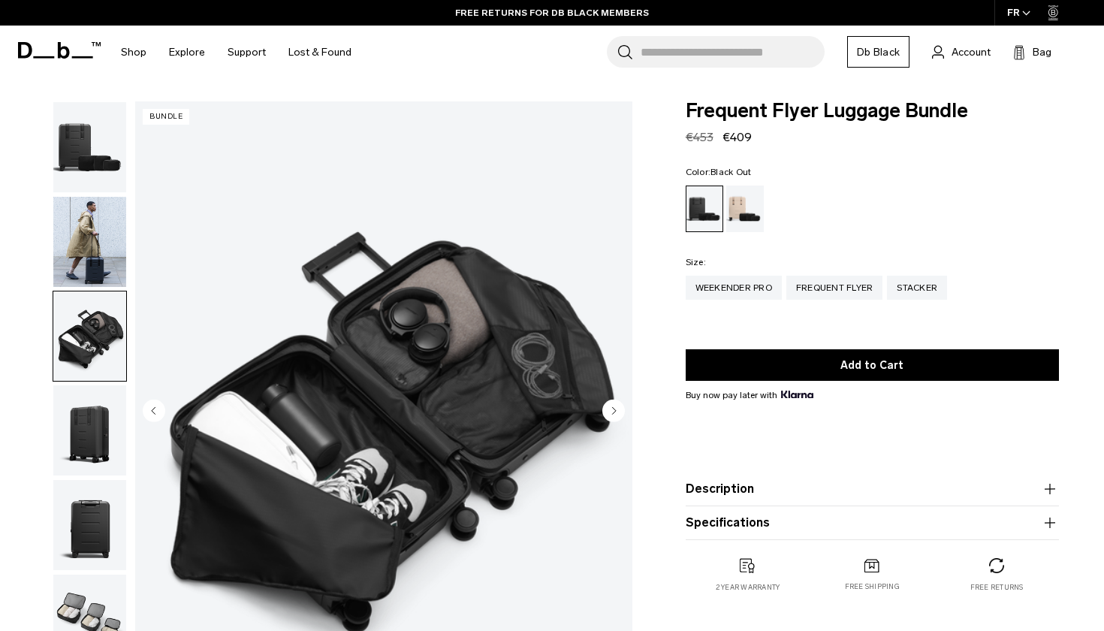
click at [93, 144] on img "button" at bounding box center [89, 147] width 73 height 90
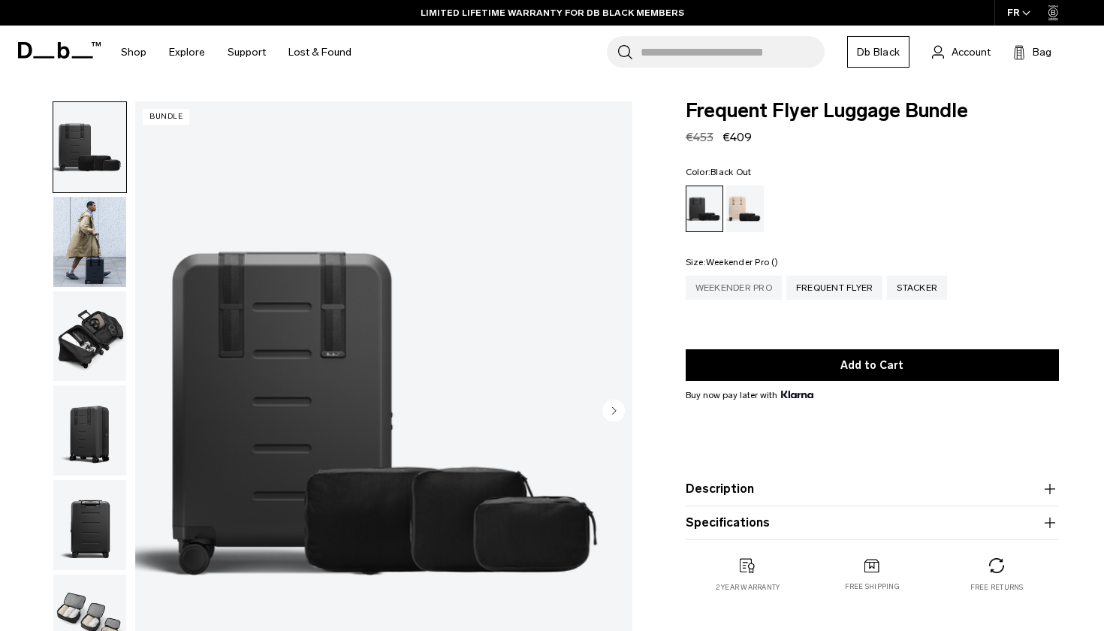
click at [755, 289] on div "Weekender Pro" at bounding box center [733, 288] width 96 height 24
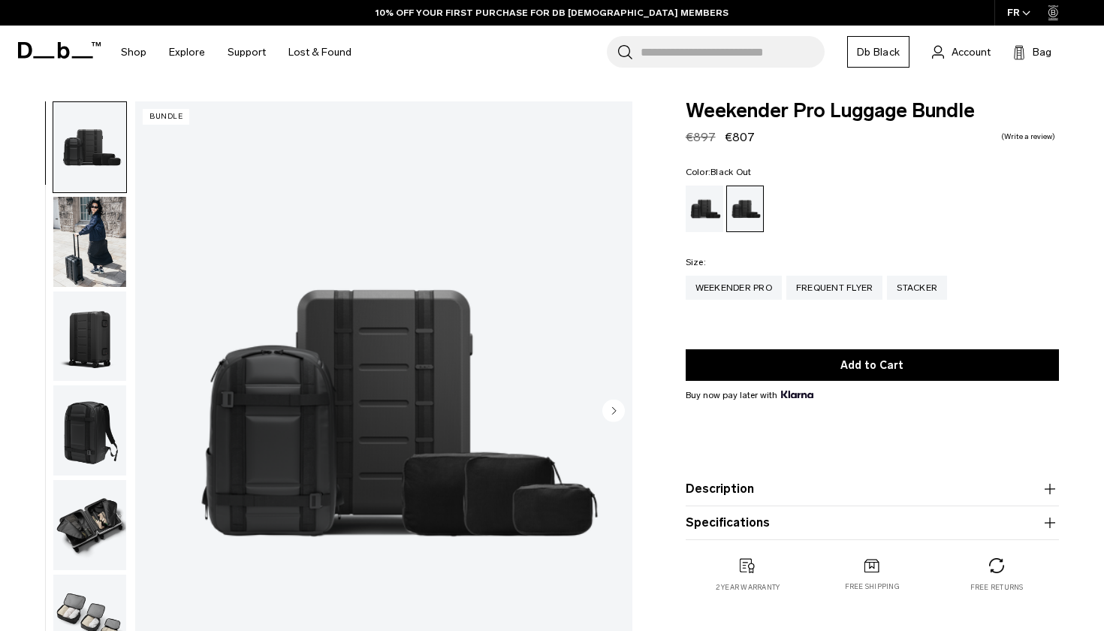
click at [614, 416] on circle "Next slide" at bounding box center [613, 410] width 23 height 23
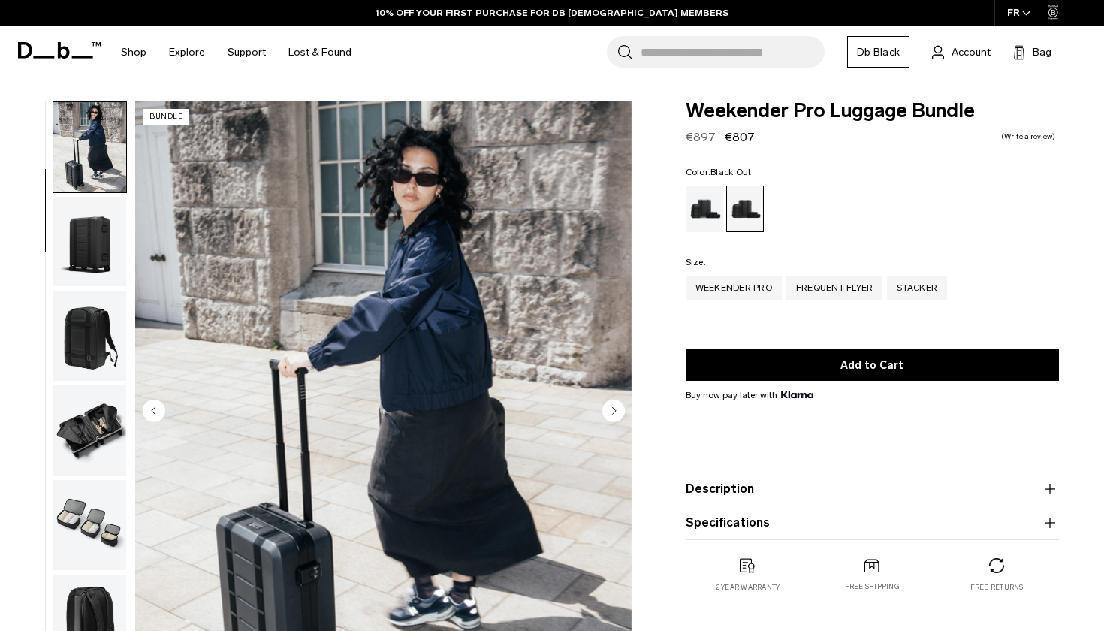
scroll to position [95, 0]
click at [921, 290] on div "Stacker" at bounding box center [917, 288] width 60 height 24
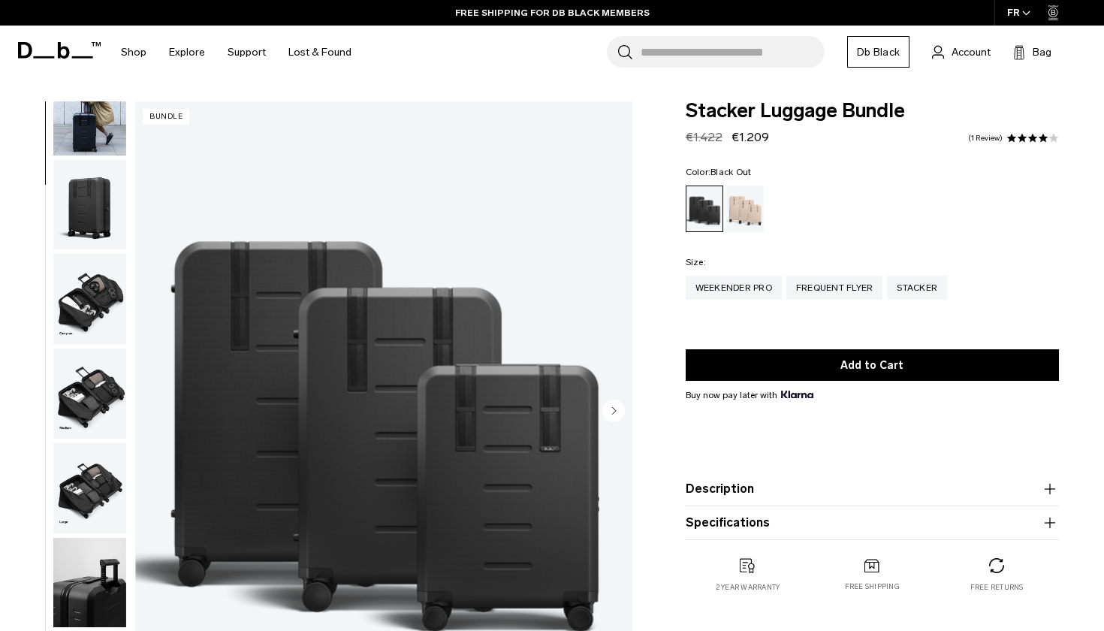
scroll to position [140, 0]
click at [95, 372] on img "button" at bounding box center [89, 393] width 73 height 90
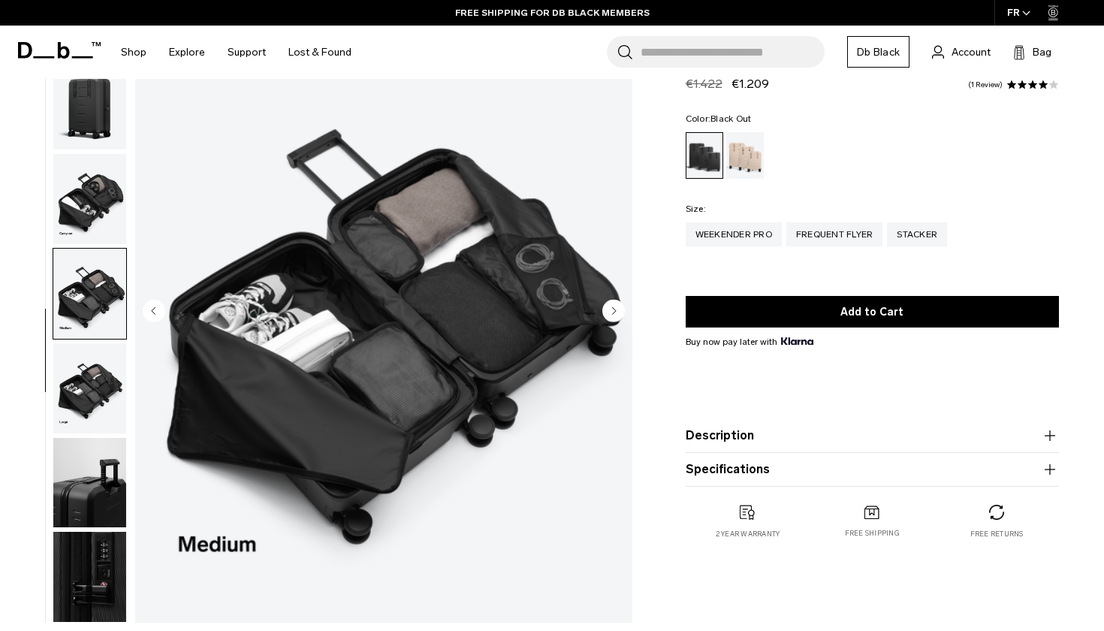
scroll to position [101, 0]
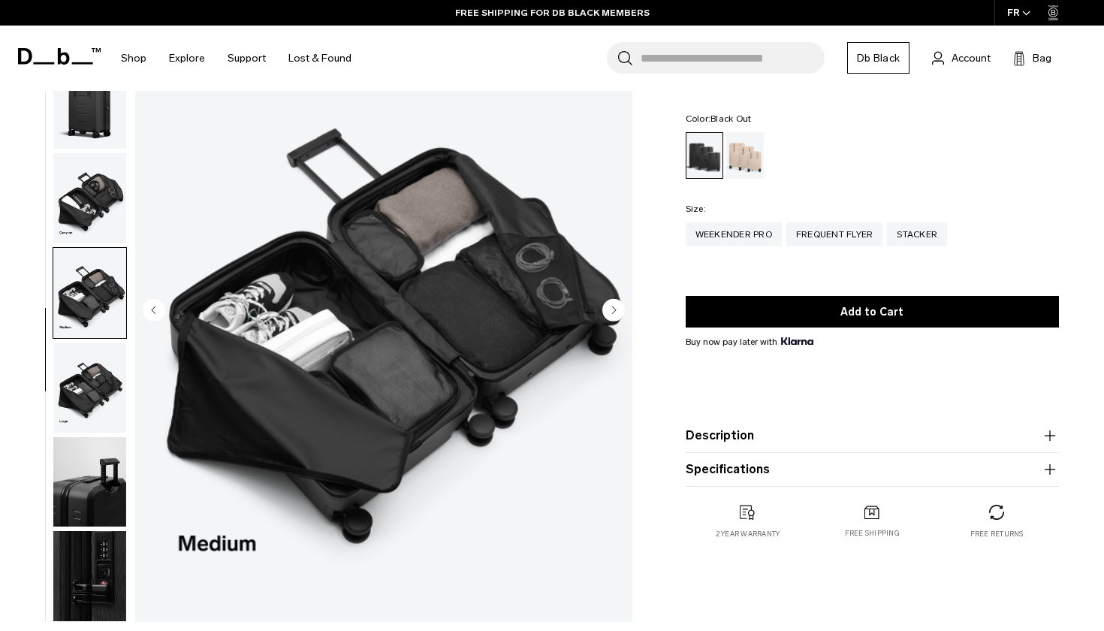
click at [354, 336] on img "5 / 8" at bounding box center [383, 311] width 497 height 621
click at [0, 0] on img at bounding box center [0, 0] width 0 height 0
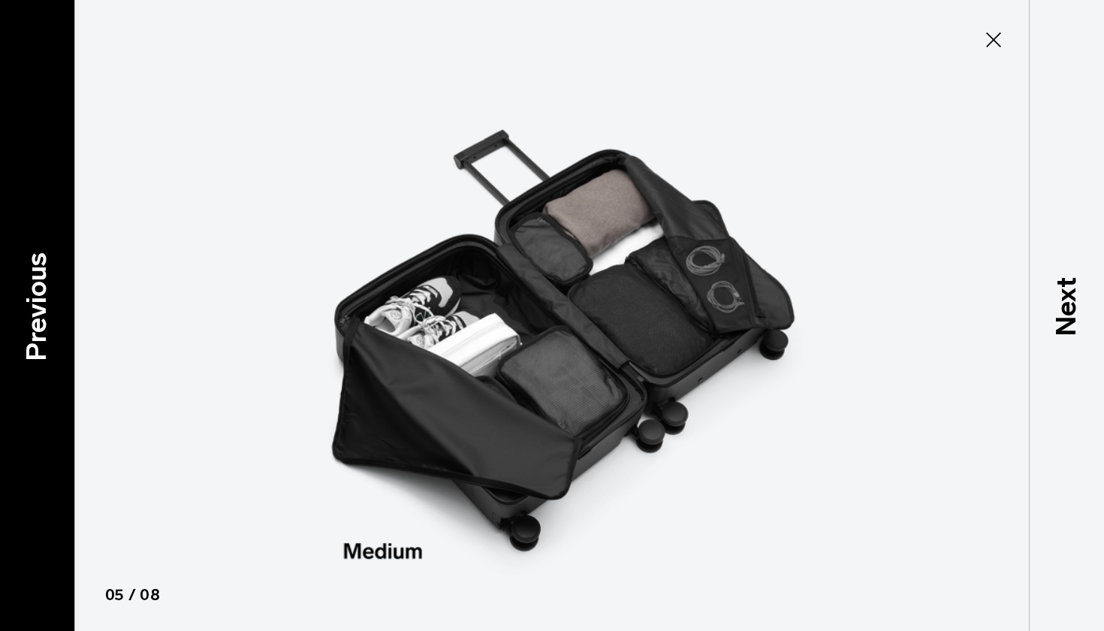
click at [23, 309] on p "Previous" at bounding box center [37, 306] width 41 height 109
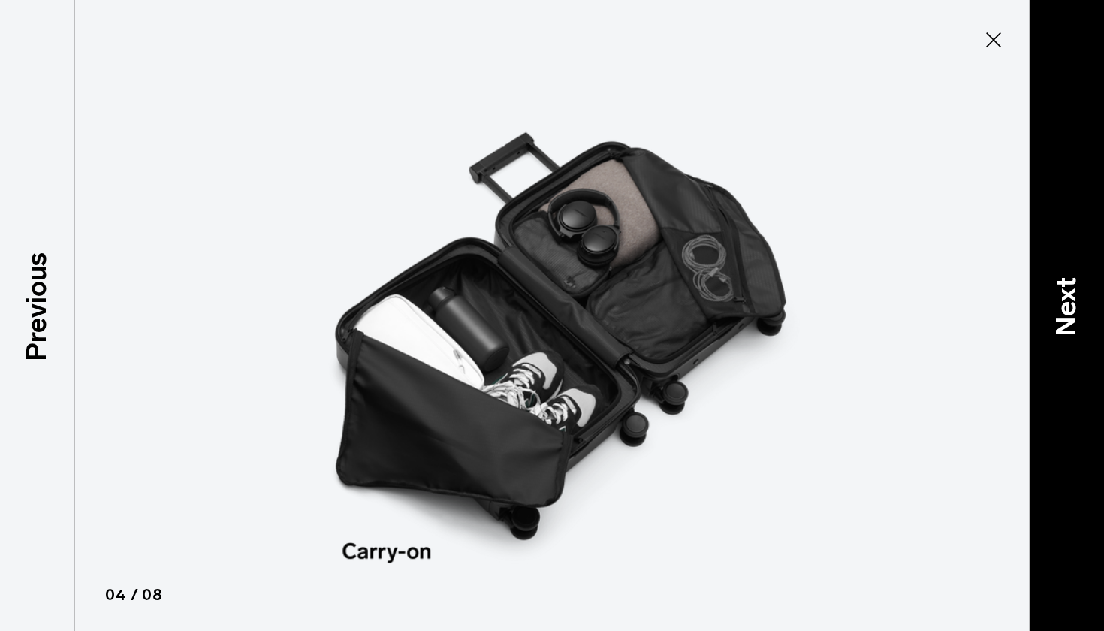
click at [1077, 330] on p "Next" at bounding box center [1066, 305] width 41 height 59
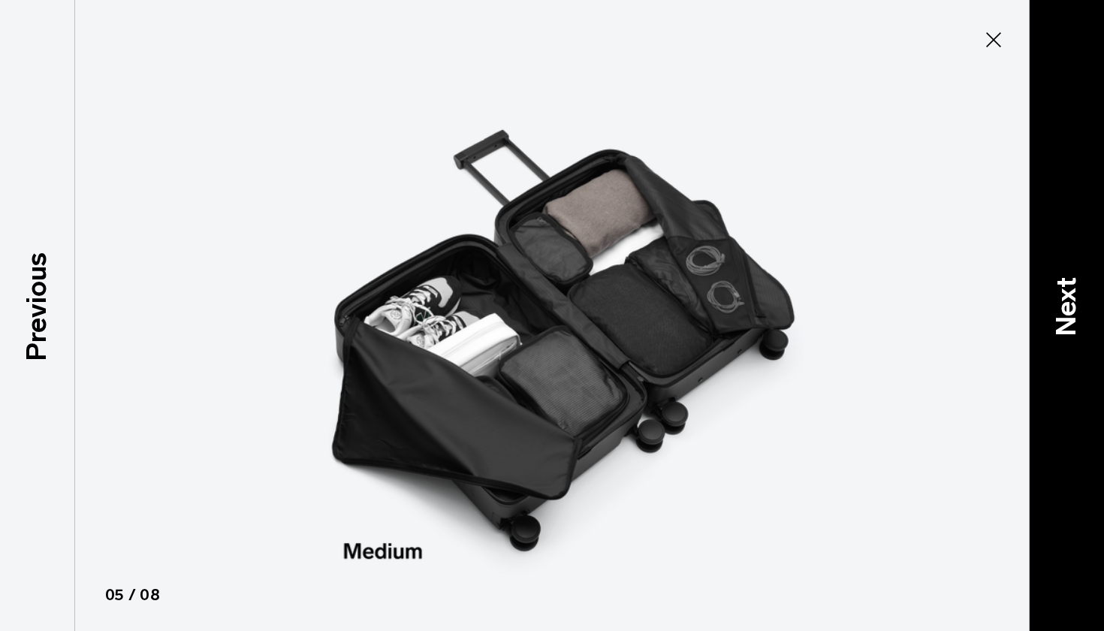
click at [1077, 330] on p "Next" at bounding box center [1066, 305] width 41 height 59
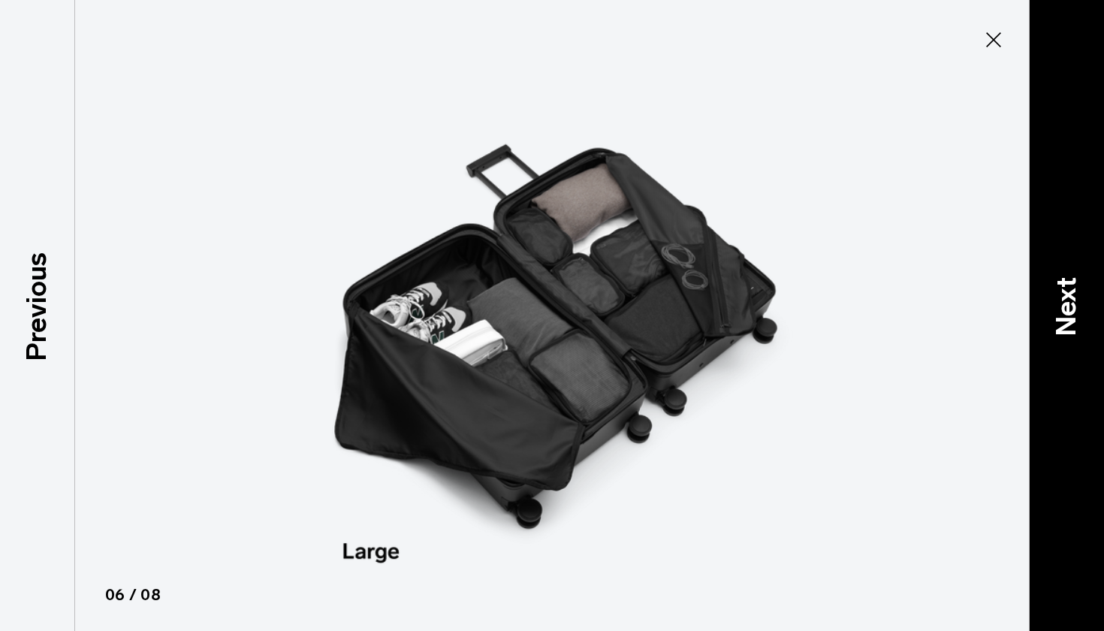
click at [1071, 318] on p "Next" at bounding box center [1066, 305] width 41 height 59
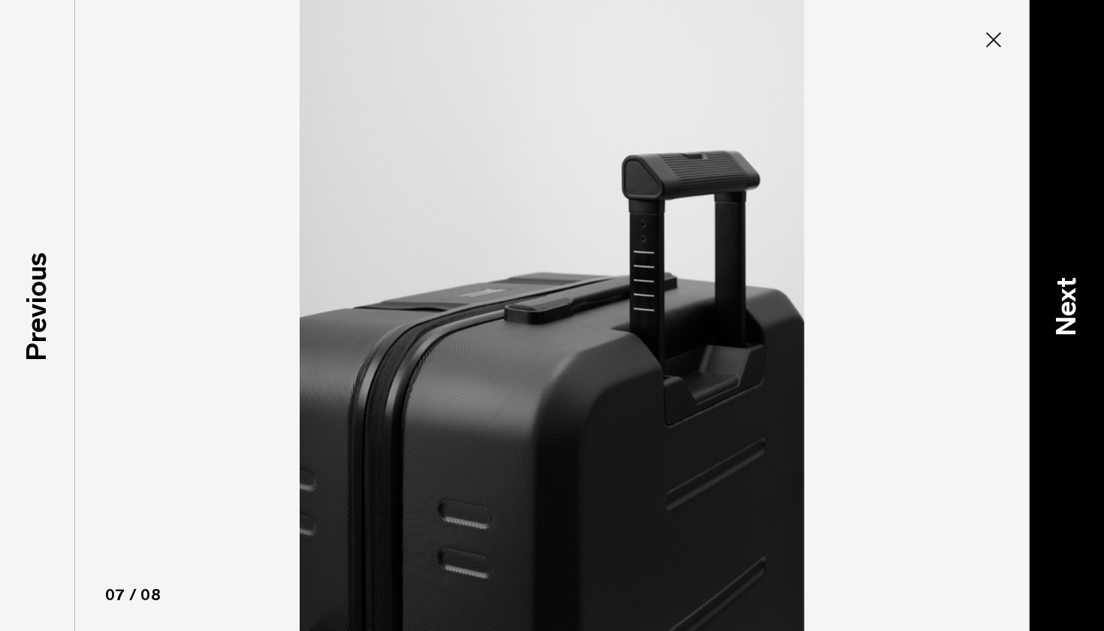
click at [1071, 318] on p "Next" at bounding box center [1066, 305] width 41 height 59
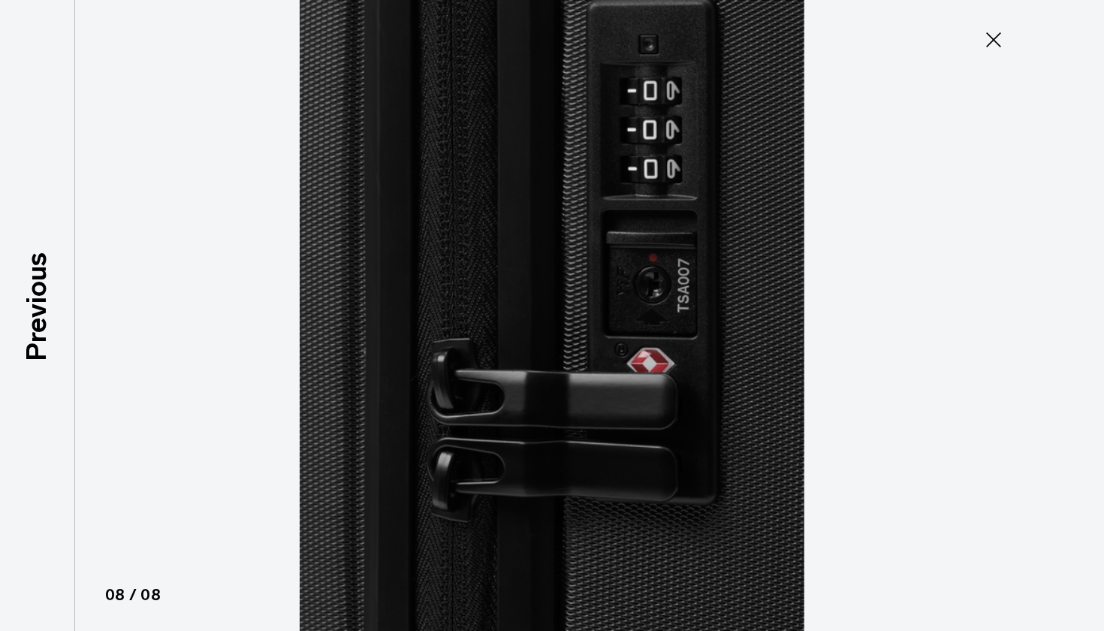
click at [1071, 318] on div at bounding box center [552, 315] width 1104 height 631
click at [994, 37] on icon at bounding box center [993, 40] width 24 height 24
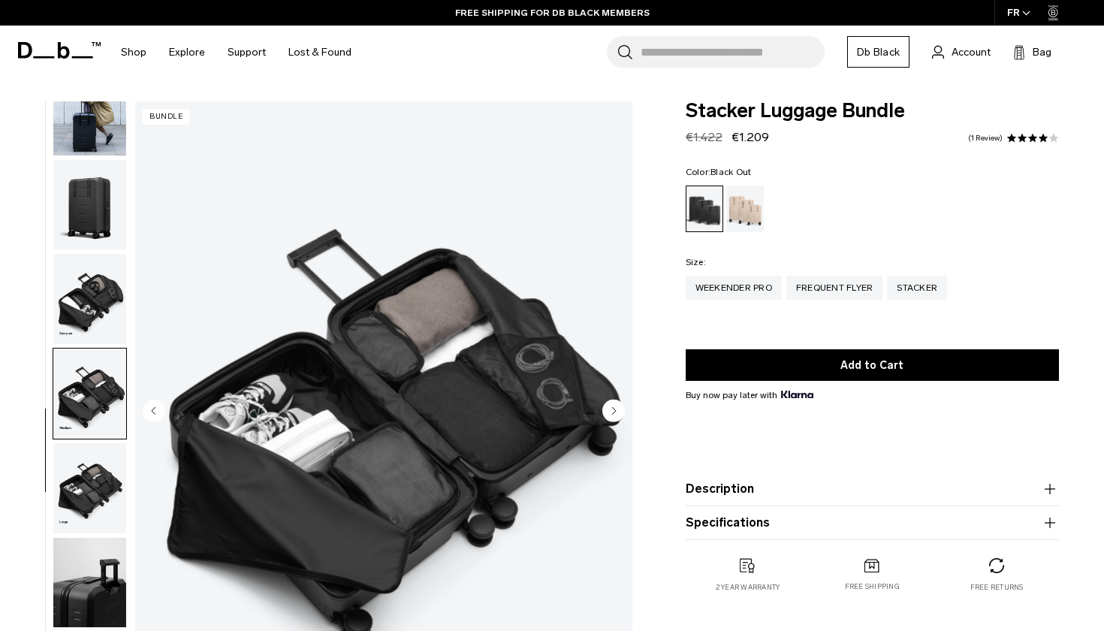
scroll to position [0, 0]
click at [842, 294] on div "Frequent Flyer" at bounding box center [834, 288] width 97 height 24
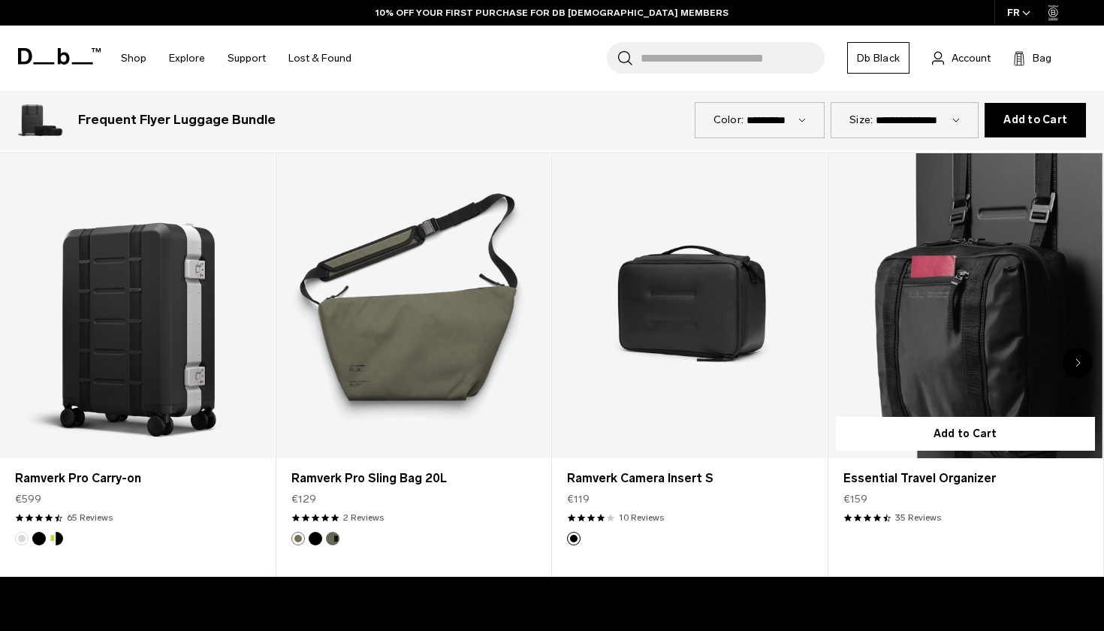
scroll to position [705, 0]
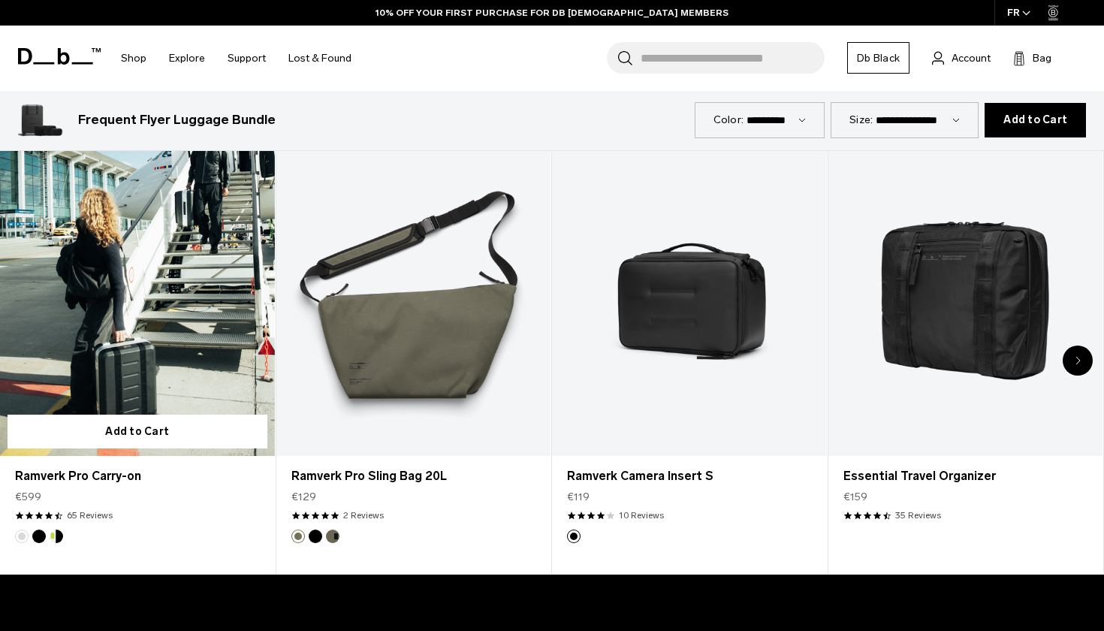
click at [128, 350] on link "Ramverk Pro Carry-on" at bounding box center [137, 303] width 275 height 305
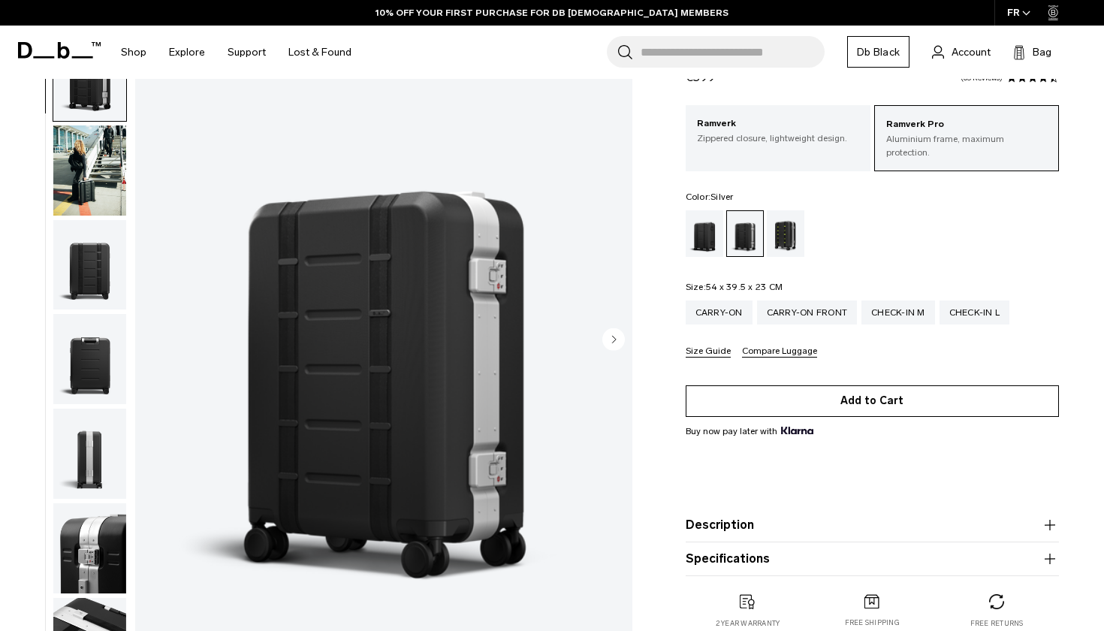
scroll to position [106, 0]
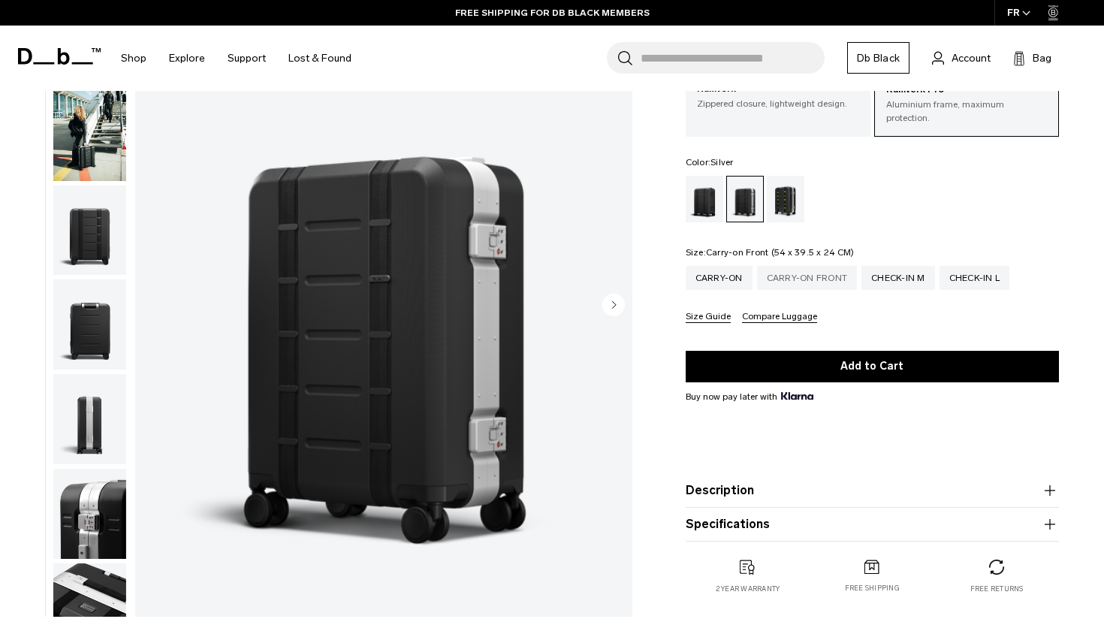
click at [816, 288] on div "Carry-on Front" at bounding box center [807, 278] width 101 height 24
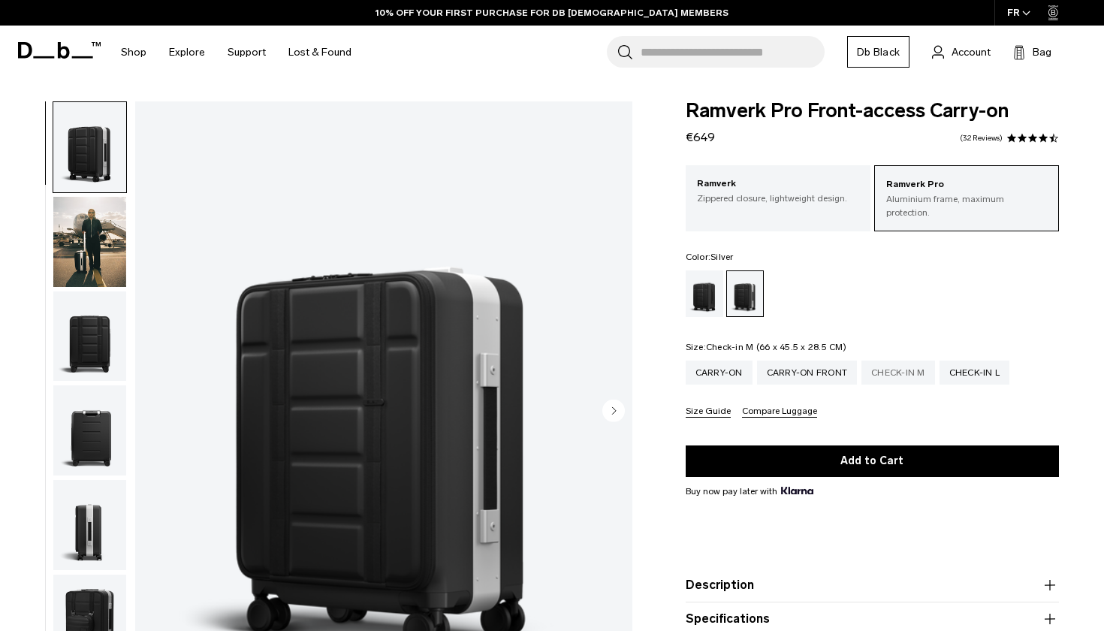
click at [909, 363] on div "Check-in M" at bounding box center [898, 372] width 74 height 24
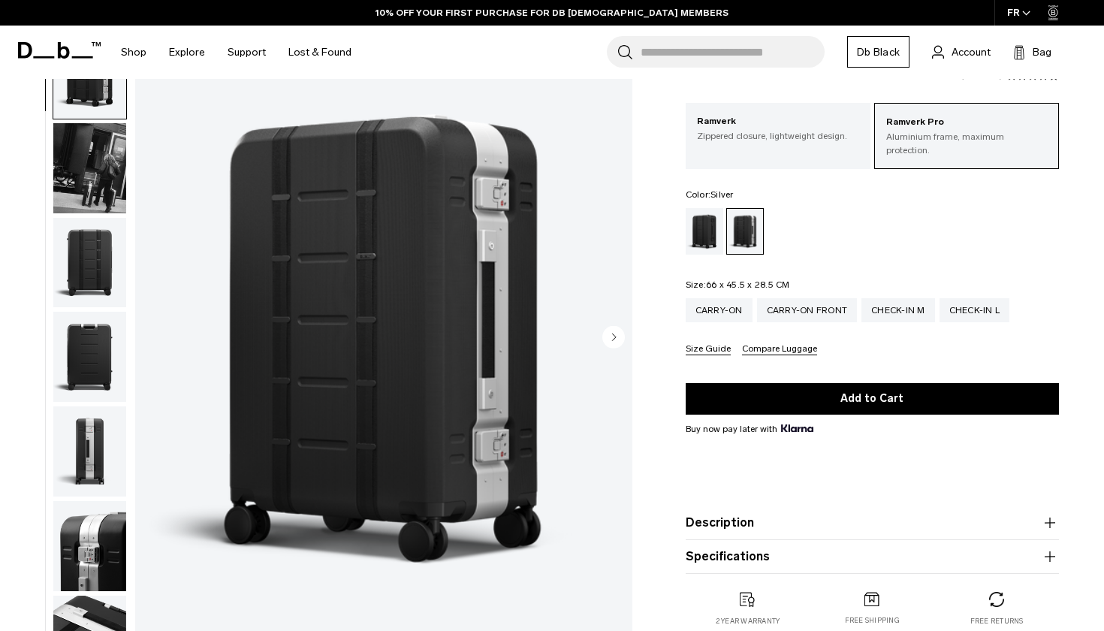
scroll to position [139, 0]
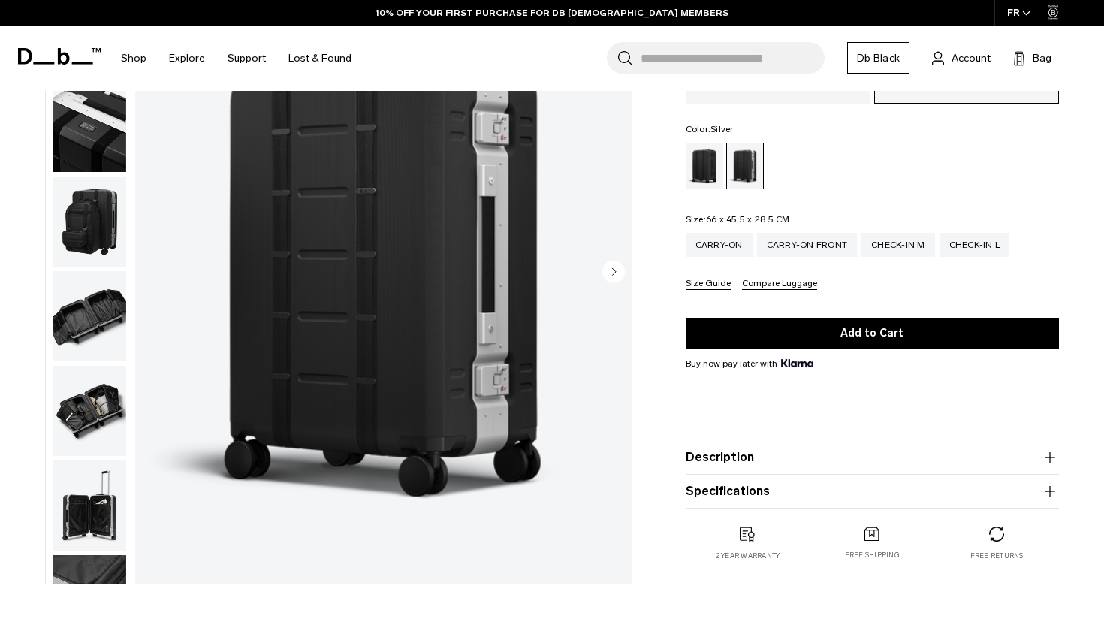
click at [98, 244] on img "button" at bounding box center [89, 221] width 73 height 90
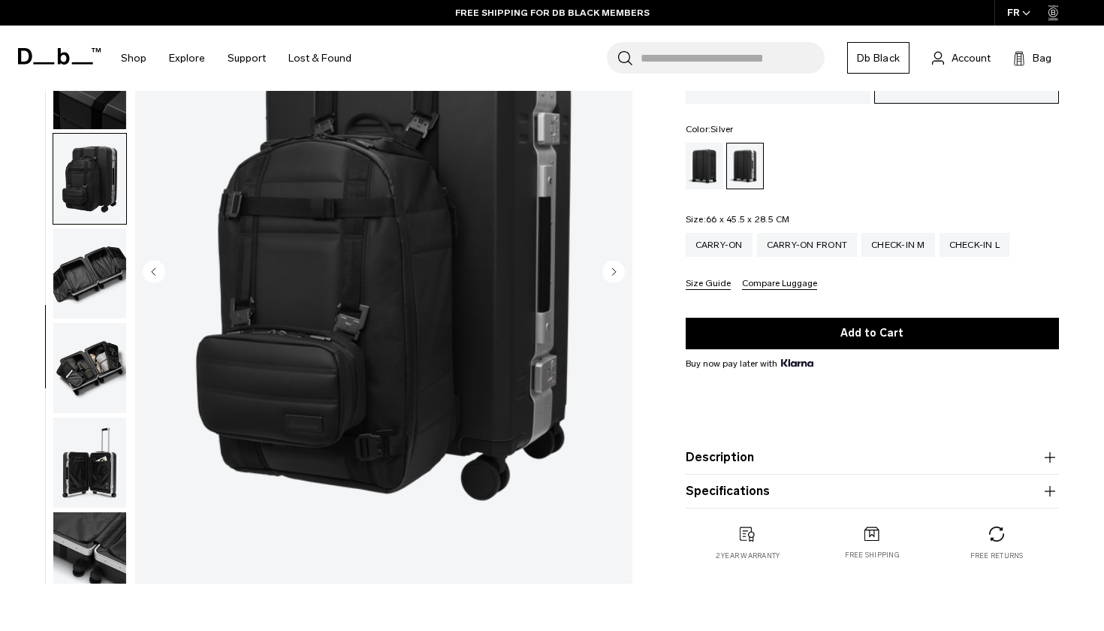
scroll to position [480, 0]
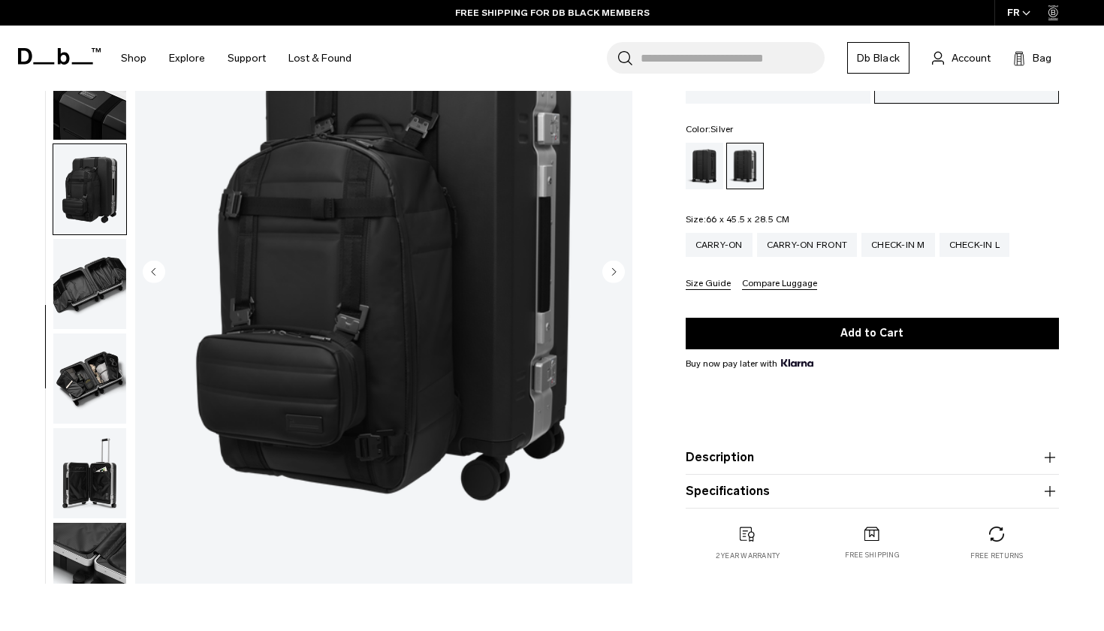
click at [409, 236] on img "8 / 12" at bounding box center [383, 272] width 497 height 621
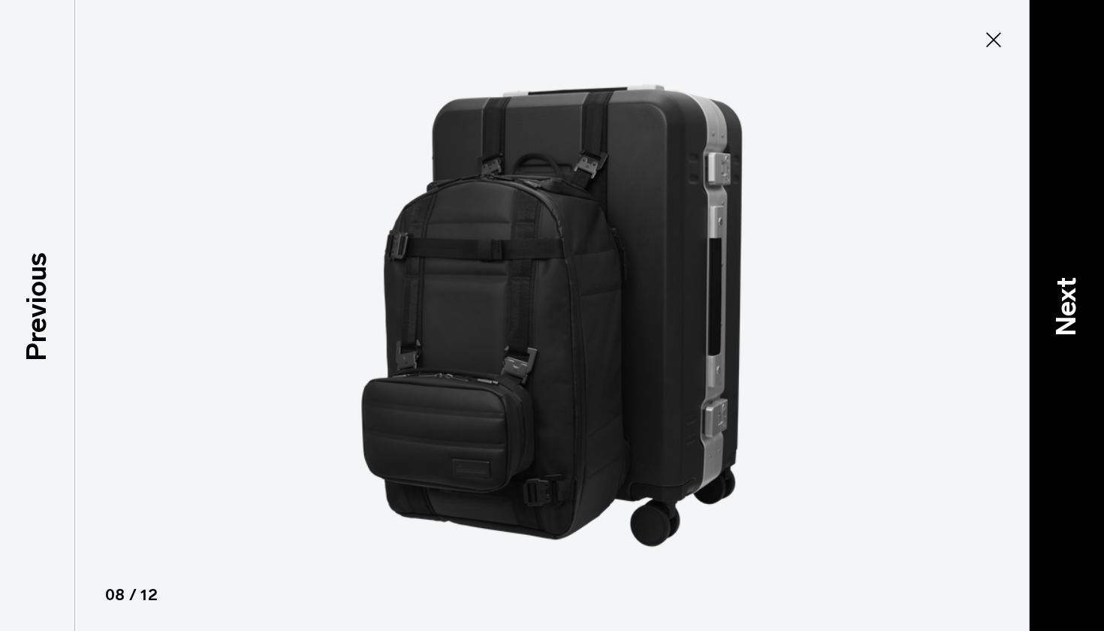
click at [1079, 342] on div "Next" at bounding box center [1066, 315] width 75 height 631
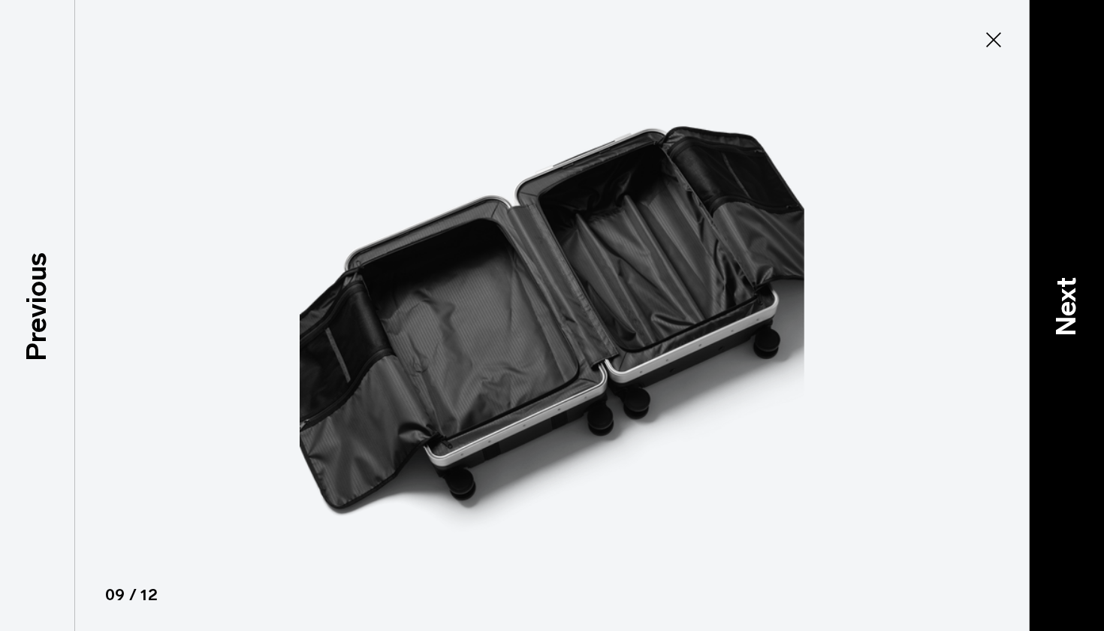
click at [1079, 342] on div "Next" at bounding box center [1066, 315] width 75 height 631
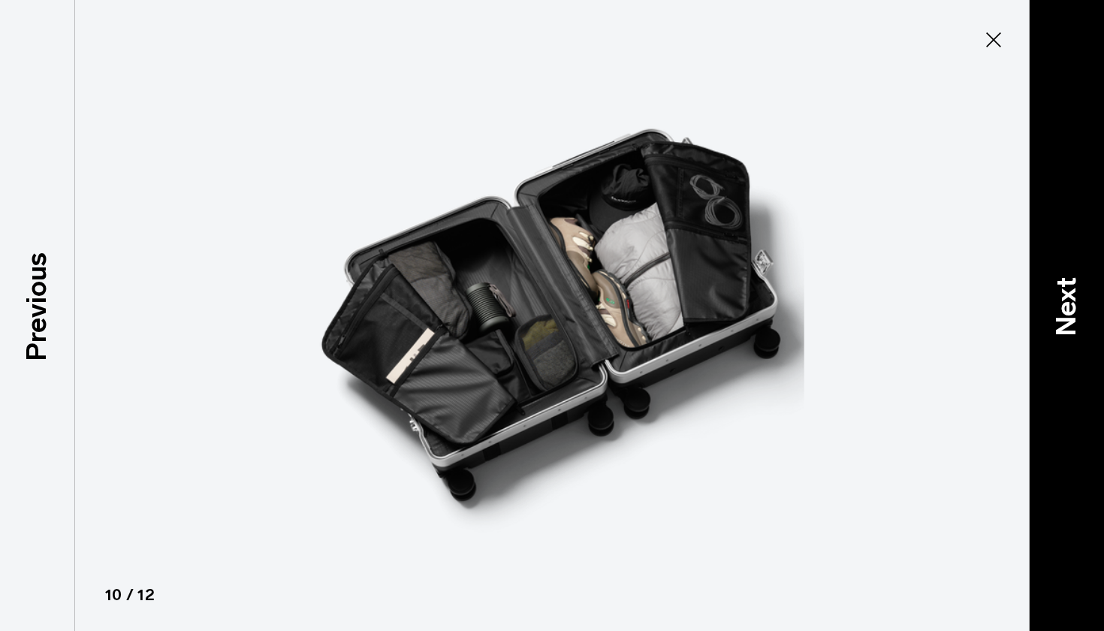
click at [1079, 342] on div "Next" at bounding box center [1066, 315] width 75 height 631
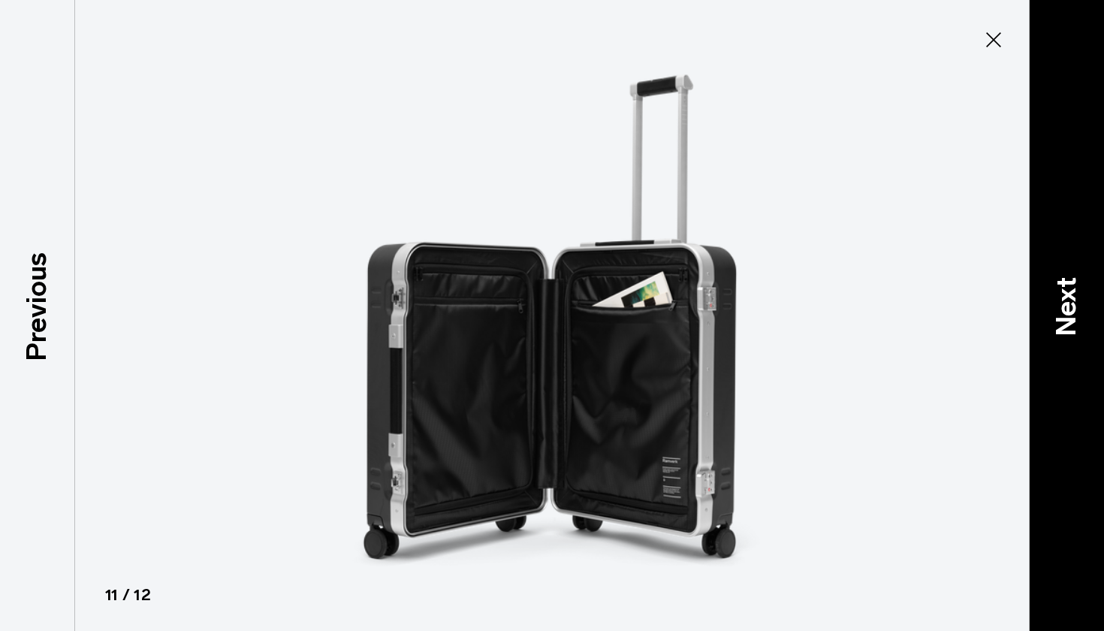
click at [1079, 342] on div "Next" at bounding box center [1066, 315] width 75 height 631
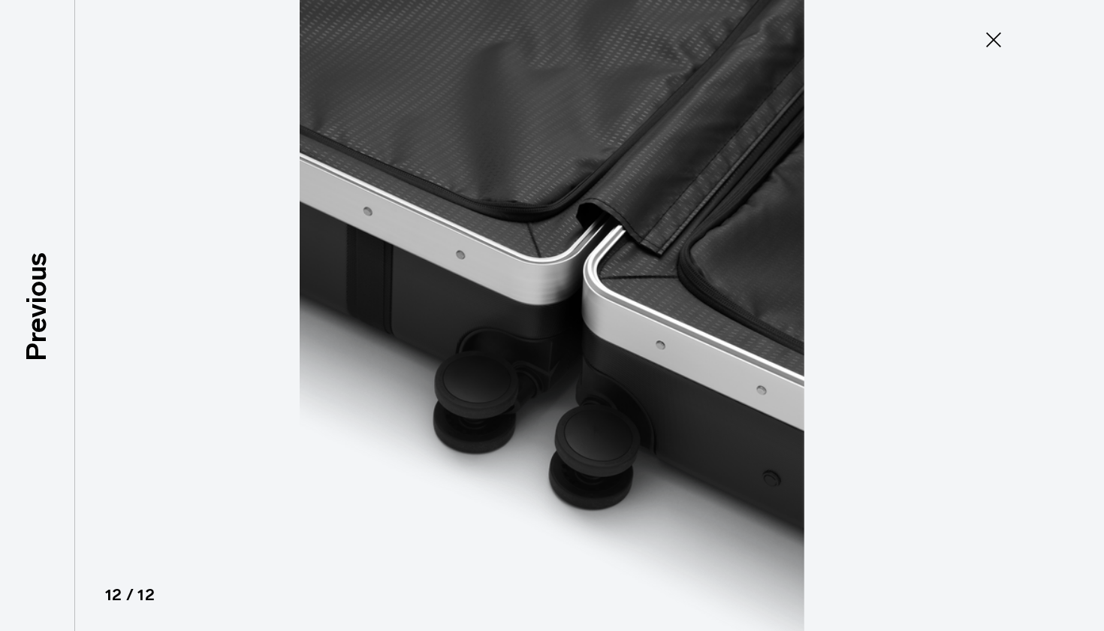
click at [1079, 342] on div at bounding box center [552, 315] width 1104 height 631
click at [995, 44] on icon at bounding box center [993, 40] width 24 height 24
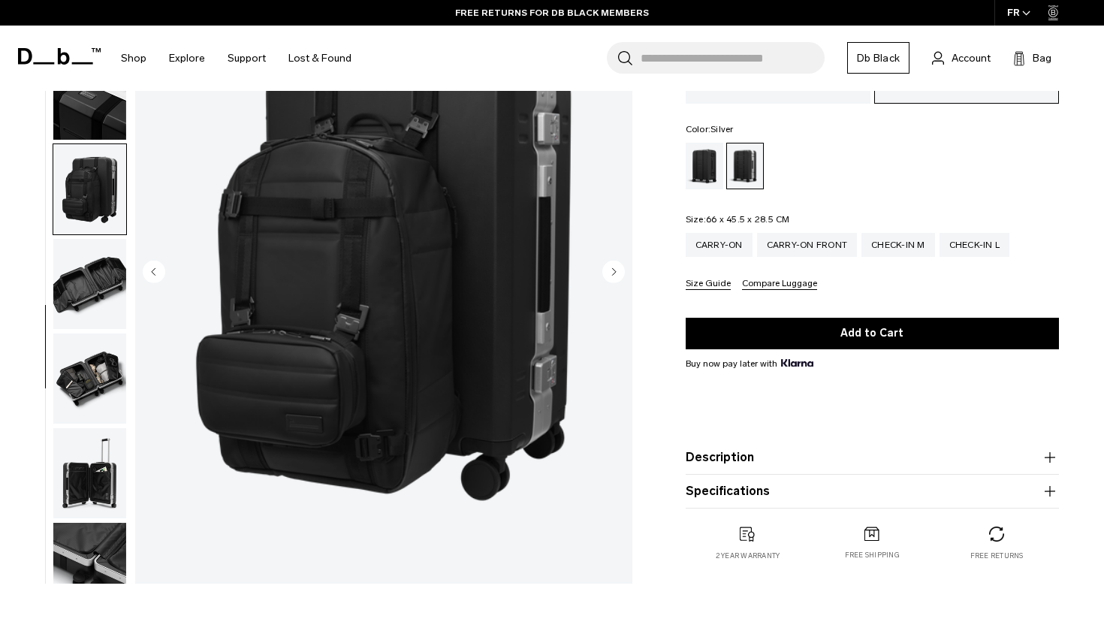
scroll to position [83, 0]
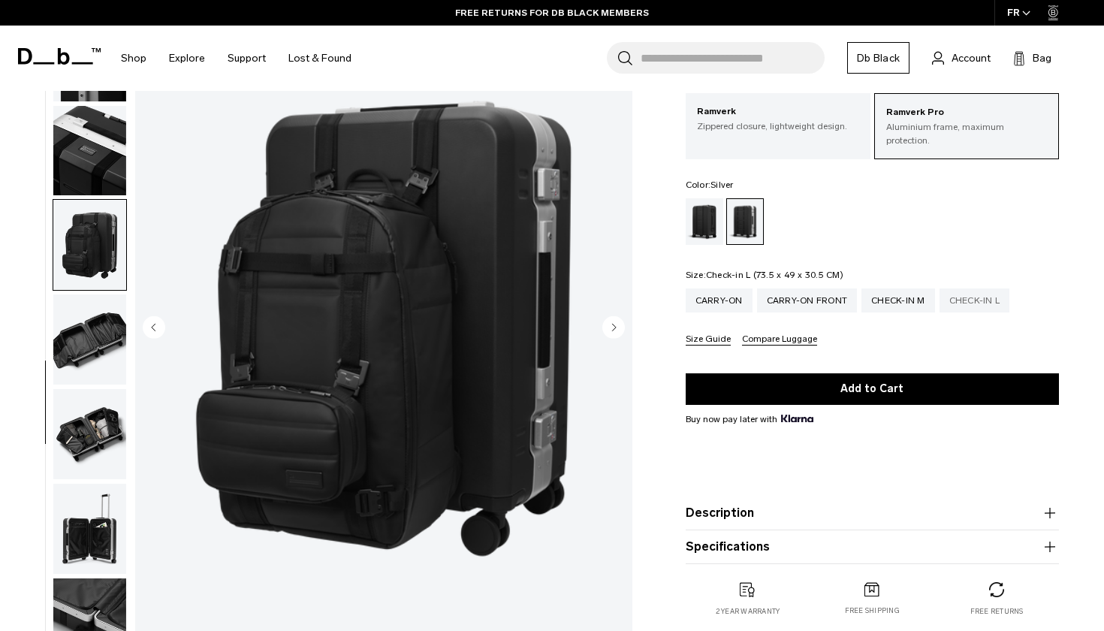
click at [972, 303] on div "Check-in L" at bounding box center [974, 300] width 71 height 24
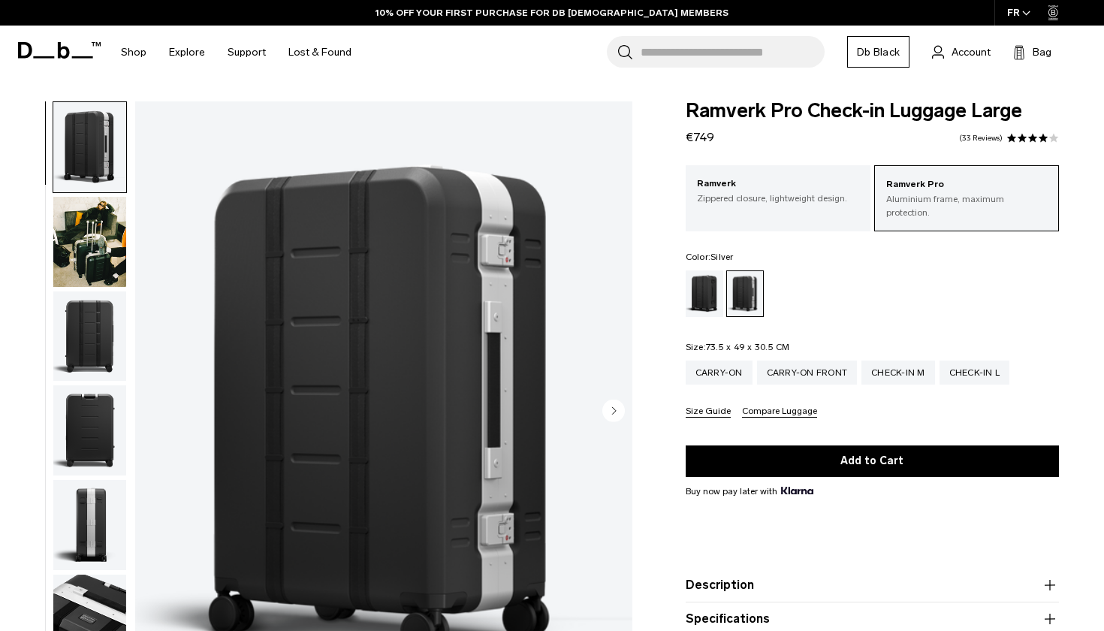
click at [85, 258] on img "button" at bounding box center [89, 242] width 73 height 90
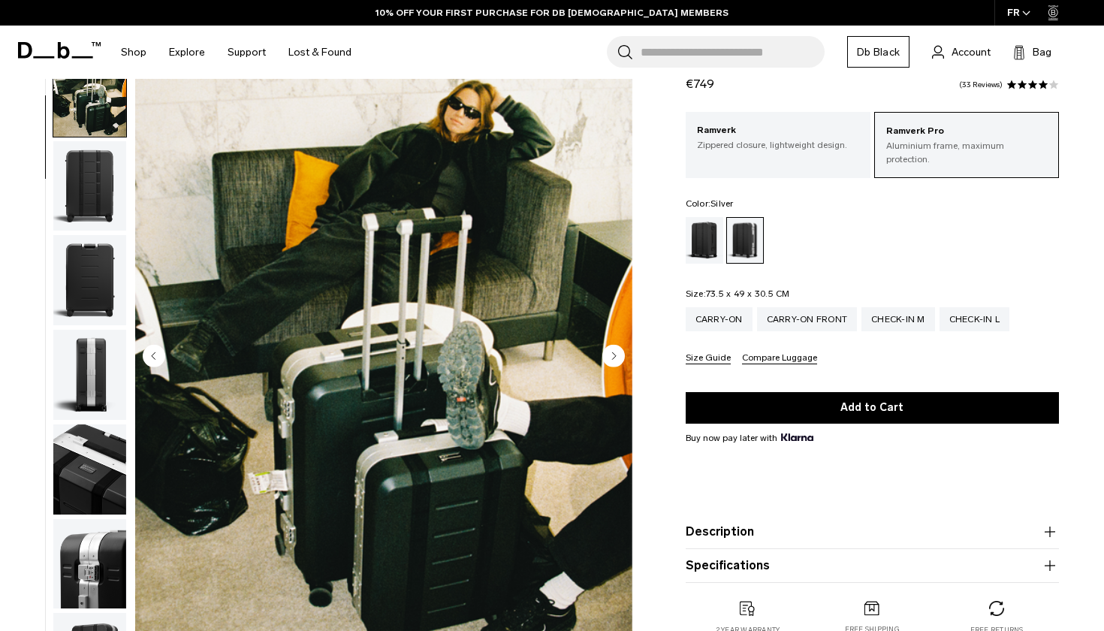
scroll to position [56, 0]
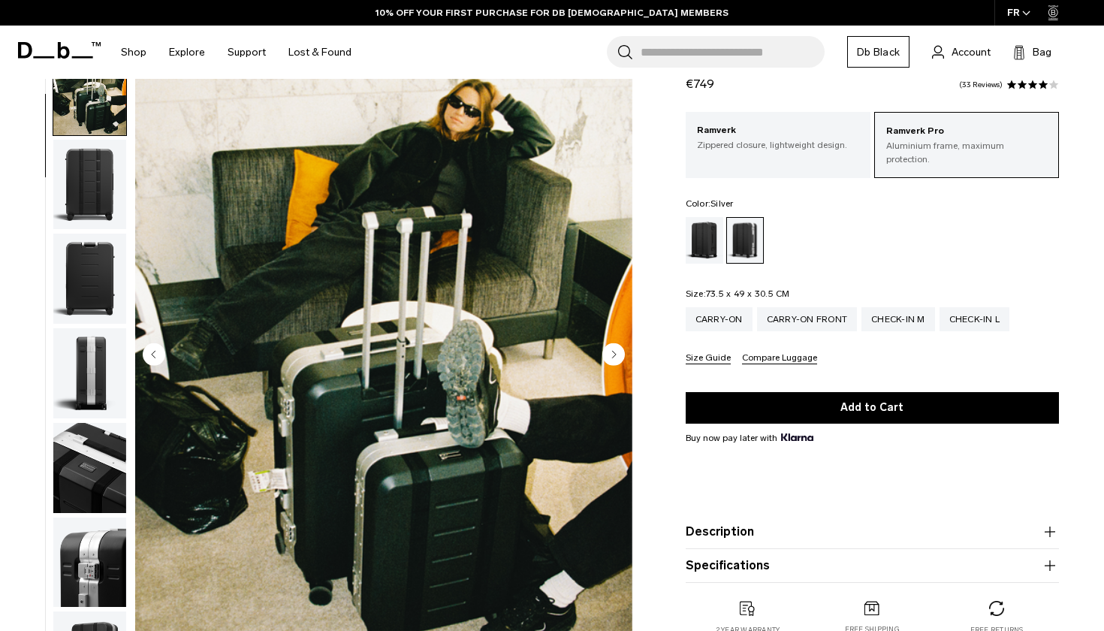
click at [612, 356] on circle "Next slide" at bounding box center [613, 353] width 23 height 23
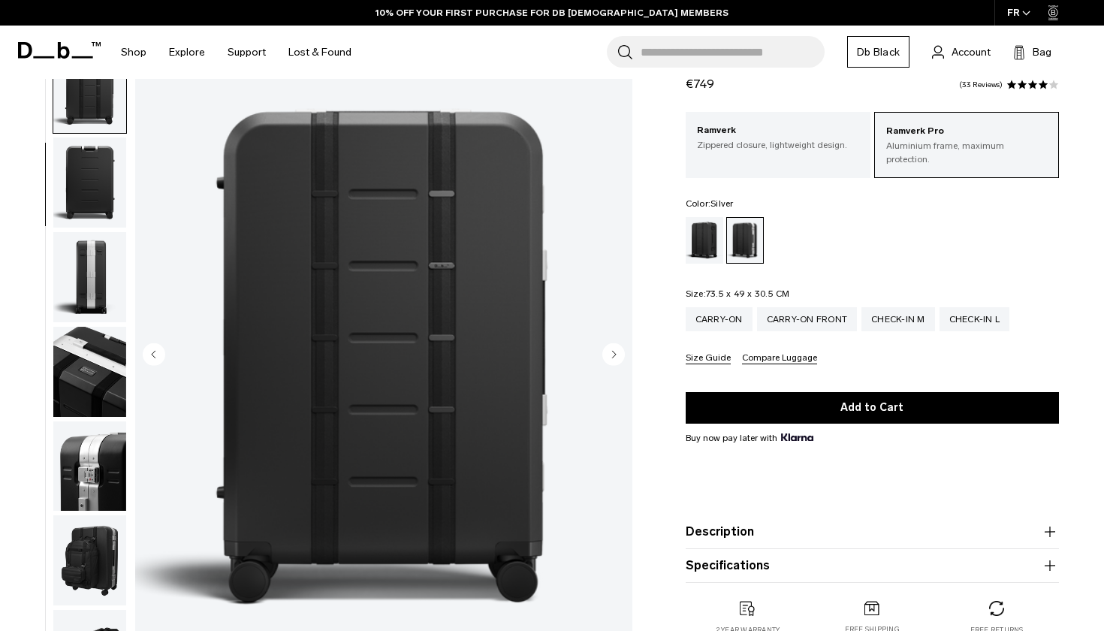
click at [612, 356] on circle "Next slide" at bounding box center [613, 353] width 23 height 23
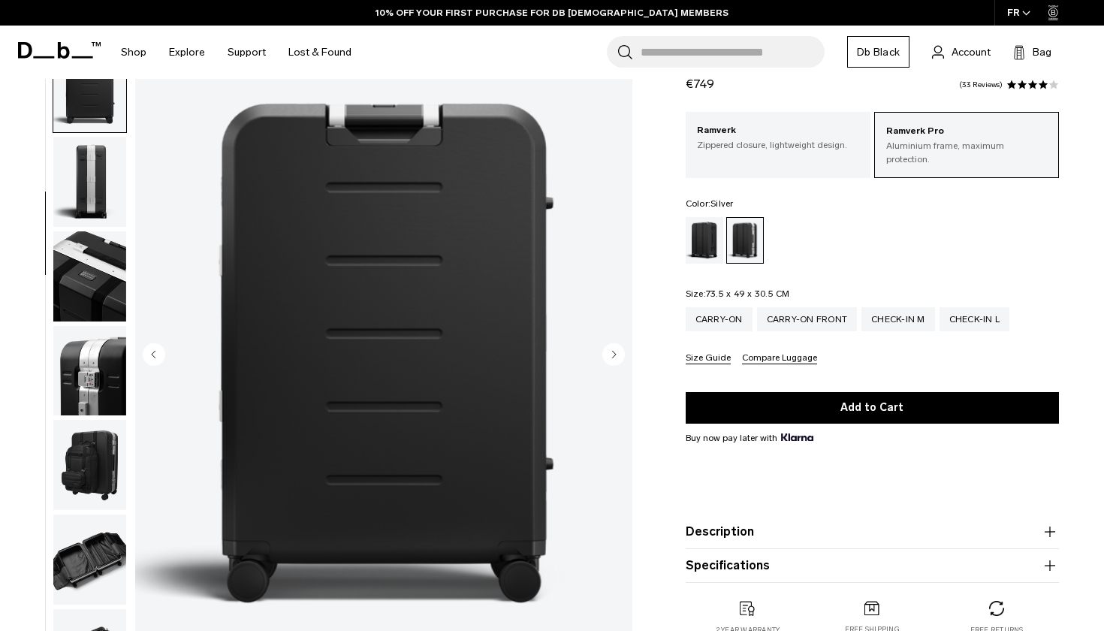
click at [612, 356] on circle "Next slide" at bounding box center [613, 353] width 23 height 23
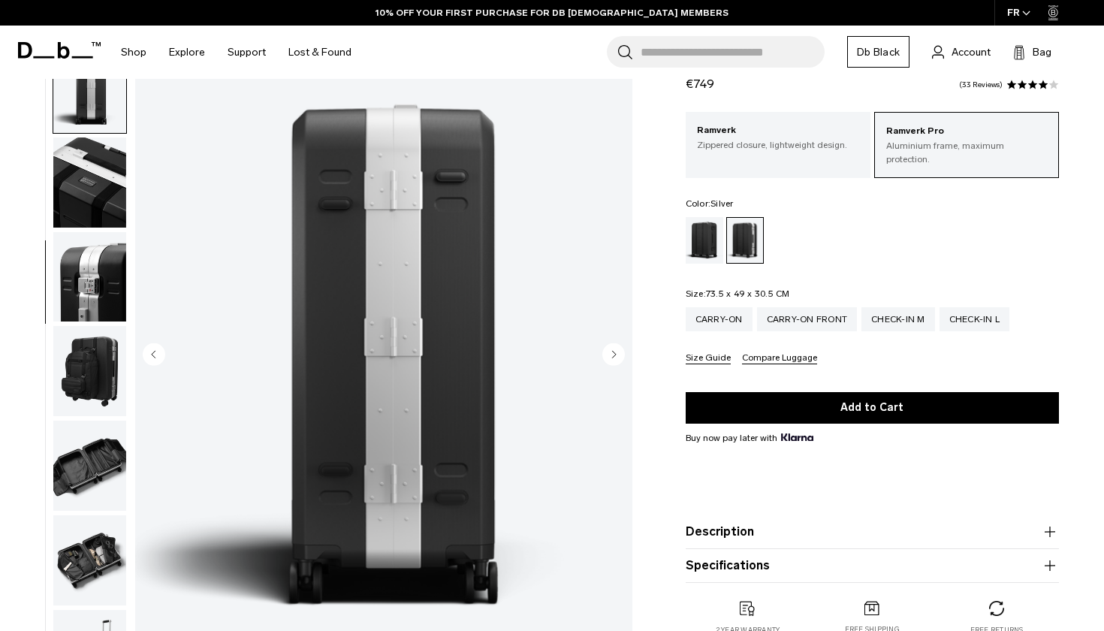
scroll to position [382, 0]
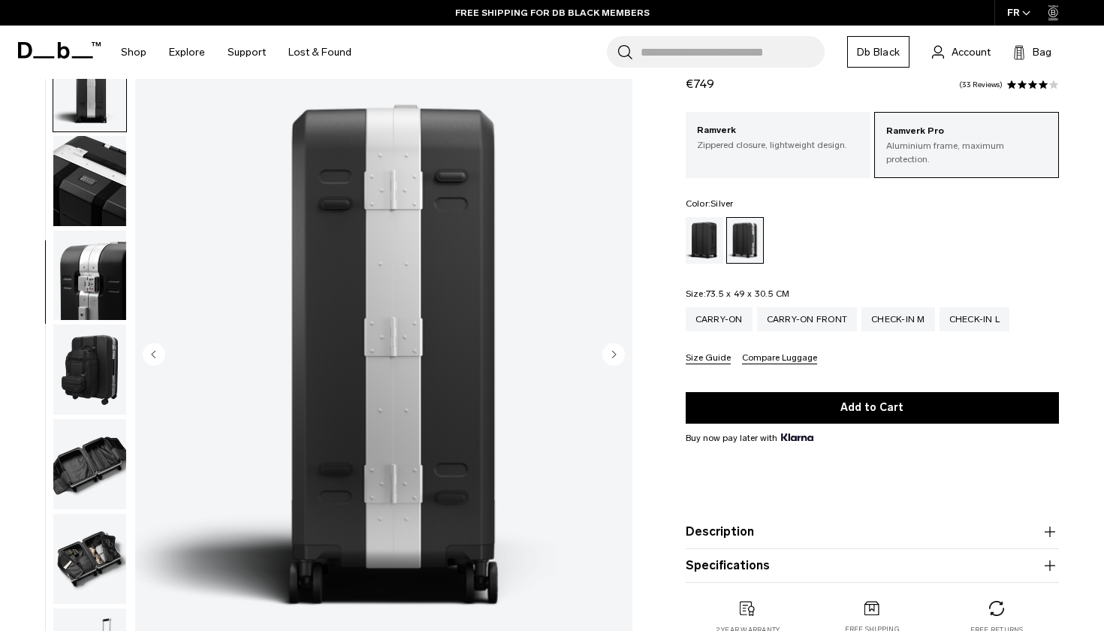
click at [612, 356] on circle "Next slide" at bounding box center [613, 353] width 23 height 23
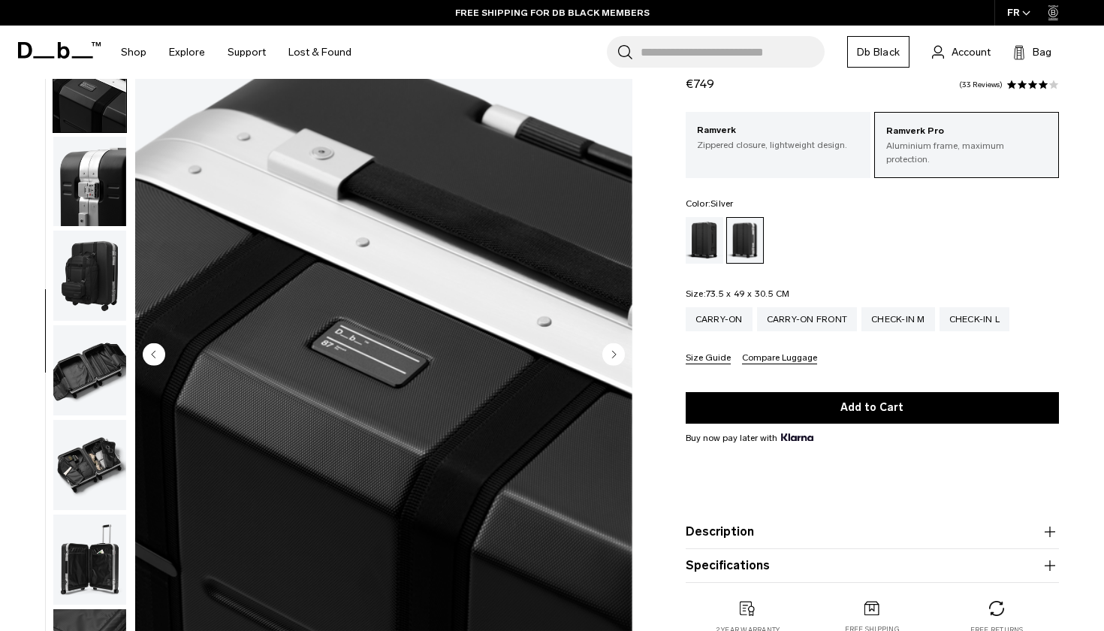
scroll to position [478, 0]
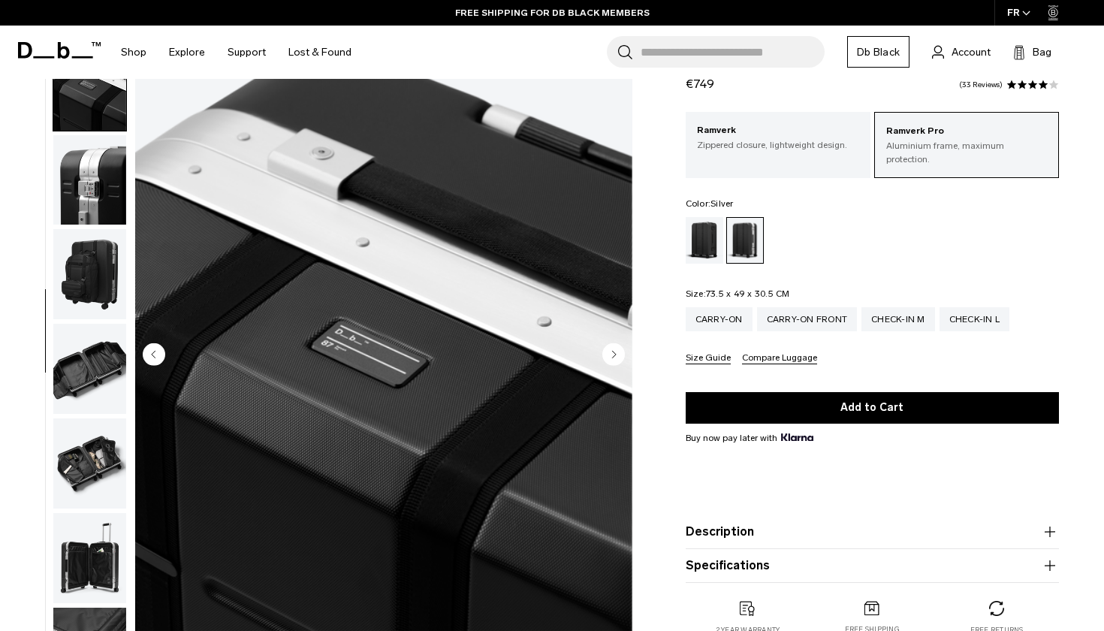
click at [612, 356] on circle "Next slide" at bounding box center [613, 353] width 23 height 23
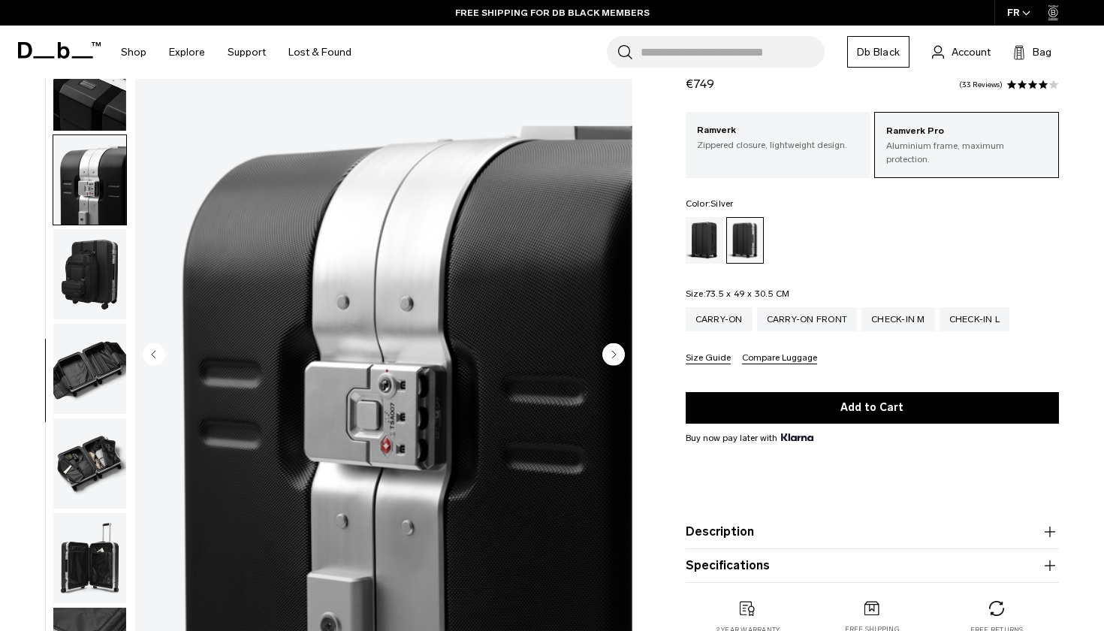
scroll to position [523, 0]
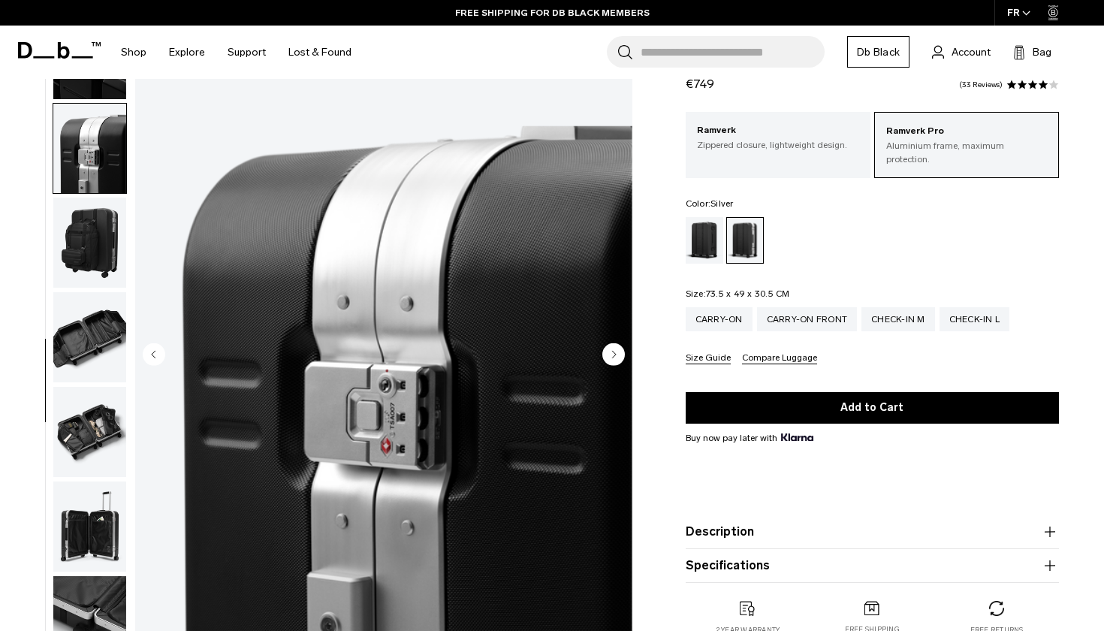
click at [612, 356] on circle "Next slide" at bounding box center [613, 353] width 23 height 23
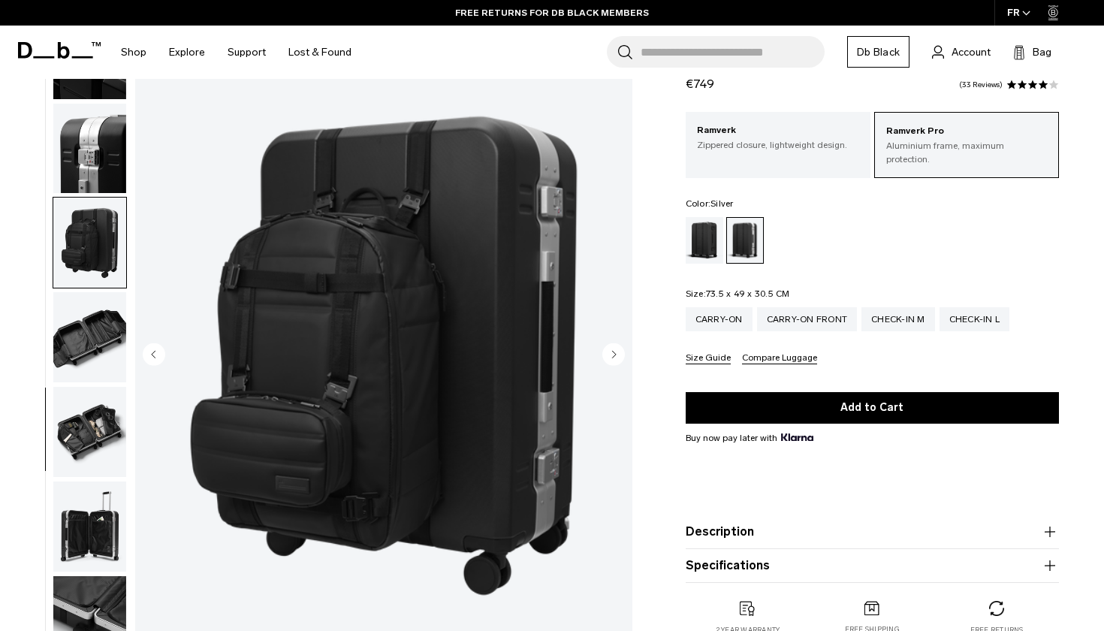
click at [612, 356] on circle "Next slide" at bounding box center [613, 353] width 23 height 23
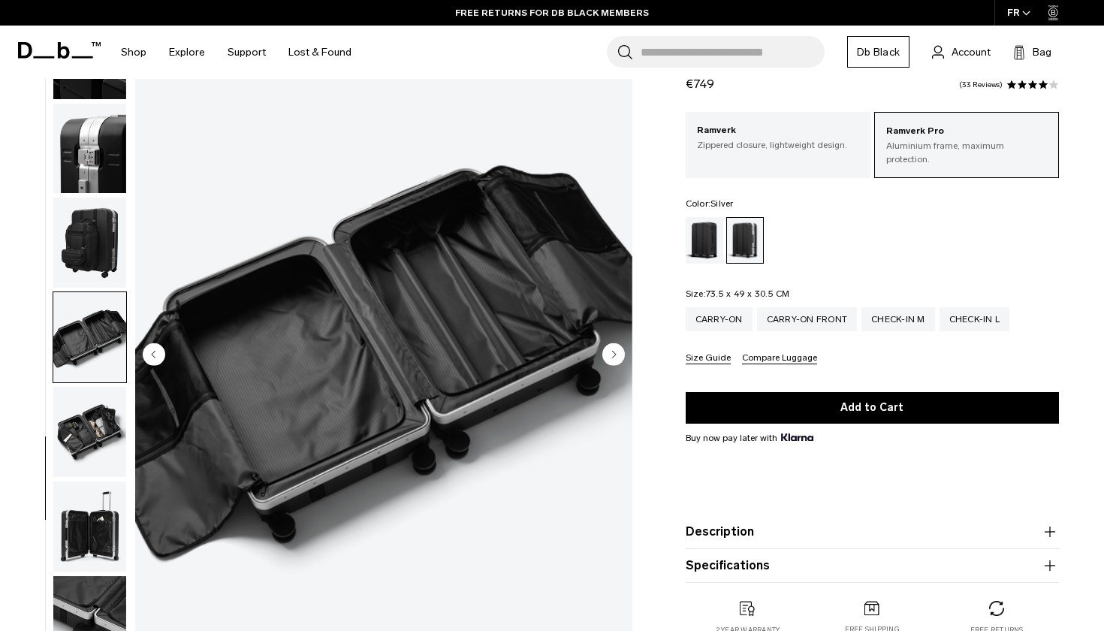
click at [612, 356] on circle "Next slide" at bounding box center [613, 353] width 23 height 23
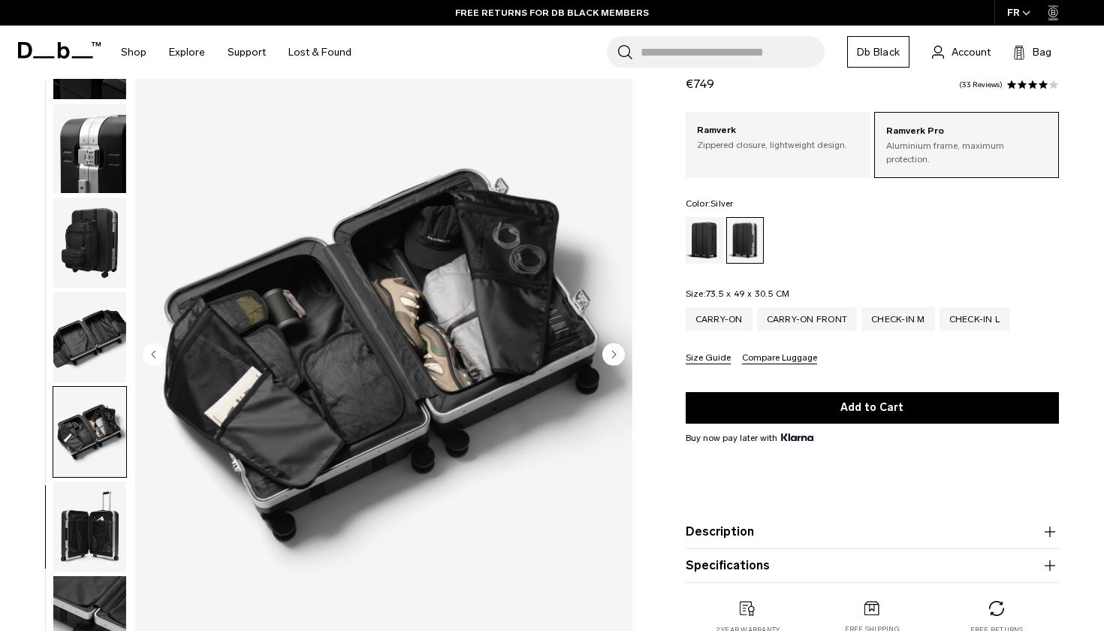
click at [612, 356] on circle "Next slide" at bounding box center [613, 353] width 23 height 23
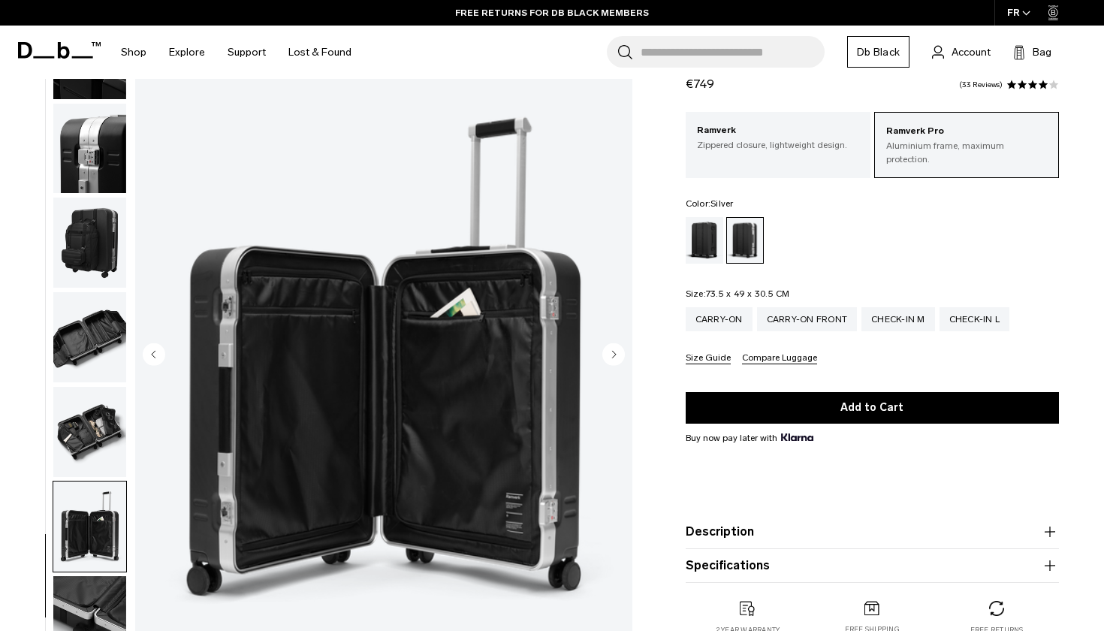
click at [612, 356] on circle "Next slide" at bounding box center [613, 353] width 23 height 23
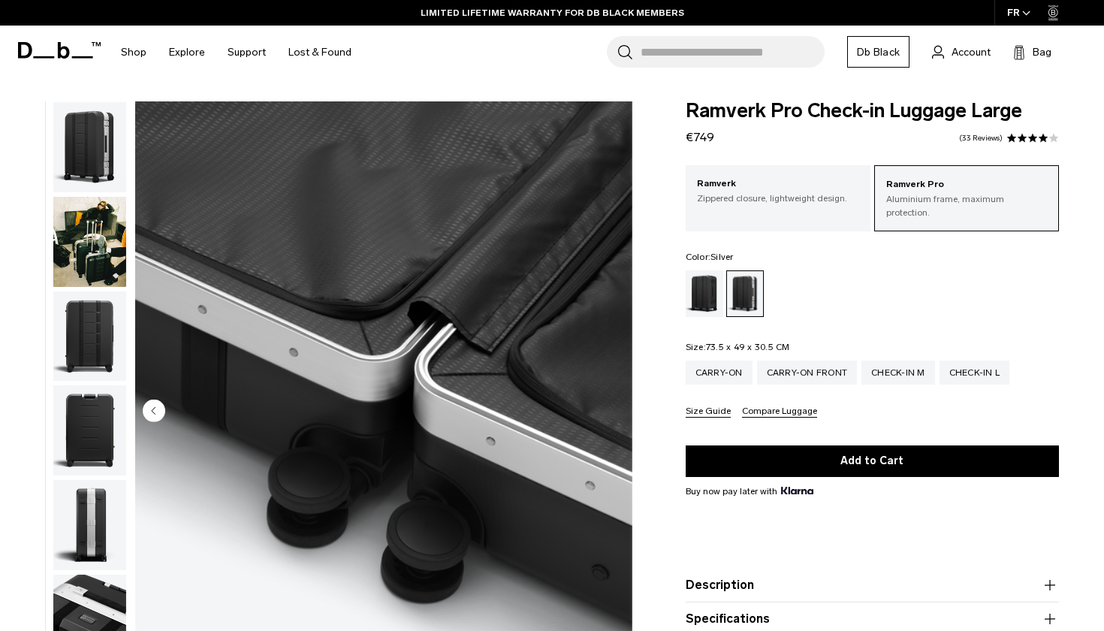
scroll to position [0, 0]
click at [719, 360] on div "Carry-on" at bounding box center [718, 372] width 67 height 24
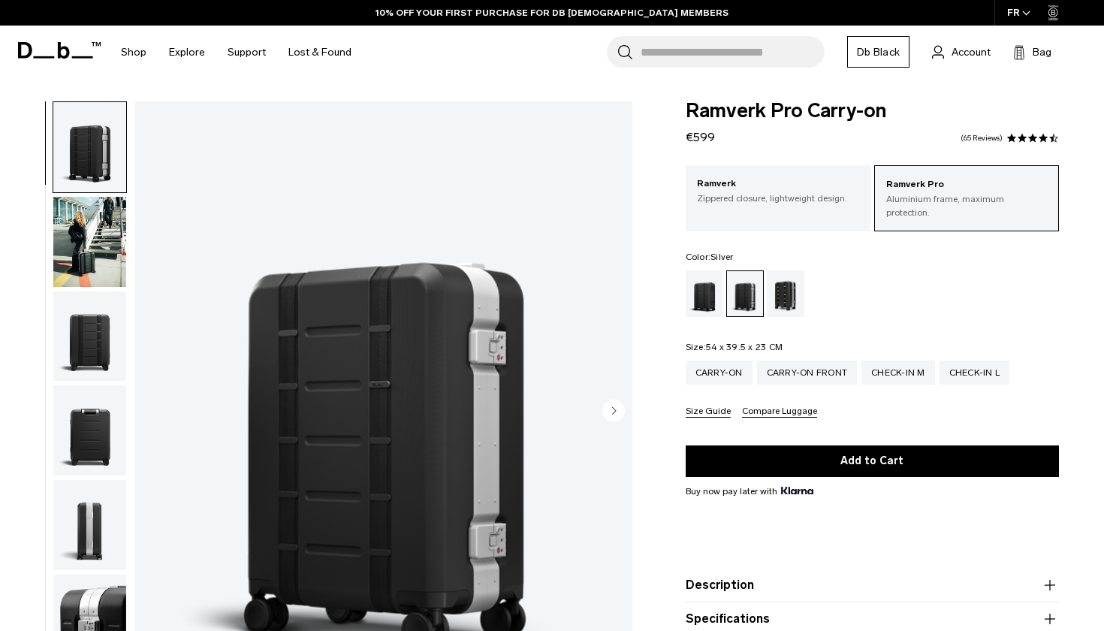
click at [611, 414] on circle "Next slide" at bounding box center [613, 410] width 23 height 23
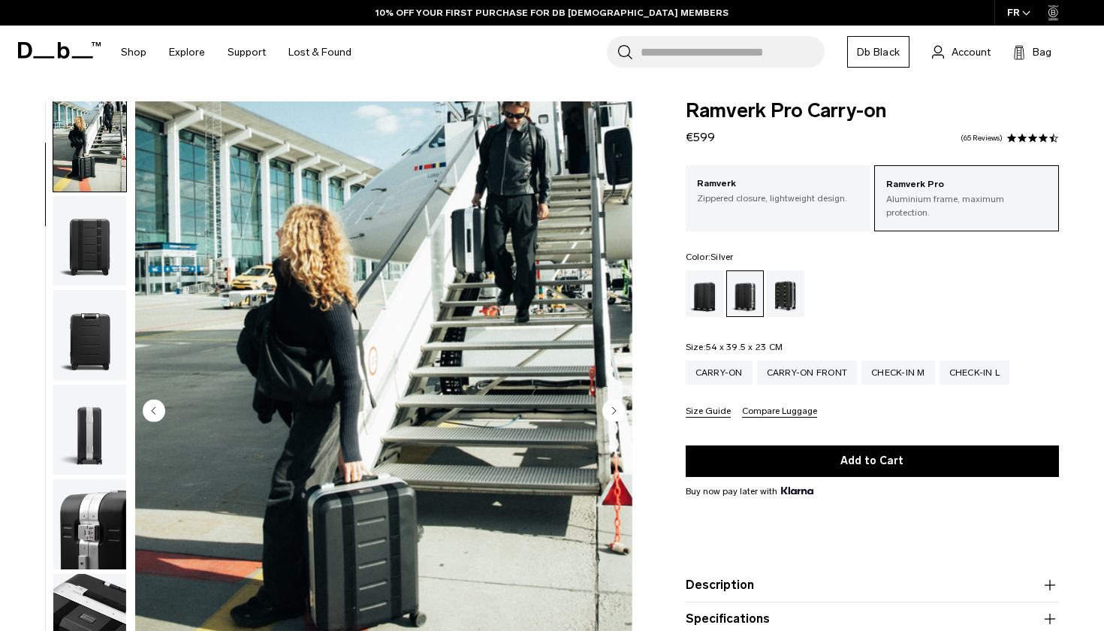
scroll to position [42, 0]
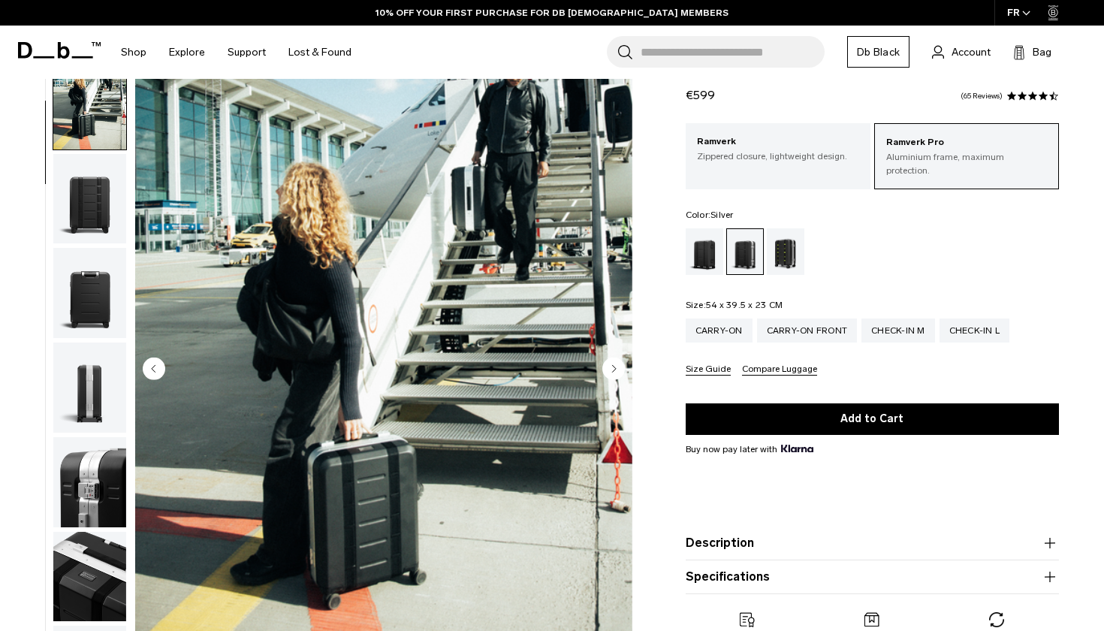
click at [614, 366] on circle "Next slide" at bounding box center [613, 368] width 23 height 23
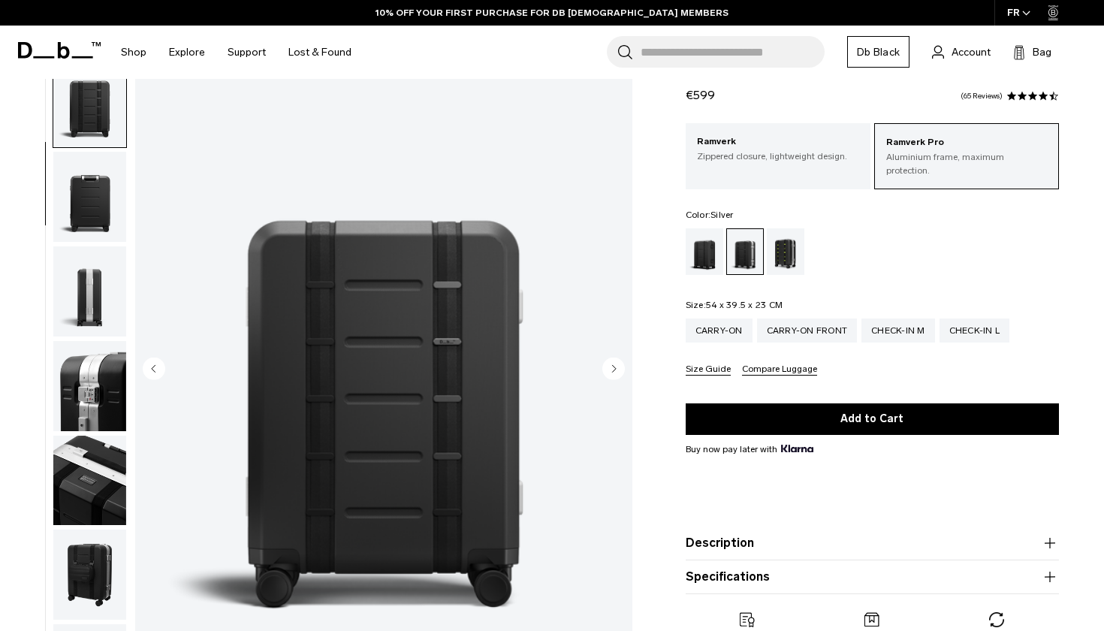
click at [614, 366] on circle "Next slide" at bounding box center [613, 368] width 23 height 23
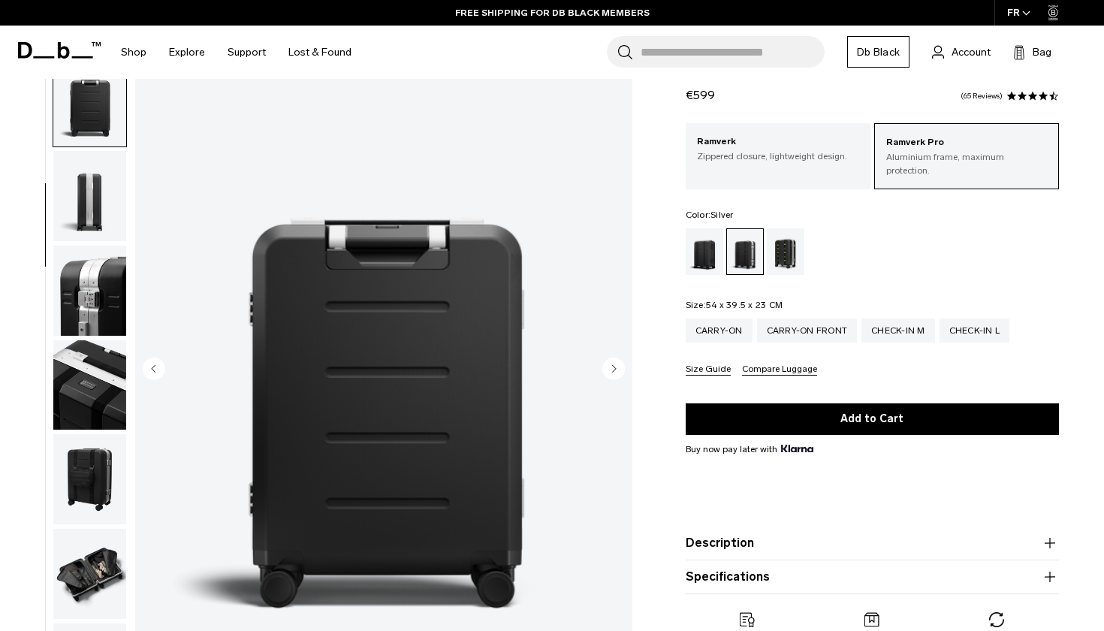
click at [614, 366] on circle "Next slide" at bounding box center [613, 368] width 23 height 23
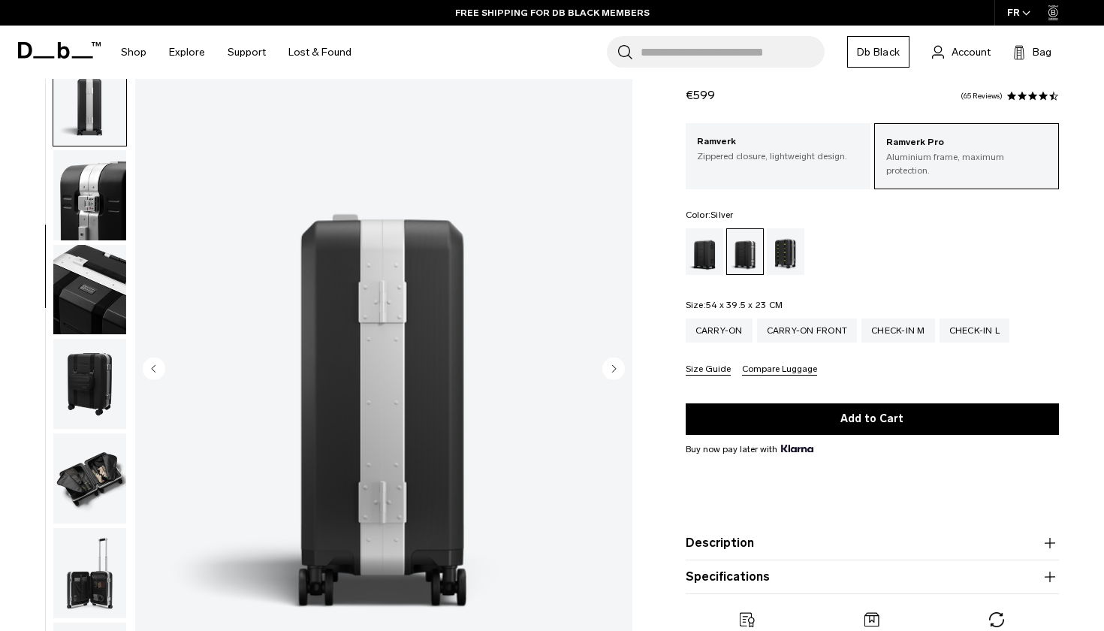
click at [614, 366] on circle "Next slide" at bounding box center [613, 368] width 23 height 23
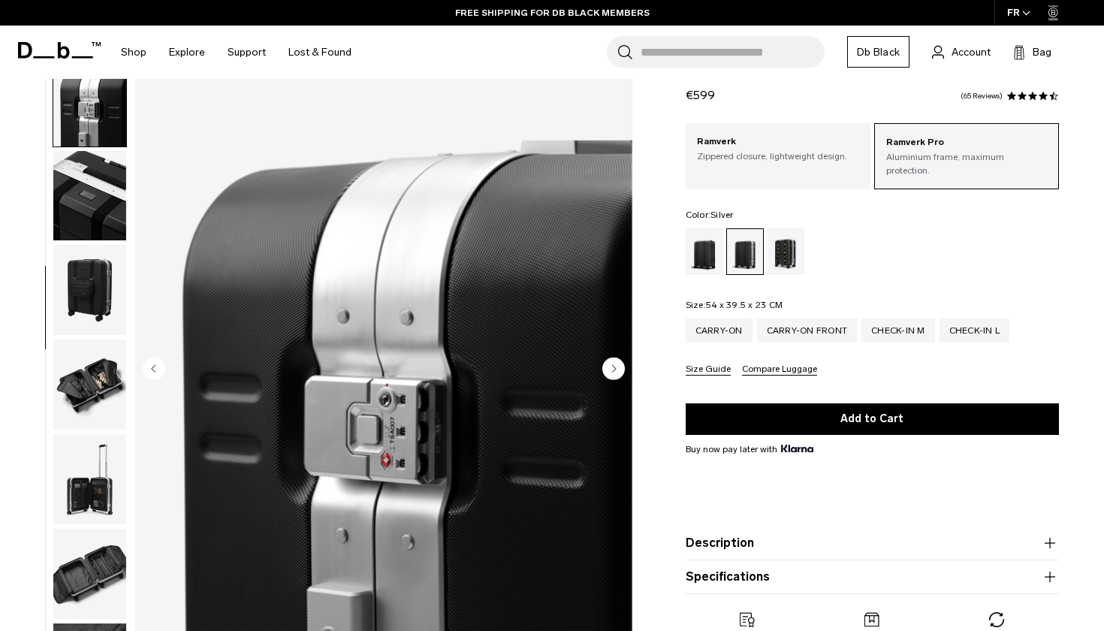
scroll to position [478, 0]
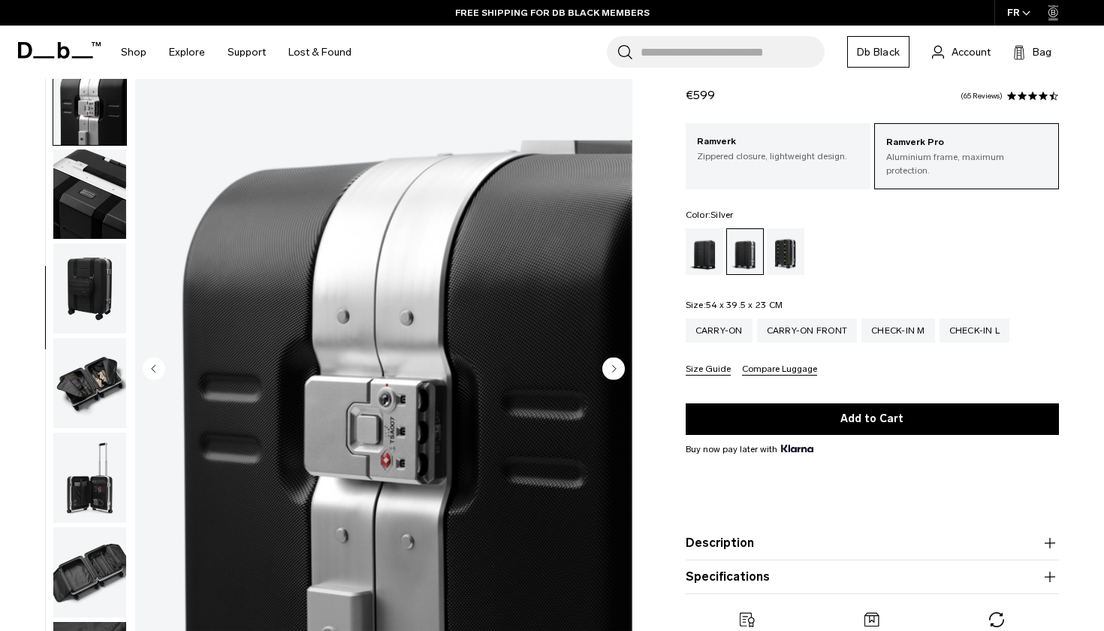
click at [614, 366] on circle "Next slide" at bounding box center [613, 368] width 23 height 23
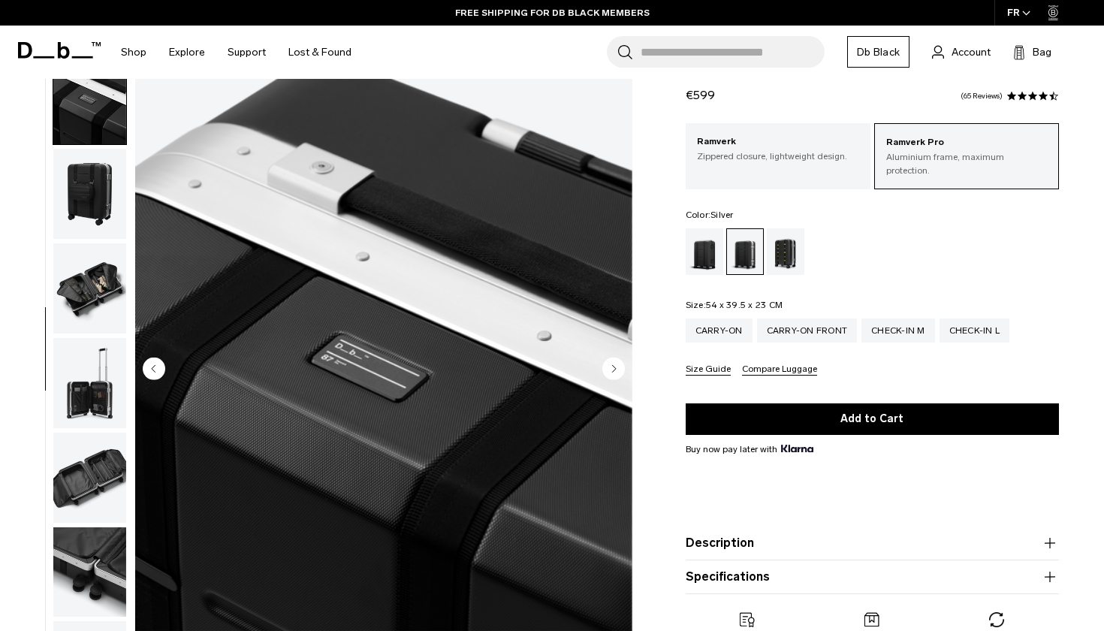
scroll to position [574, 0]
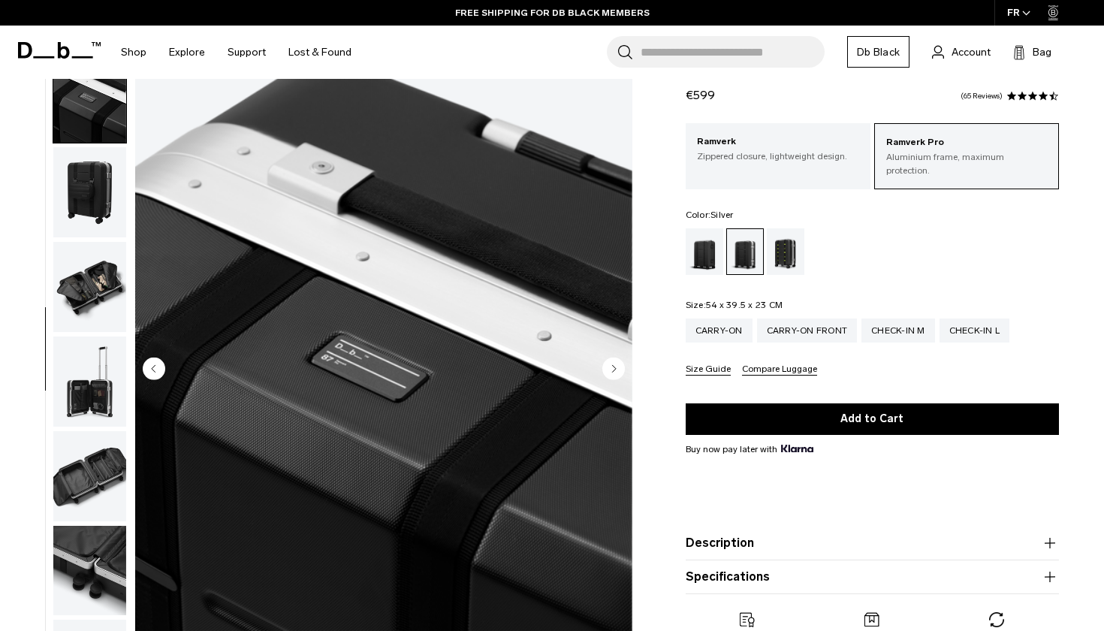
click at [614, 366] on circle "Next slide" at bounding box center [613, 368] width 23 height 23
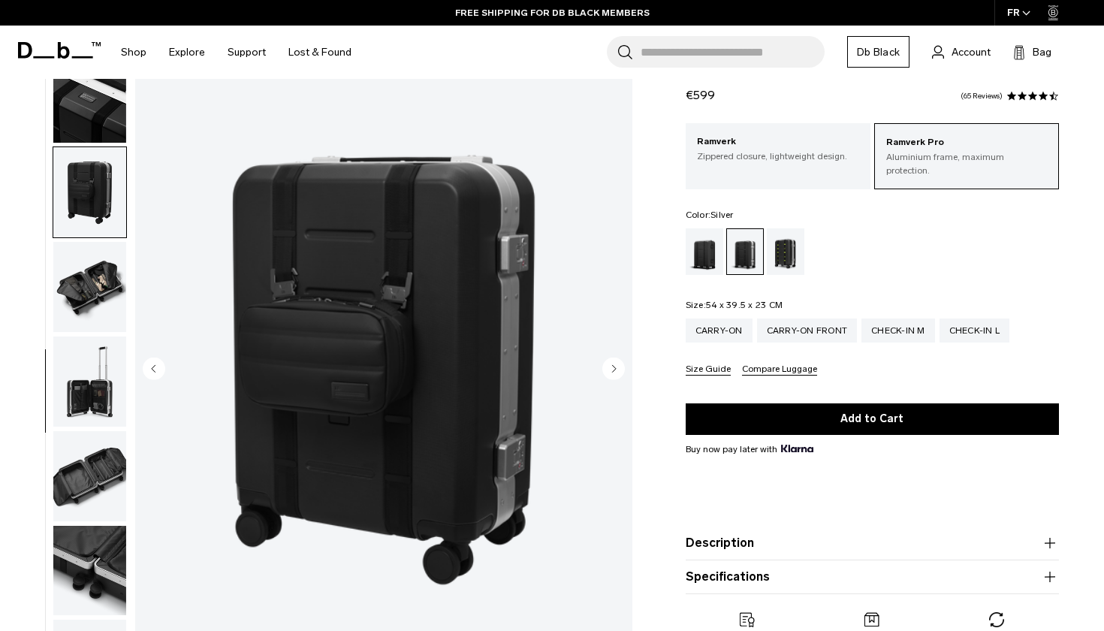
scroll to position [669, 0]
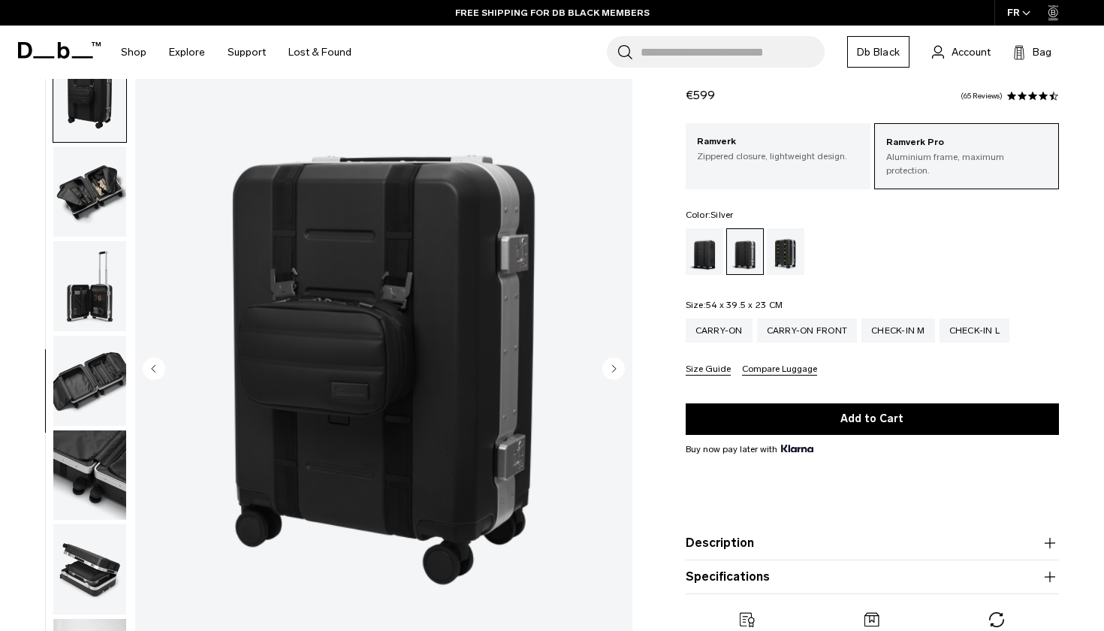
click at [614, 366] on circle "Next slide" at bounding box center [613, 368] width 23 height 23
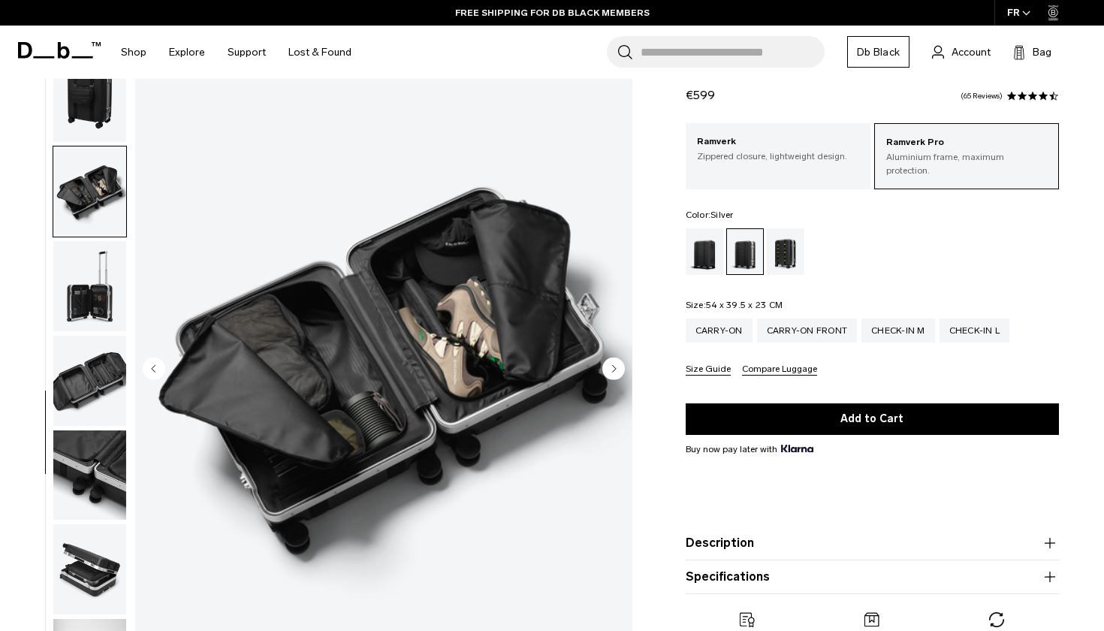
scroll to position [714, 0]
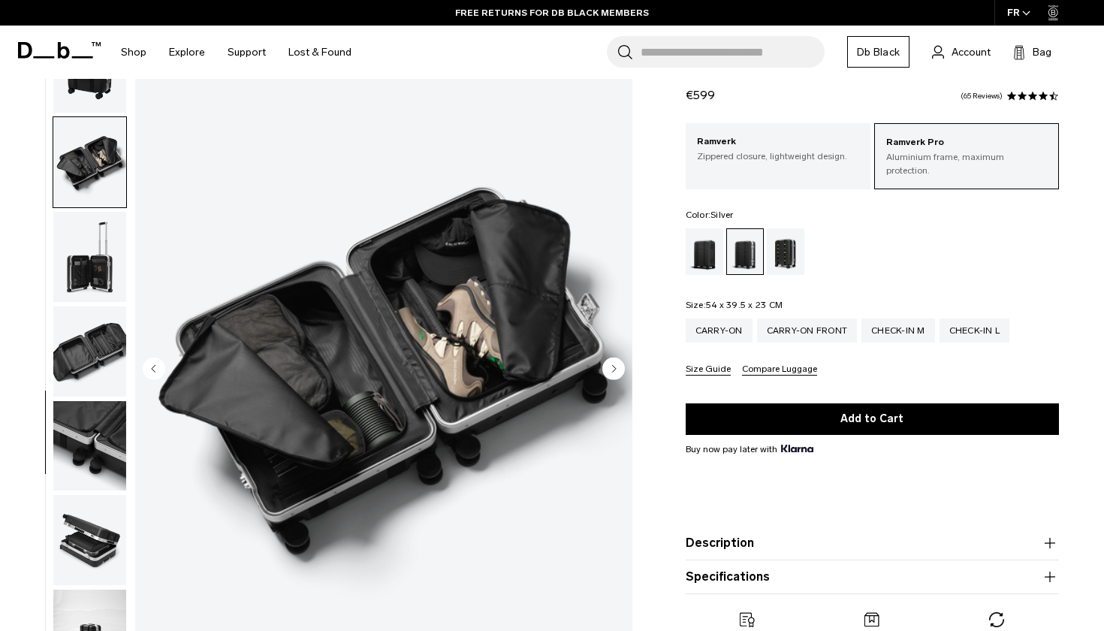
click at [614, 366] on circle "Next slide" at bounding box center [613, 368] width 23 height 23
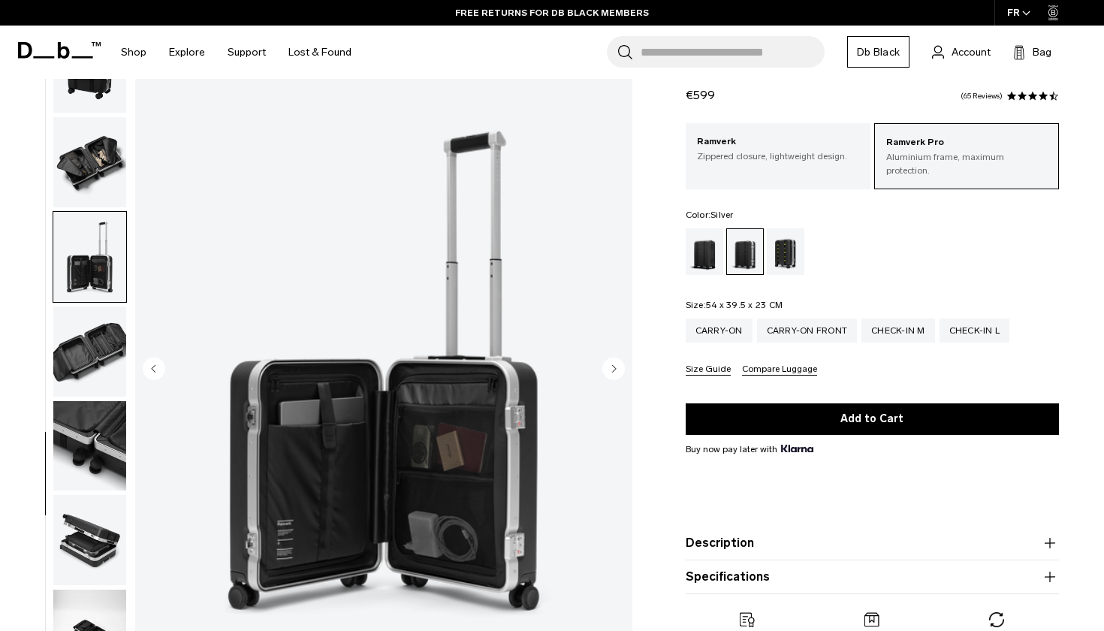
click at [614, 366] on circle "Next slide" at bounding box center [613, 368] width 23 height 23
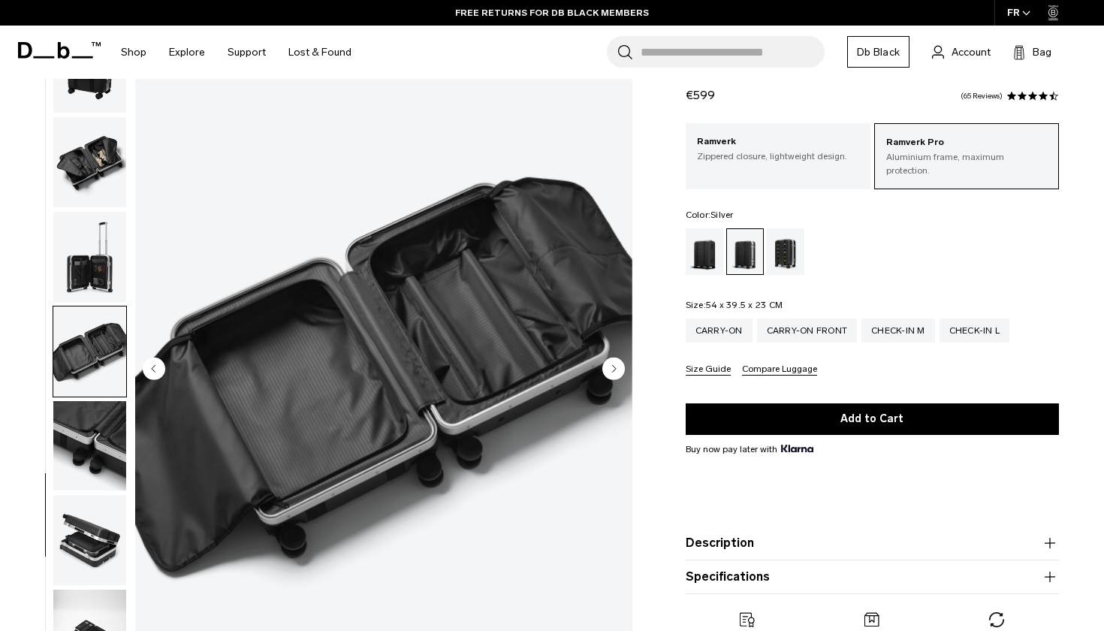
click at [614, 366] on circle "Next slide" at bounding box center [613, 368] width 23 height 23
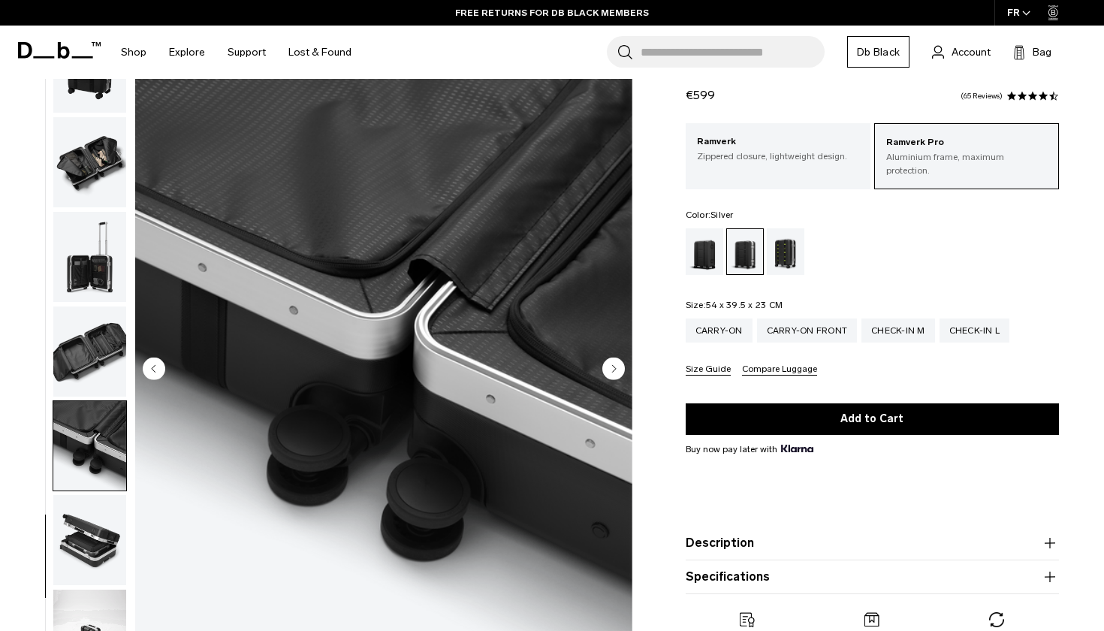
click at [614, 366] on circle "Next slide" at bounding box center [613, 368] width 23 height 23
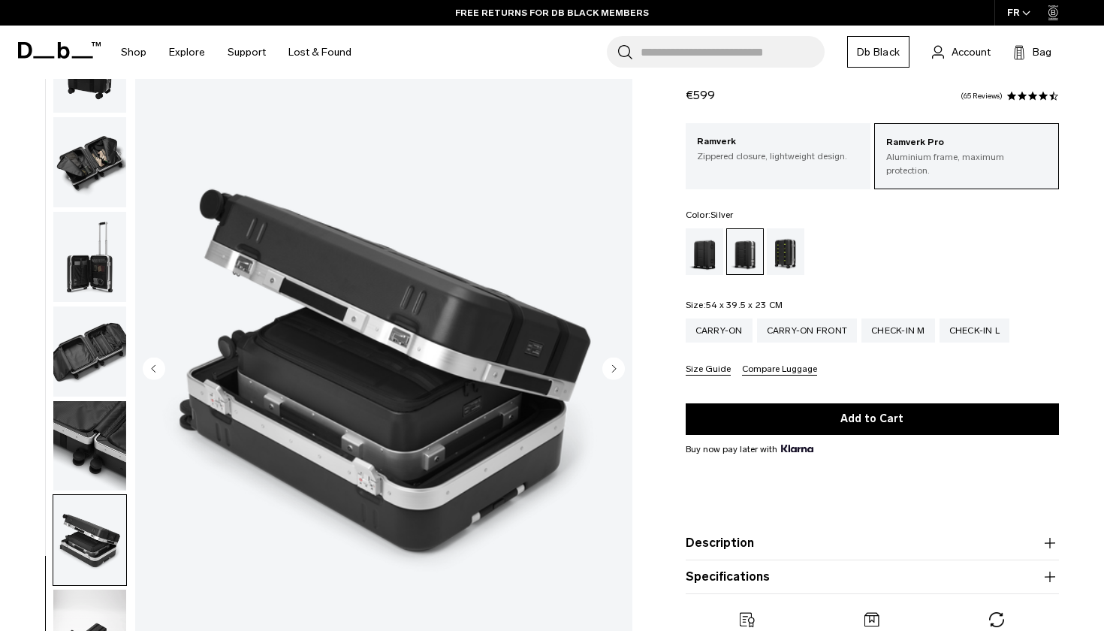
click at [614, 366] on circle "Next slide" at bounding box center [613, 368] width 23 height 23
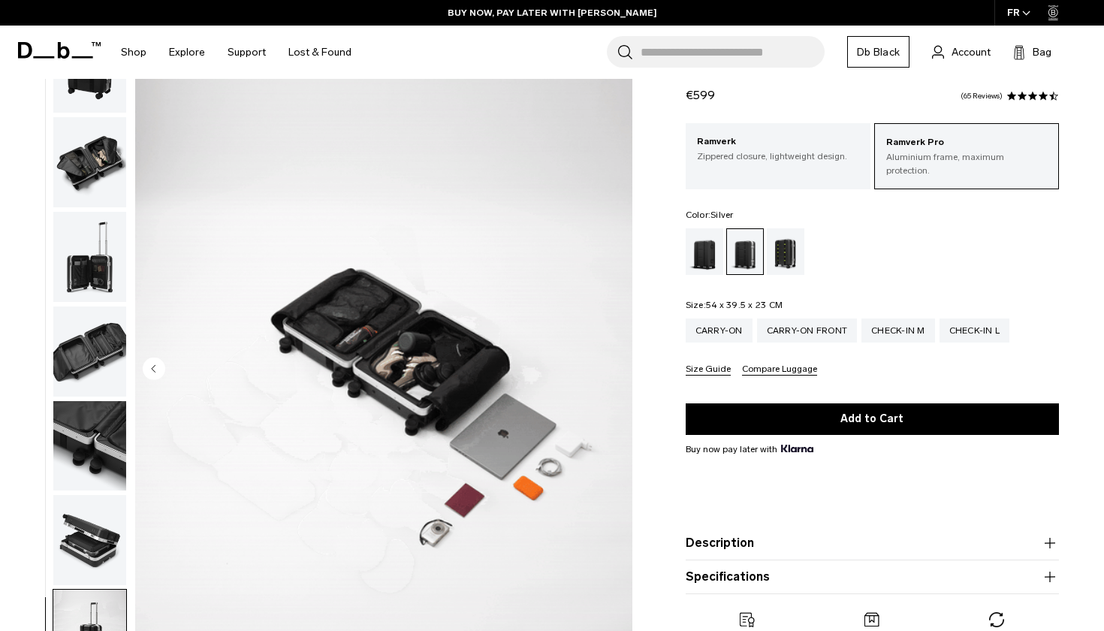
click at [148, 372] on circle "Previous slide" at bounding box center [154, 368] width 23 height 23
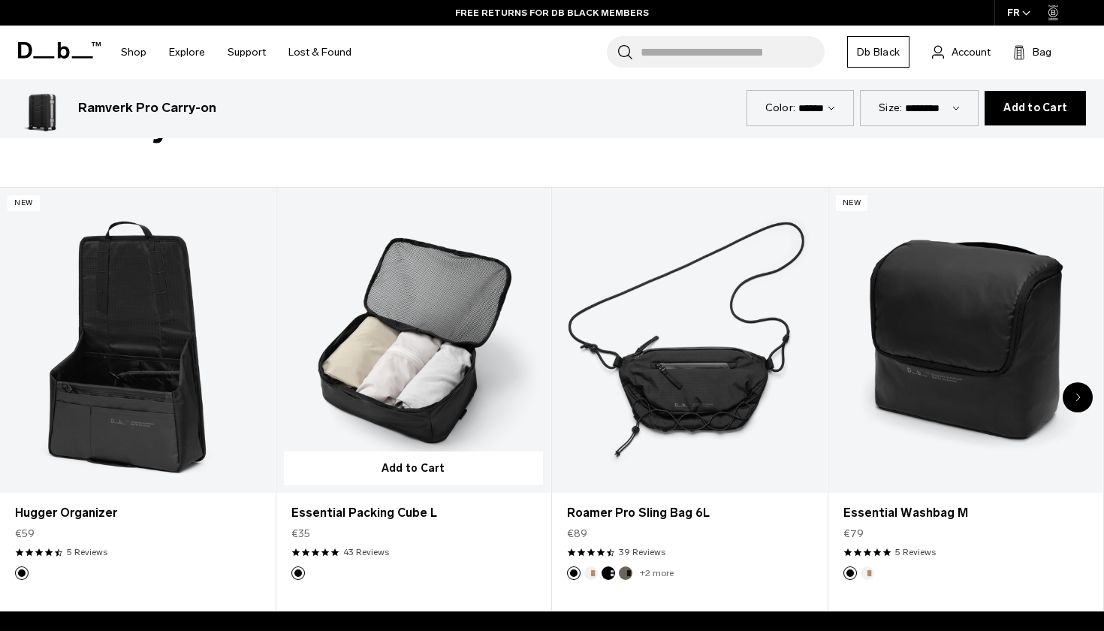
scroll to position [3068, 0]
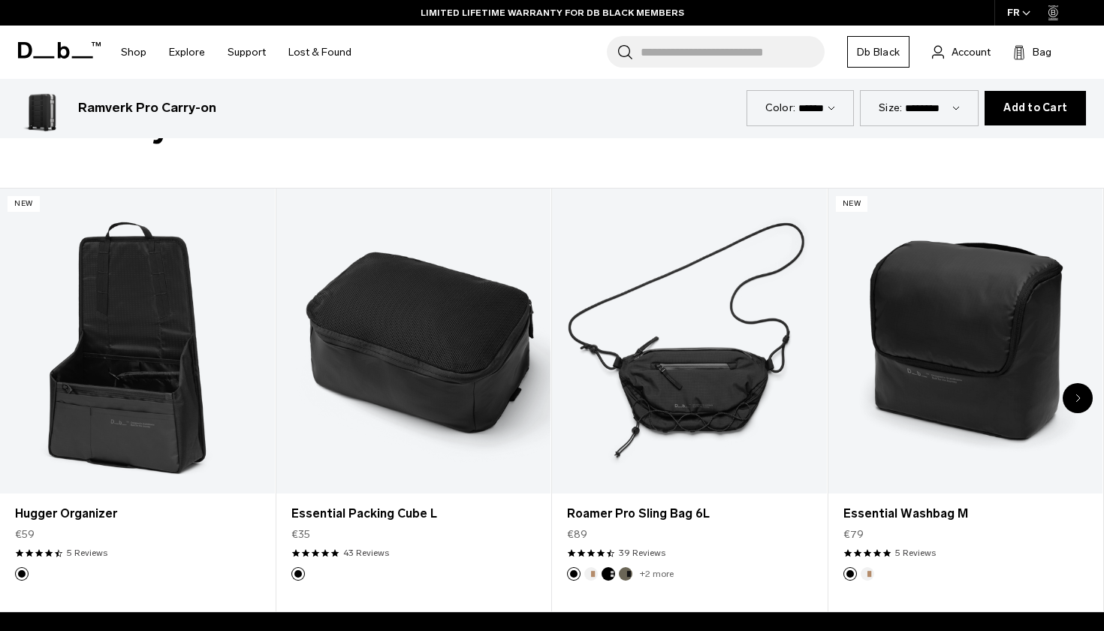
click at [1080, 400] on icon "Next slide" at bounding box center [1077, 397] width 5 height 9
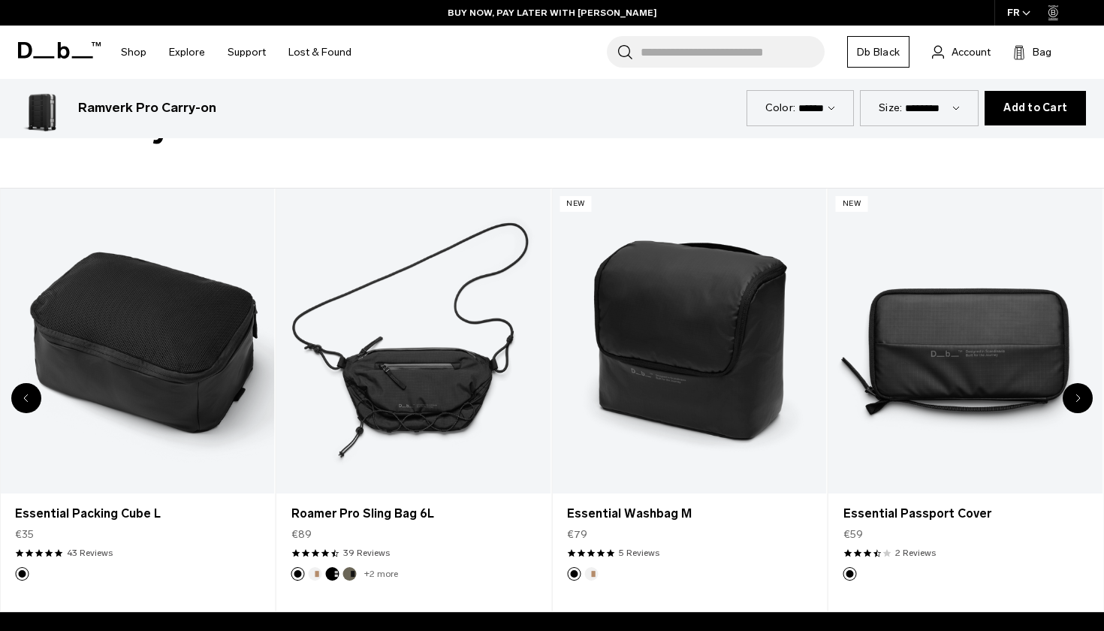
click at [1076, 400] on icon "Next slide" at bounding box center [1077, 397] width 5 height 9
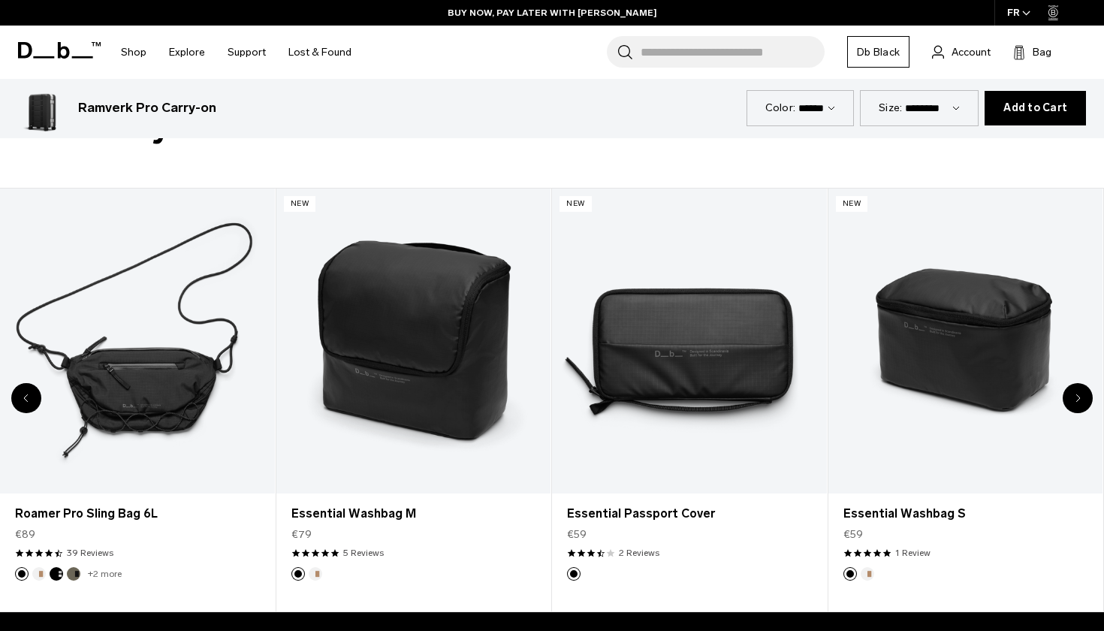
click at [1076, 400] on icon "Next slide" at bounding box center [1077, 397] width 5 height 9
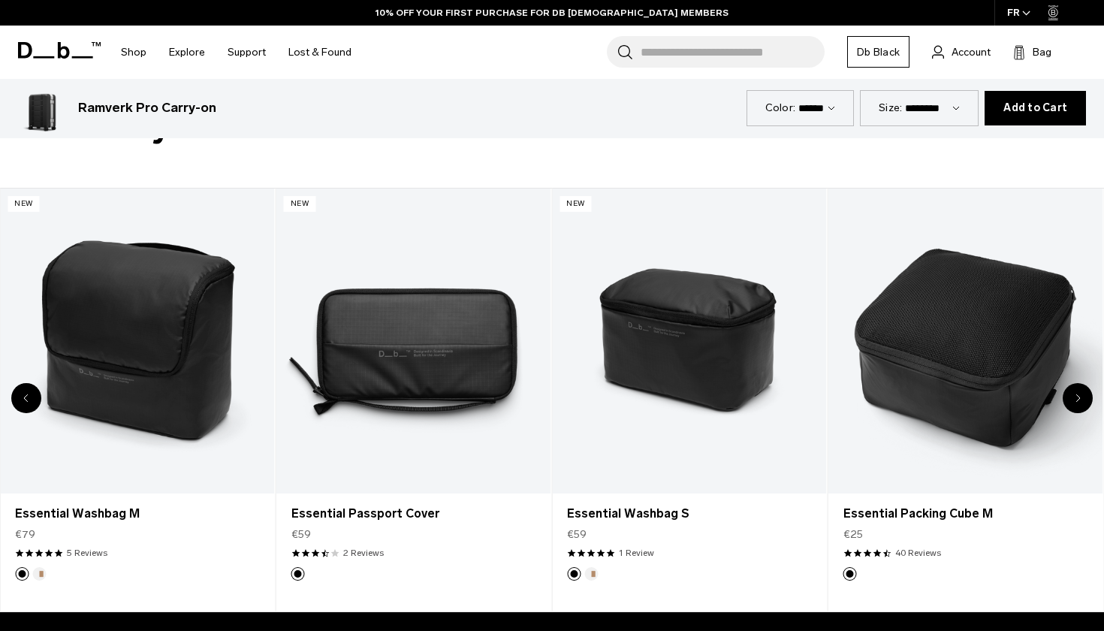
click at [1077, 398] on icon "Next slide" at bounding box center [1077, 397] width 5 height 9
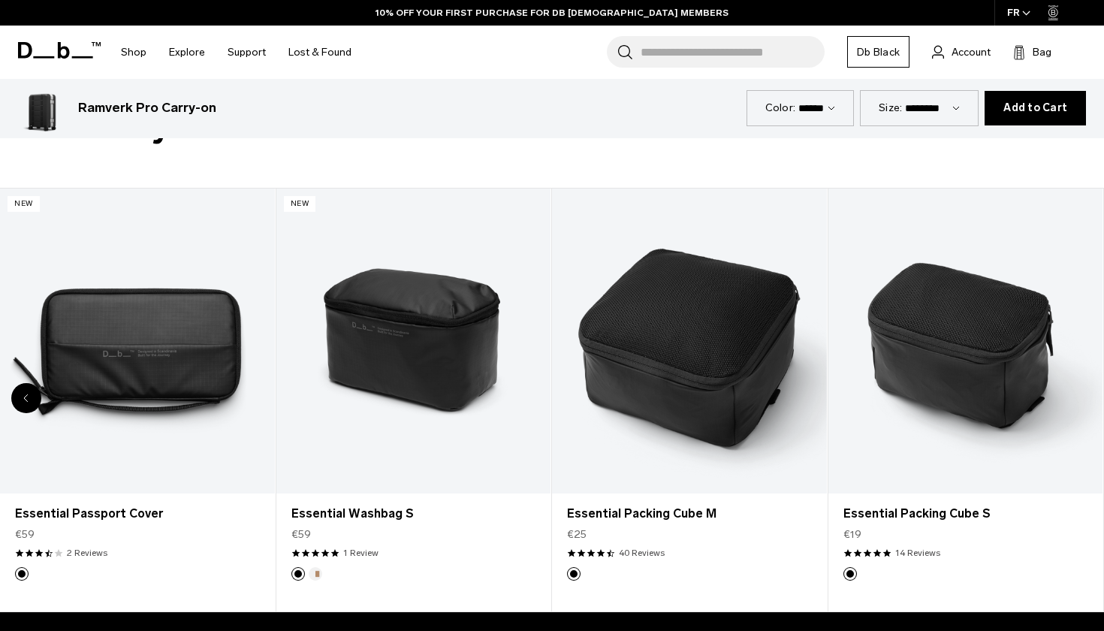
click at [26, 399] on icon "Previous slide" at bounding box center [27, 398] width 4 height 7
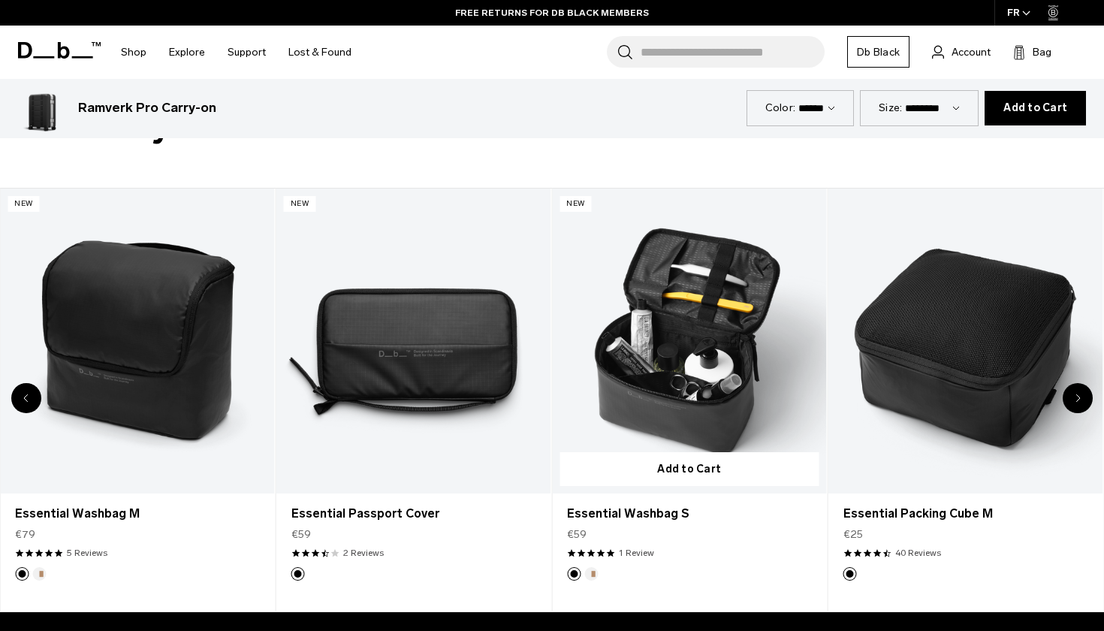
click at [685, 308] on link "Essential Washbag S" at bounding box center [689, 340] width 275 height 305
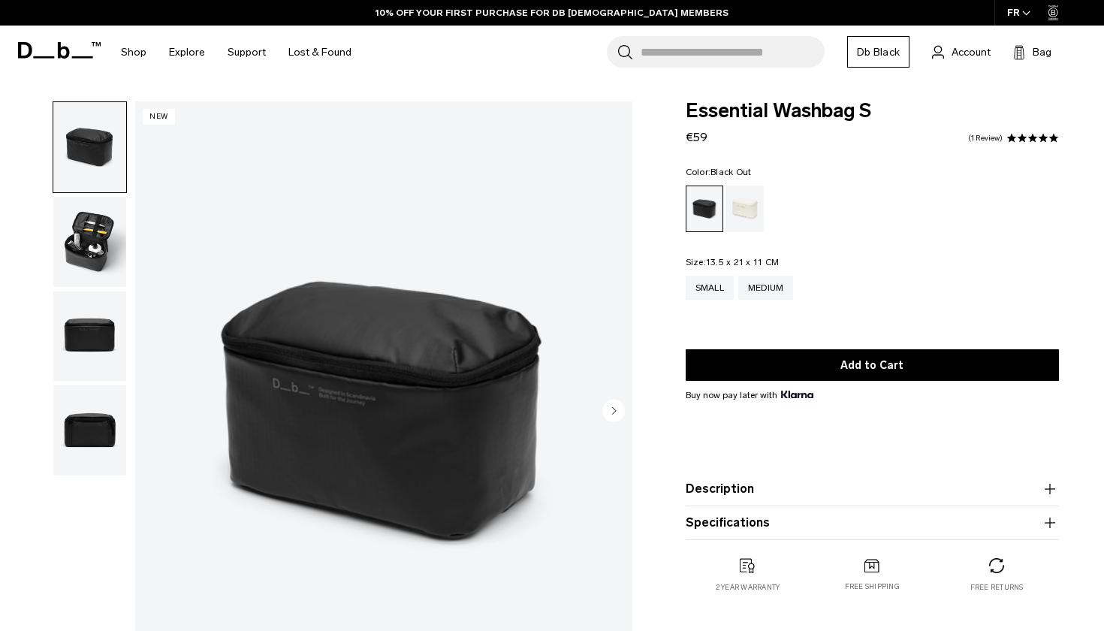
click at [98, 249] on img "button" at bounding box center [89, 242] width 73 height 90
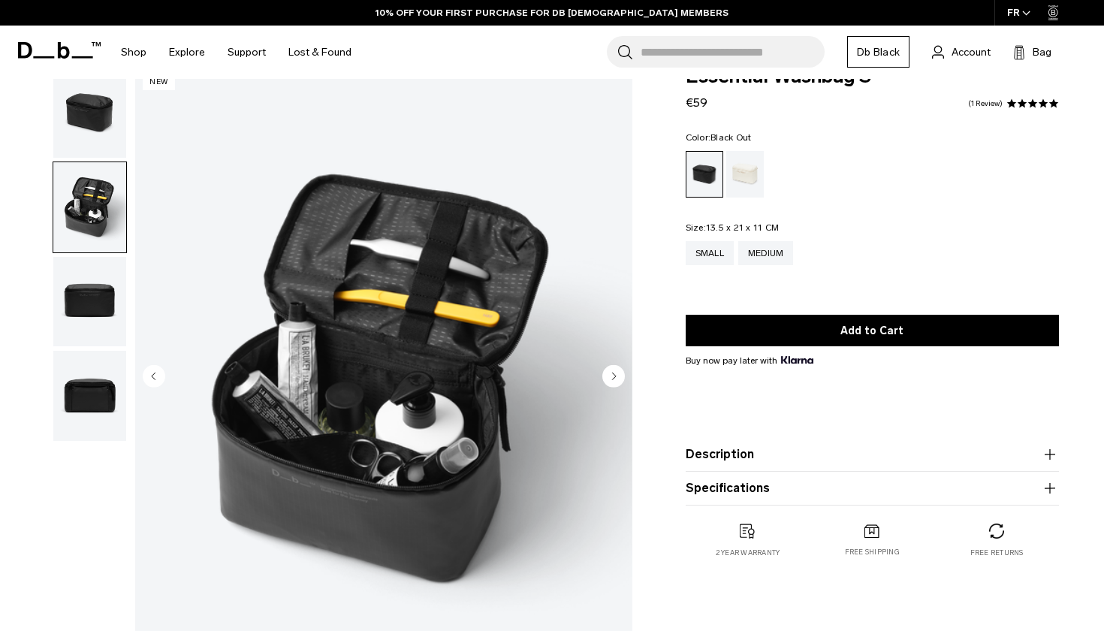
scroll to position [39, 0]
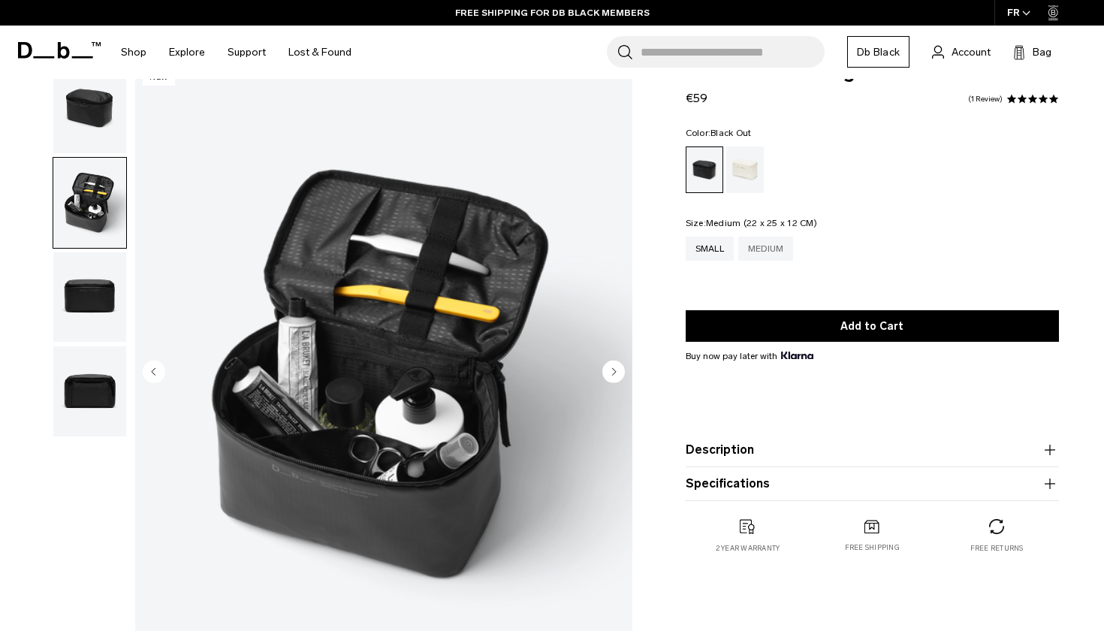
click at [779, 253] on div "Medium" at bounding box center [766, 249] width 56 height 24
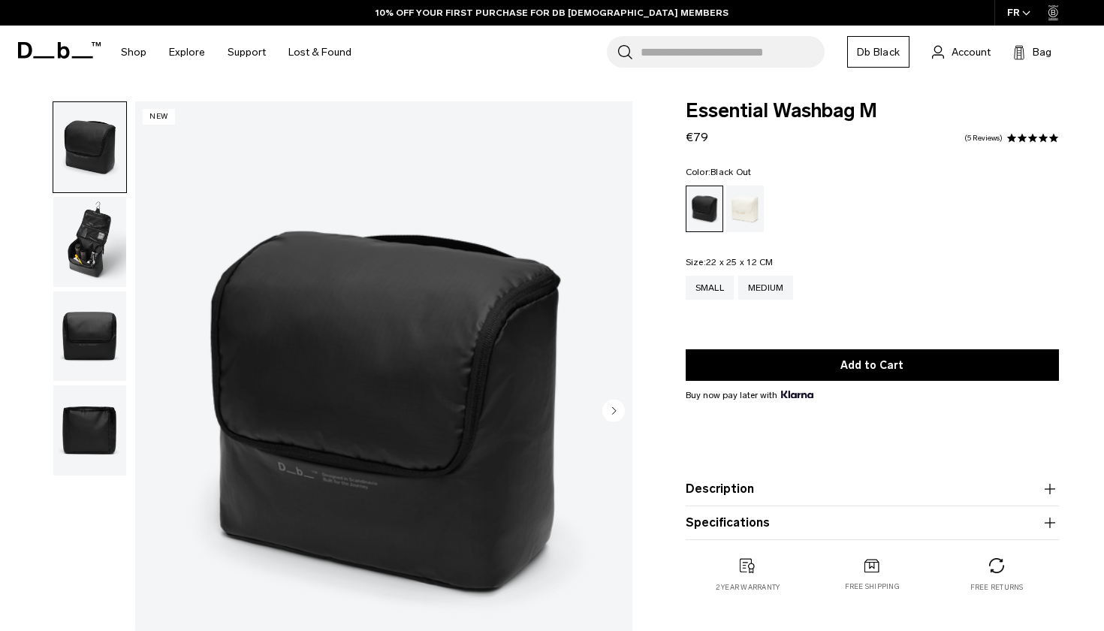
click at [610, 411] on circle "Next slide" at bounding box center [613, 410] width 23 height 23
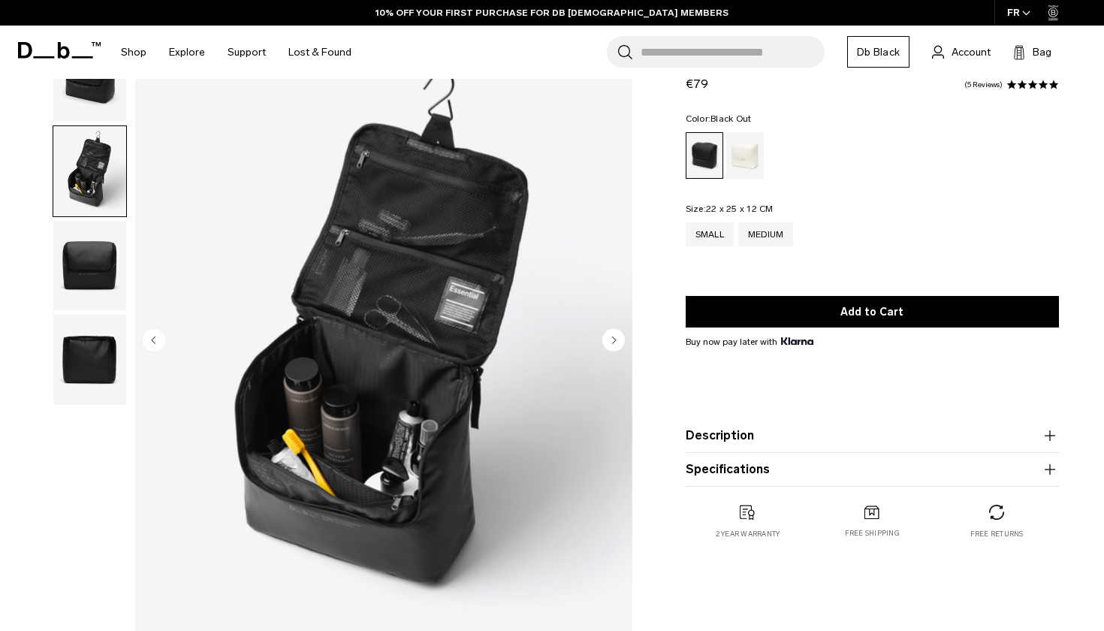
scroll to position [68, 0]
